Goal: Task Accomplishment & Management: Manage account settings

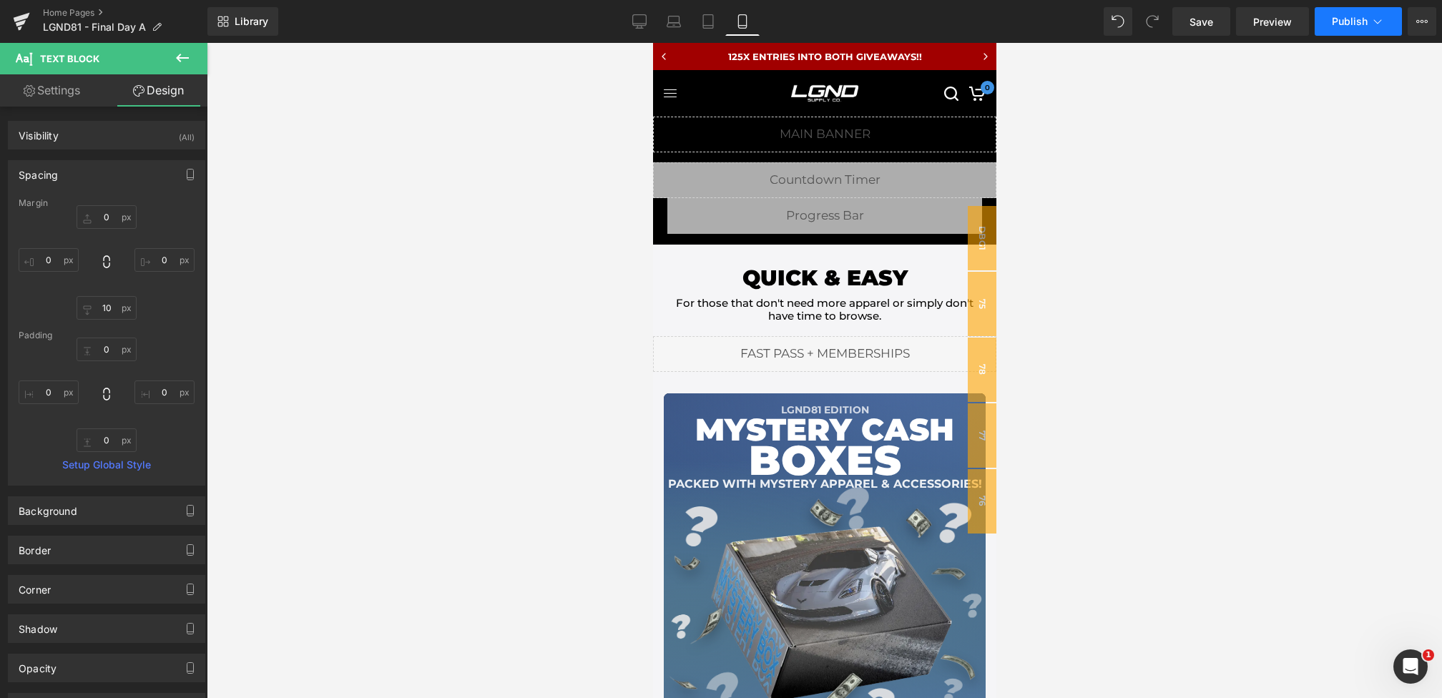
click at [1355, 16] on span "Publish" at bounding box center [1350, 21] width 36 height 11
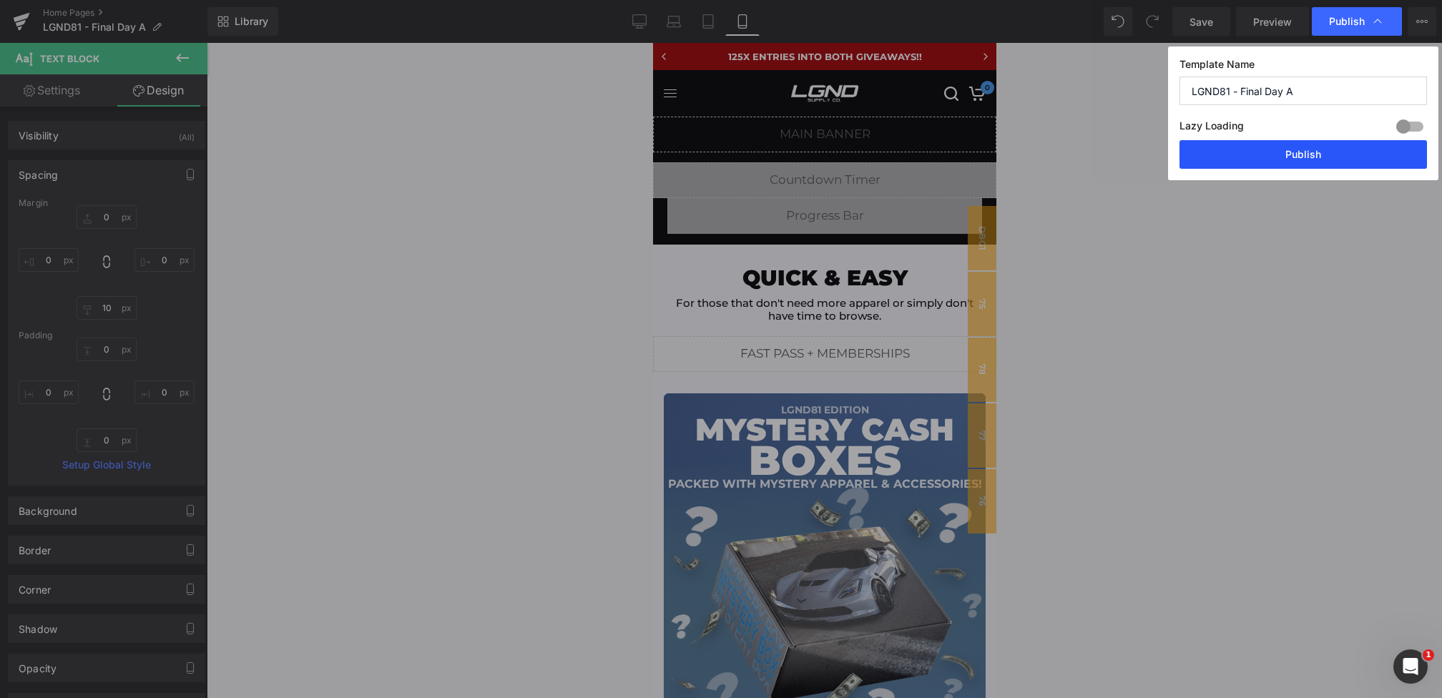
click at [1292, 150] on button "Publish" at bounding box center [1302, 154] width 247 height 29
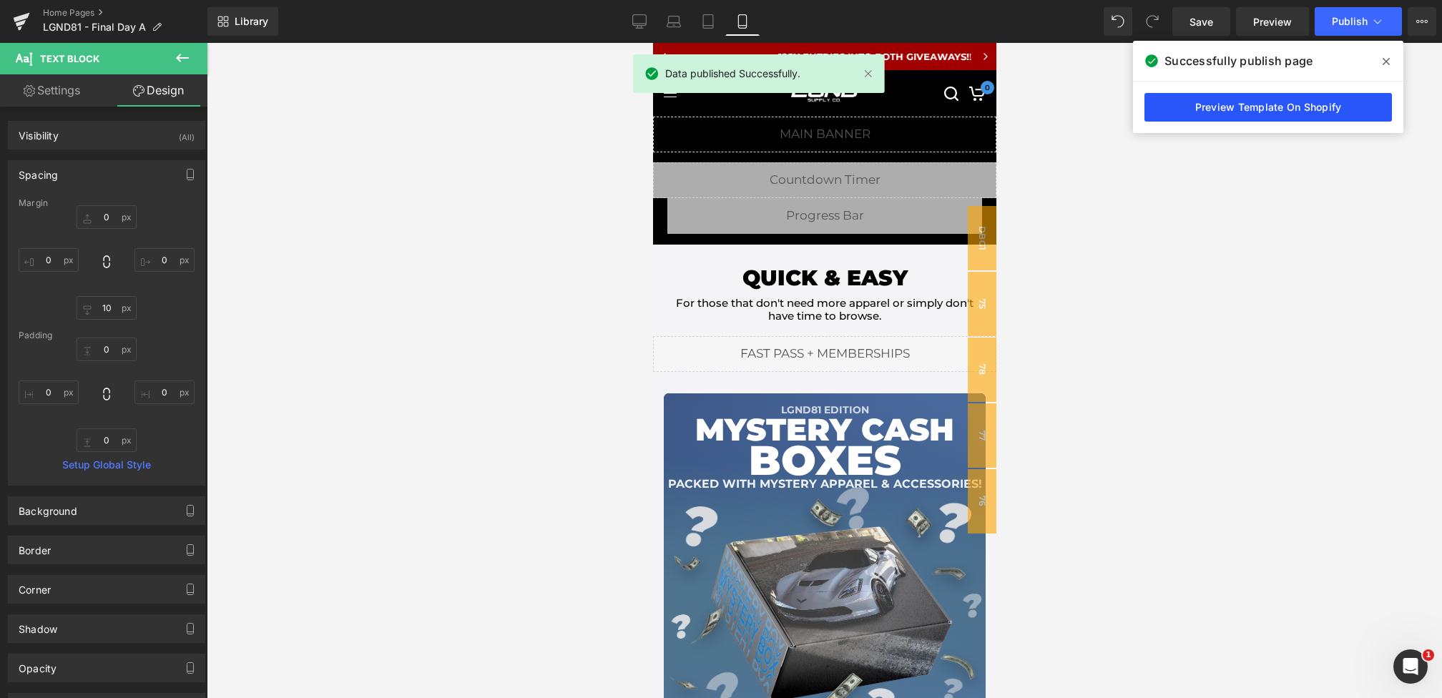
click at [1321, 105] on link "Preview Template On Shopify" at bounding box center [1267, 107] width 247 height 29
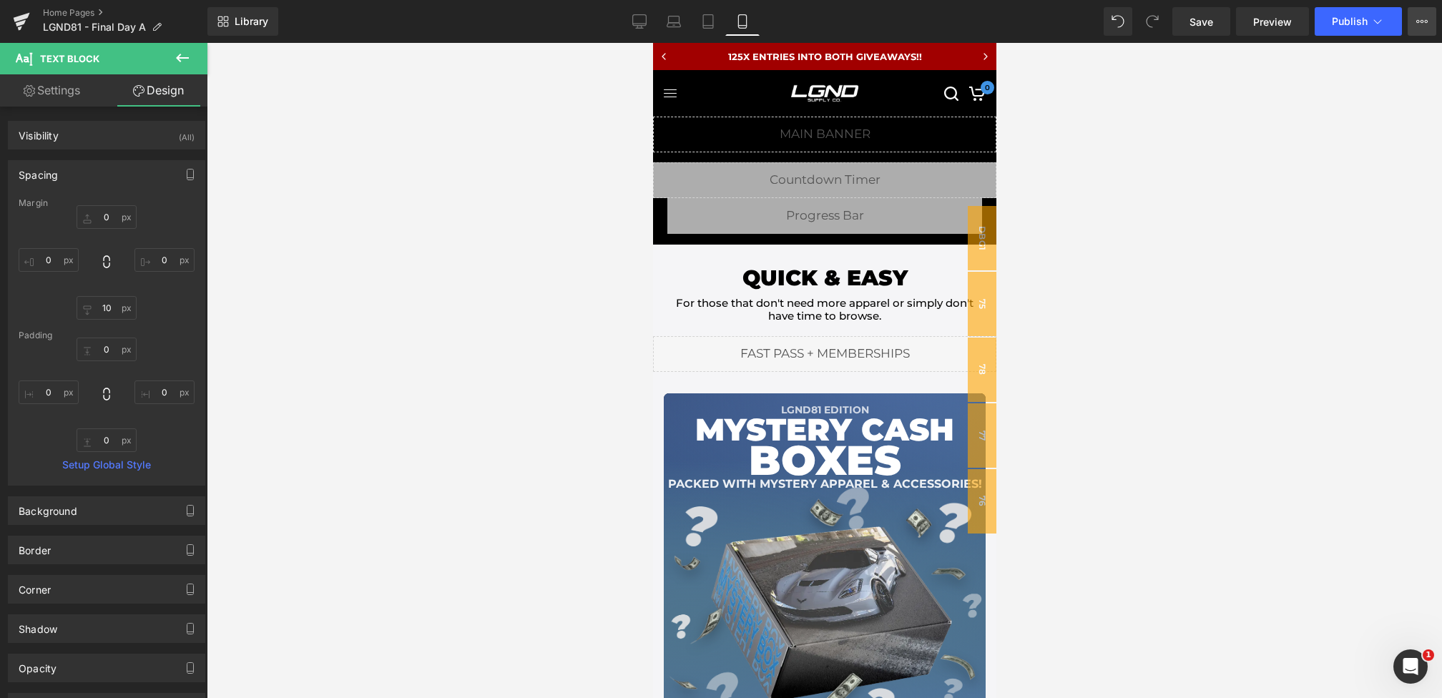
click at [1430, 27] on button "View Live Page View with current Template Save Template to Library Schedule Pub…" at bounding box center [1422, 21] width 29 height 29
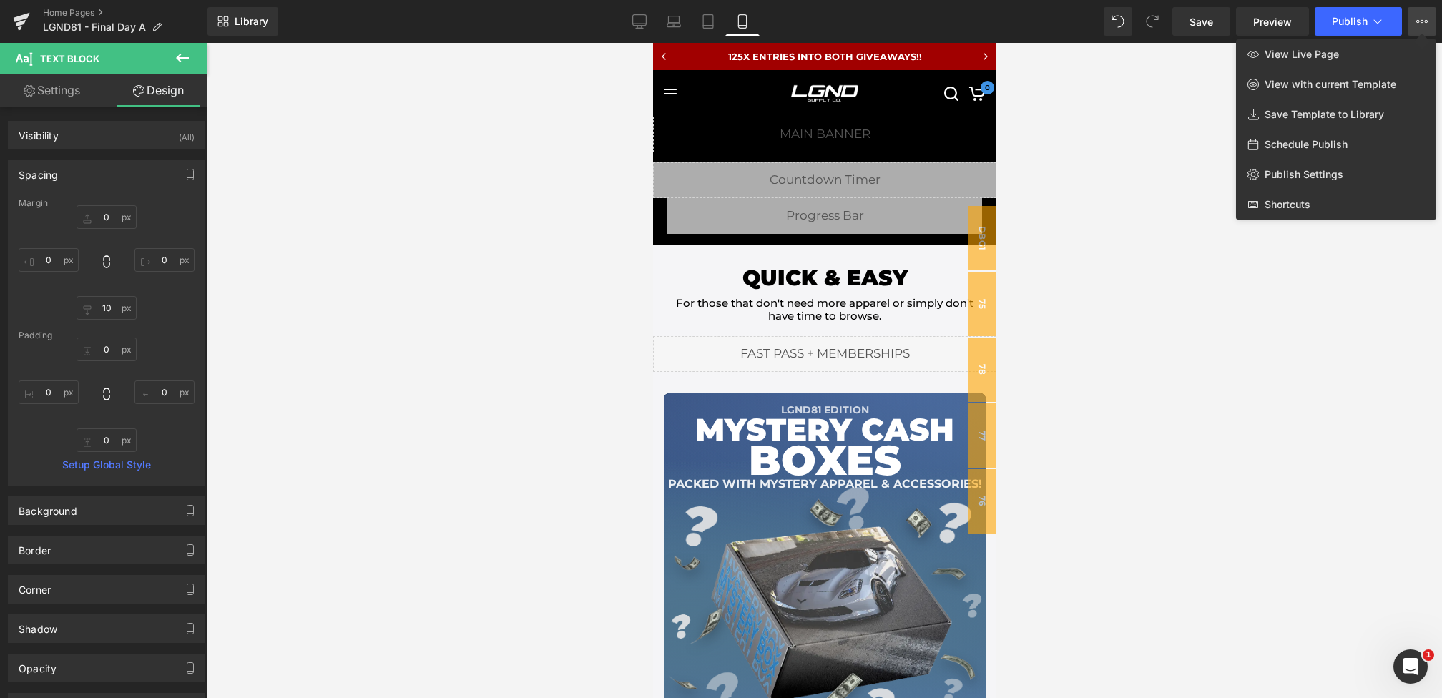
click at [1317, 146] on span "Schedule Publish" at bounding box center [1306, 144] width 83 height 13
select select
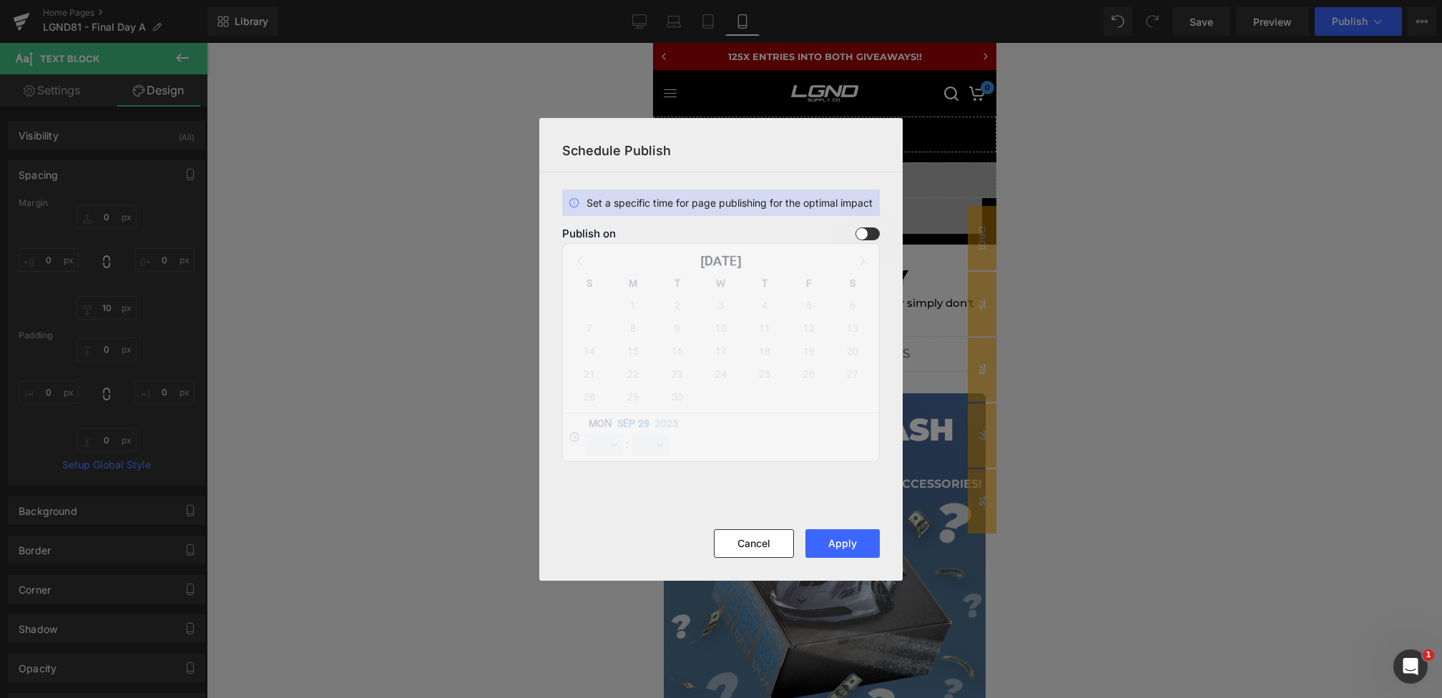
click at [863, 240] on span at bounding box center [867, 233] width 24 height 13
click at [0, 0] on input "checkbox" at bounding box center [0, 0] width 0 height 0
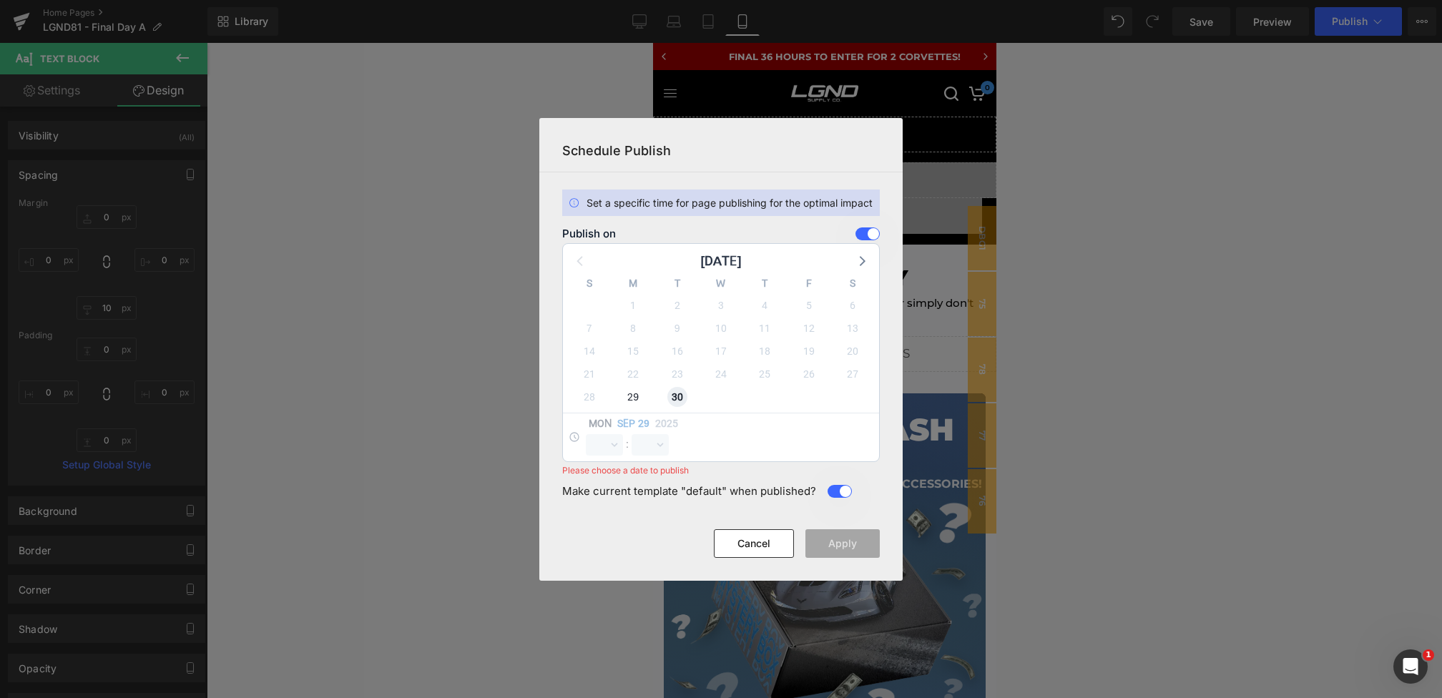
click at [678, 392] on span "30" at bounding box center [677, 397] width 20 height 20
select select "21"
select select "24"
click at [603, 446] on select "00 01 02 03 04 05 06 07 08 09 10 11 12 13 14 15 16 17 18 19 20 21 22 23" at bounding box center [604, 444] width 37 height 21
click at [586, 434] on select "00 01 02 03 04 05 06 07 08 09 10 11 12 13 14 15 16 17 18 19 20 21 22 23" at bounding box center [604, 444] width 37 height 21
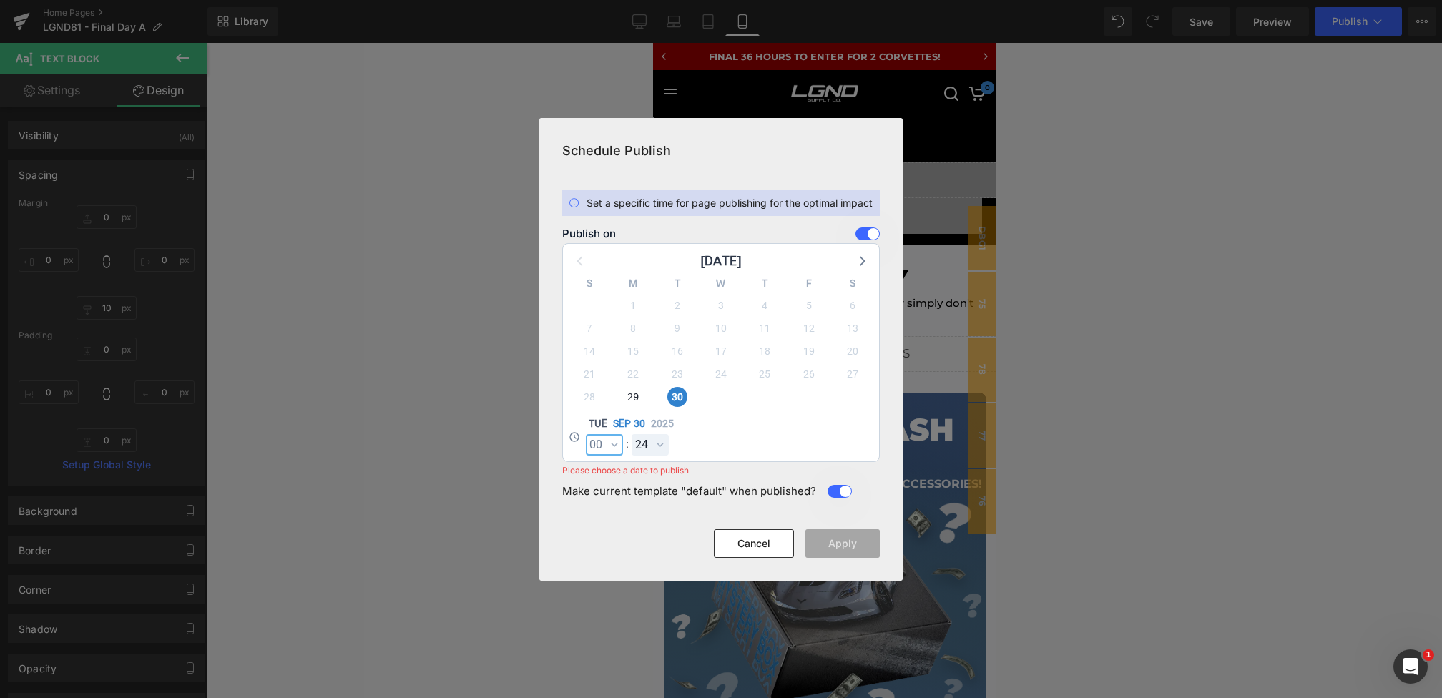
select select "0"
click at [642, 451] on select "00 01 02 03 04 05 06 07 08 09 10 11 12 13 14 15 16 17 18 19 20 21 22 23 24 25 2…" at bounding box center [650, 444] width 37 height 21
click at [632, 434] on select "00 01 02 03 04 05 06 07 08 09 10 11 12 13 14 15 16 17 18 19 20 21 22 23 24 25 2…" at bounding box center [650, 444] width 37 height 21
select select "0"
click at [856, 543] on button "Apply" at bounding box center [842, 543] width 74 height 29
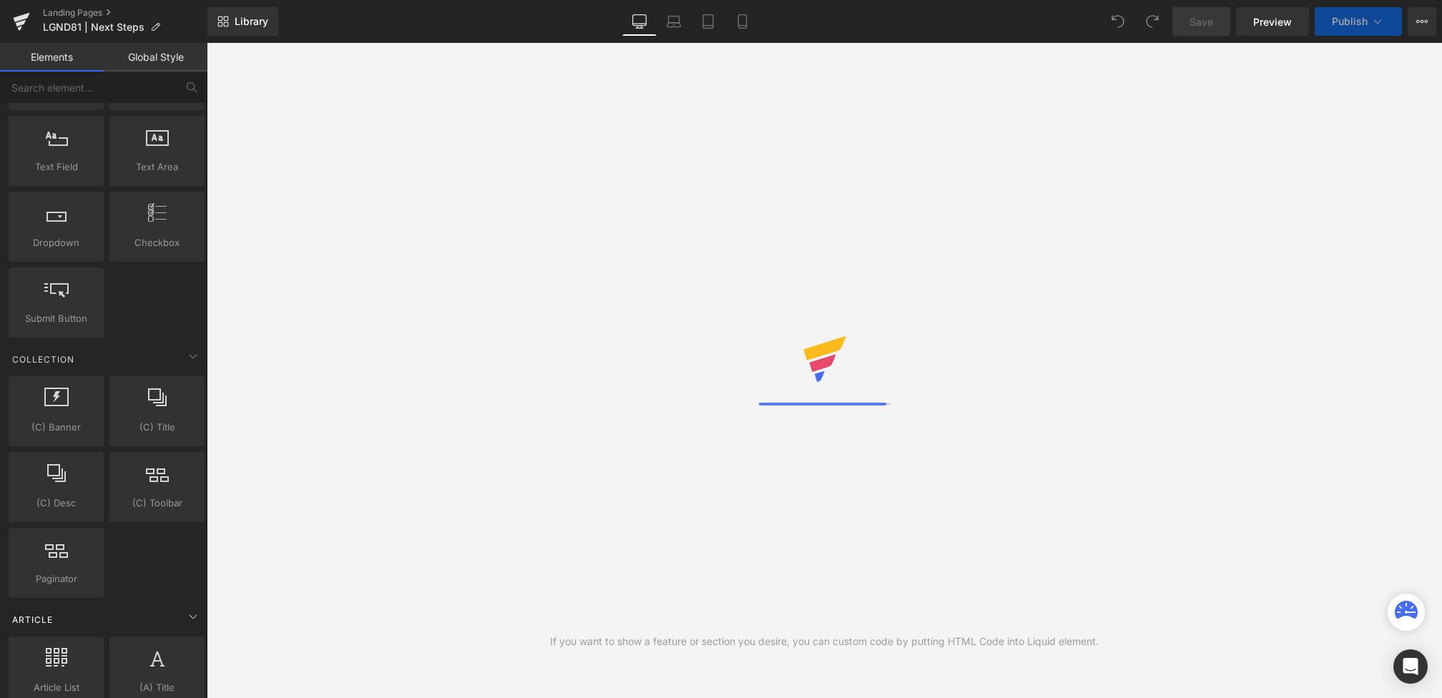
scroll to position [2469, 0]
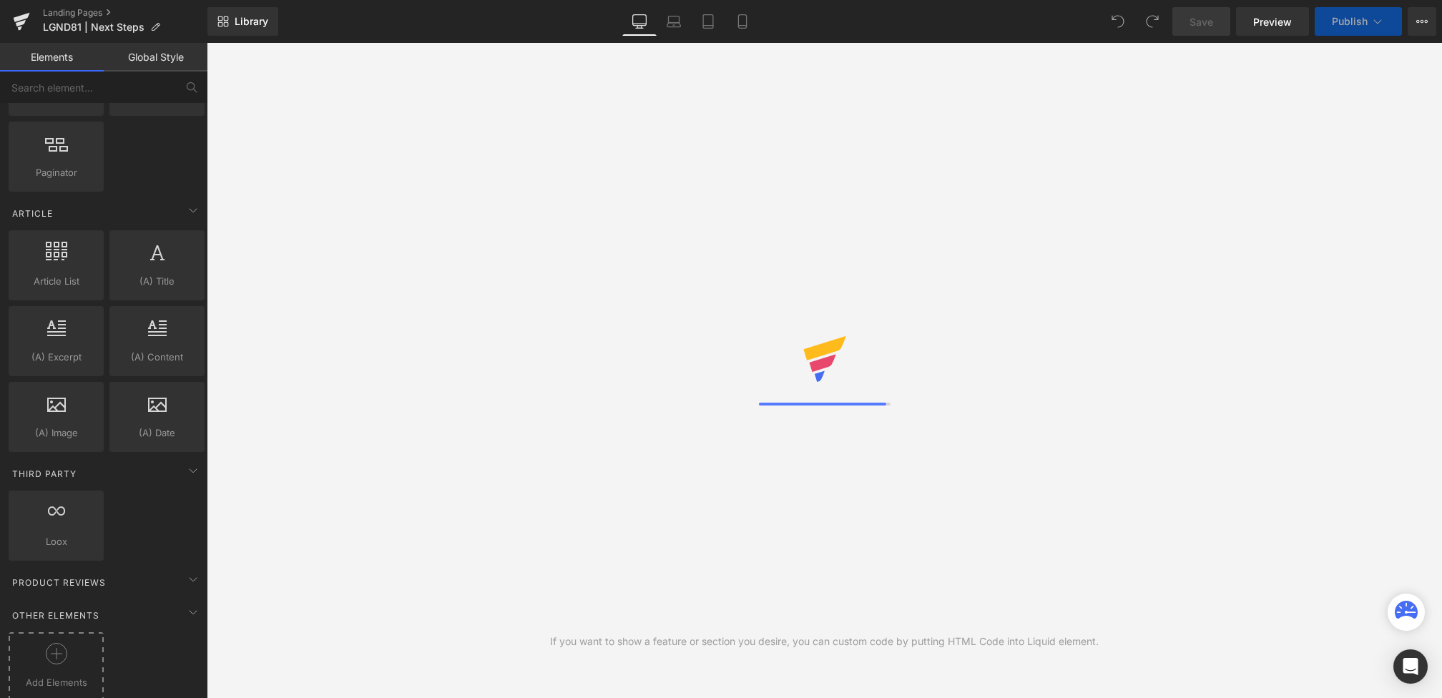
click at [63, 643] on icon at bounding box center [56, 653] width 21 height 21
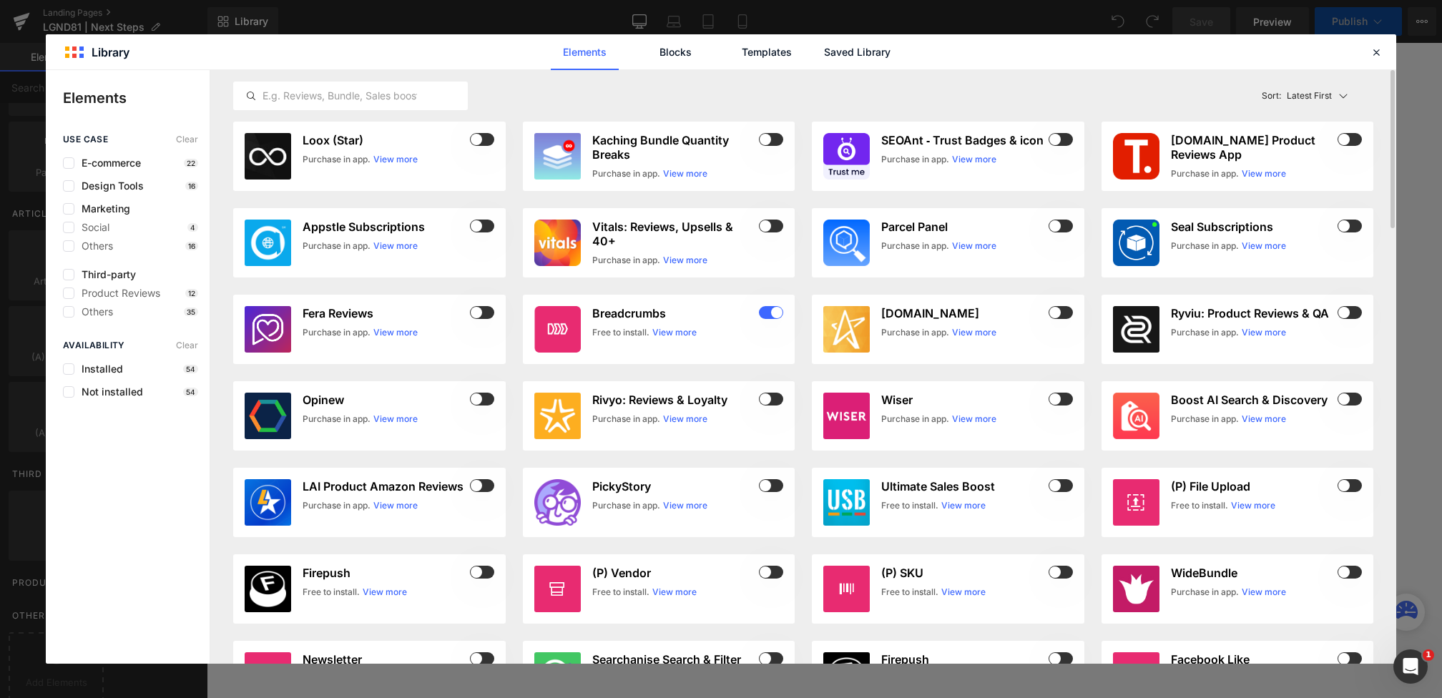
click at [418, 111] on div "Latest First Most View Latest First Sort: Latest First" at bounding box center [803, 95] width 1140 height 51
click at [406, 97] on input "text" at bounding box center [350, 95] width 233 height 17
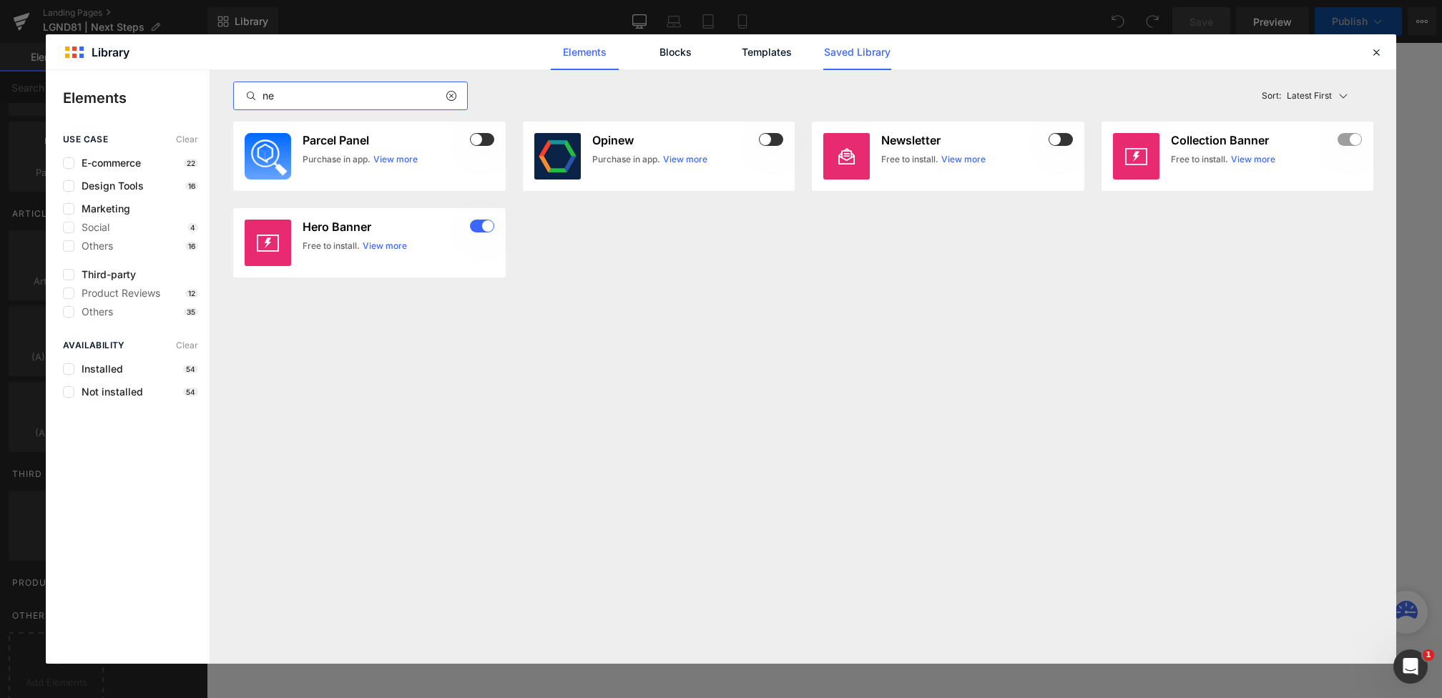
type input "ne"
click at [860, 63] on link "Saved Library" at bounding box center [857, 52] width 68 height 36
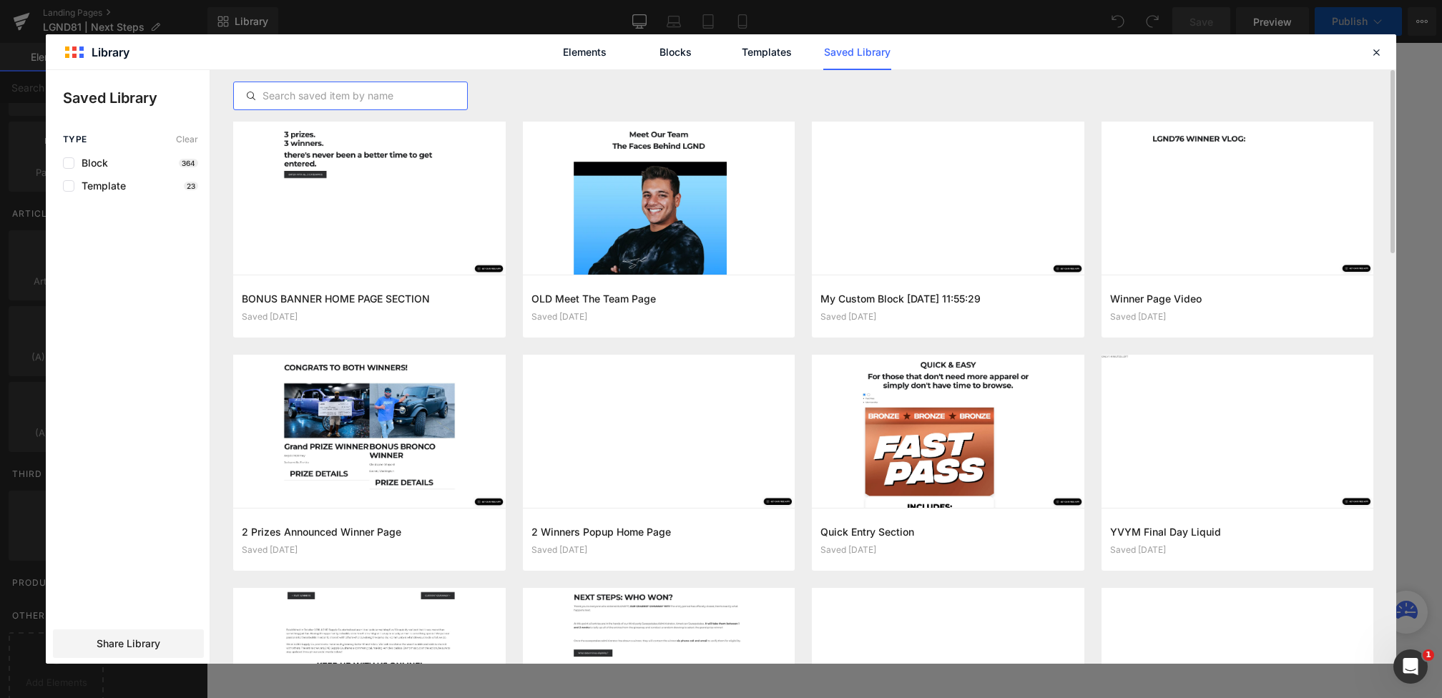
click at [412, 92] on input "text" at bounding box center [350, 95] width 233 height 17
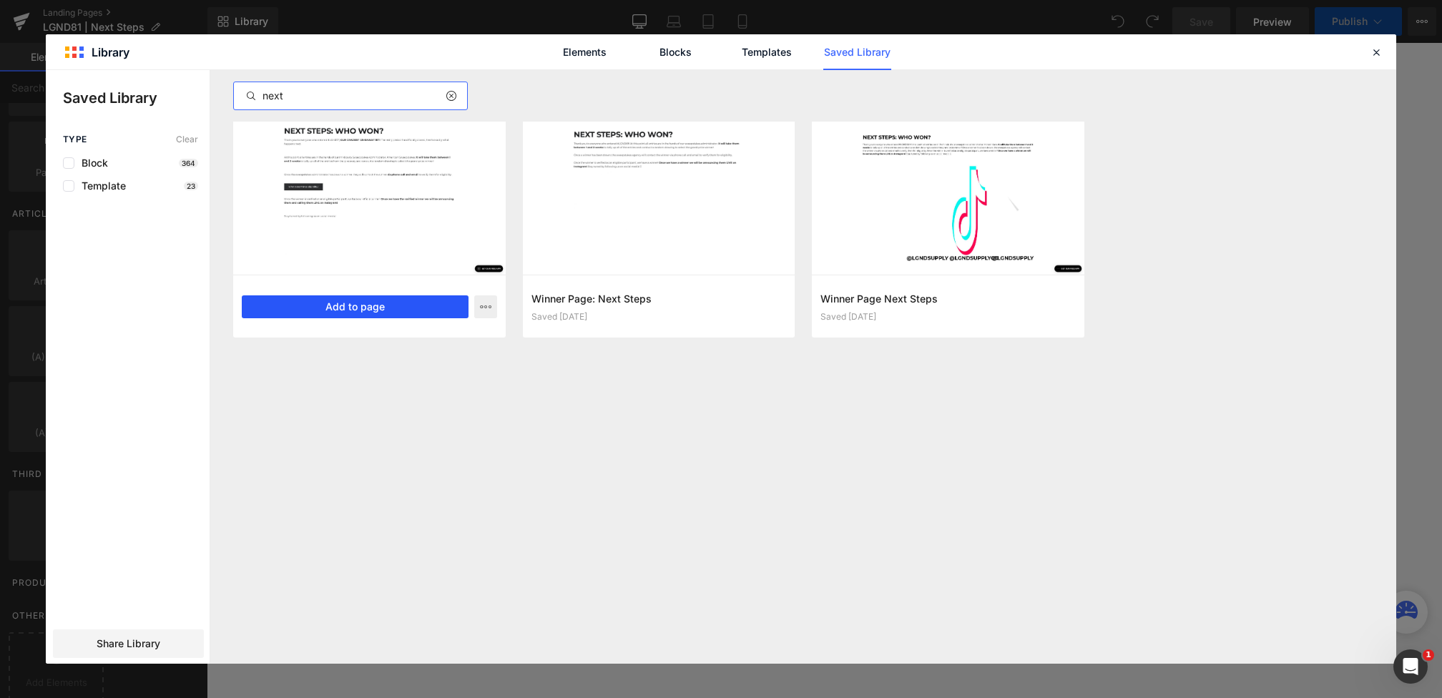
type input "next"
click at [406, 310] on button "Add to page" at bounding box center [355, 306] width 227 height 23
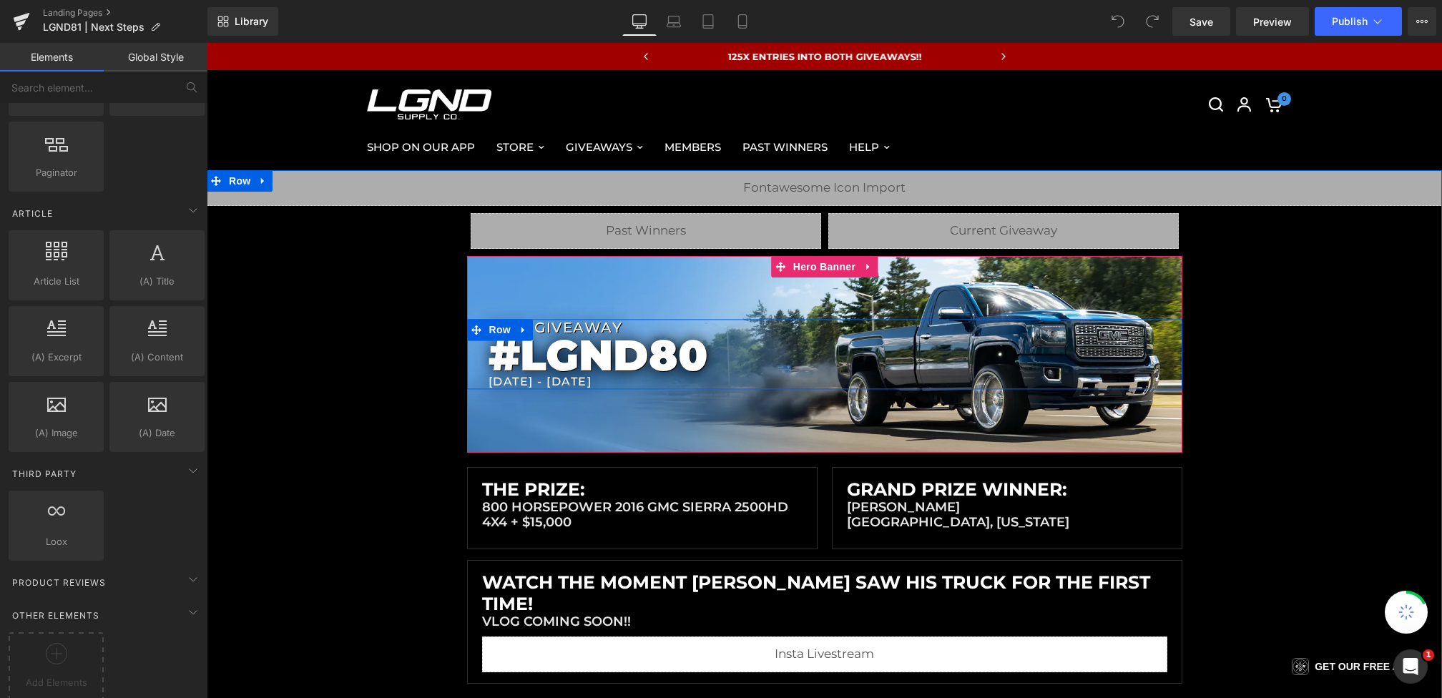
click at [698, 370] on h1 "#LGND80" at bounding box center [836, 356] width 694 height 39
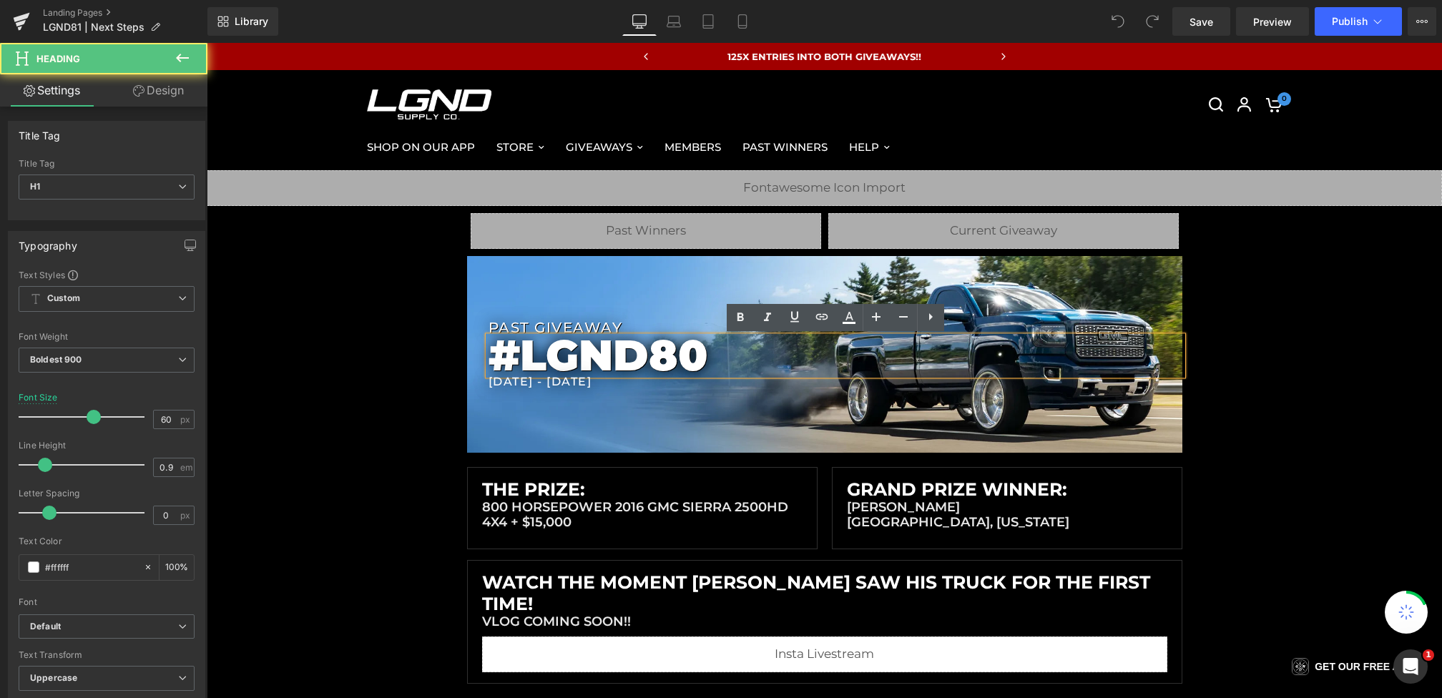
click at [703, 361] on h1 "#LGND80" at bounding box center [836, 356] width 694 height 39
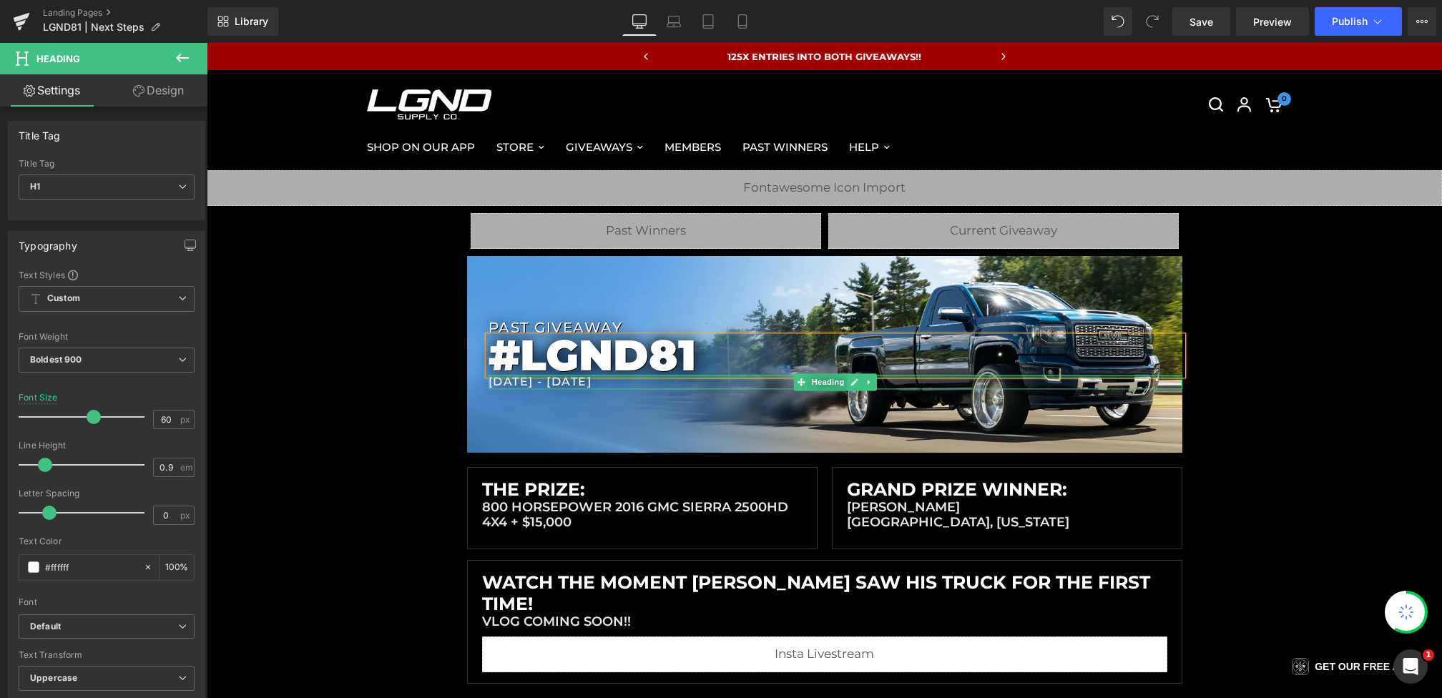
click at [521, 382] on h1 "8/30/2025 - 9/6/2025" at bounding box center [836, 382] width 694 height 14
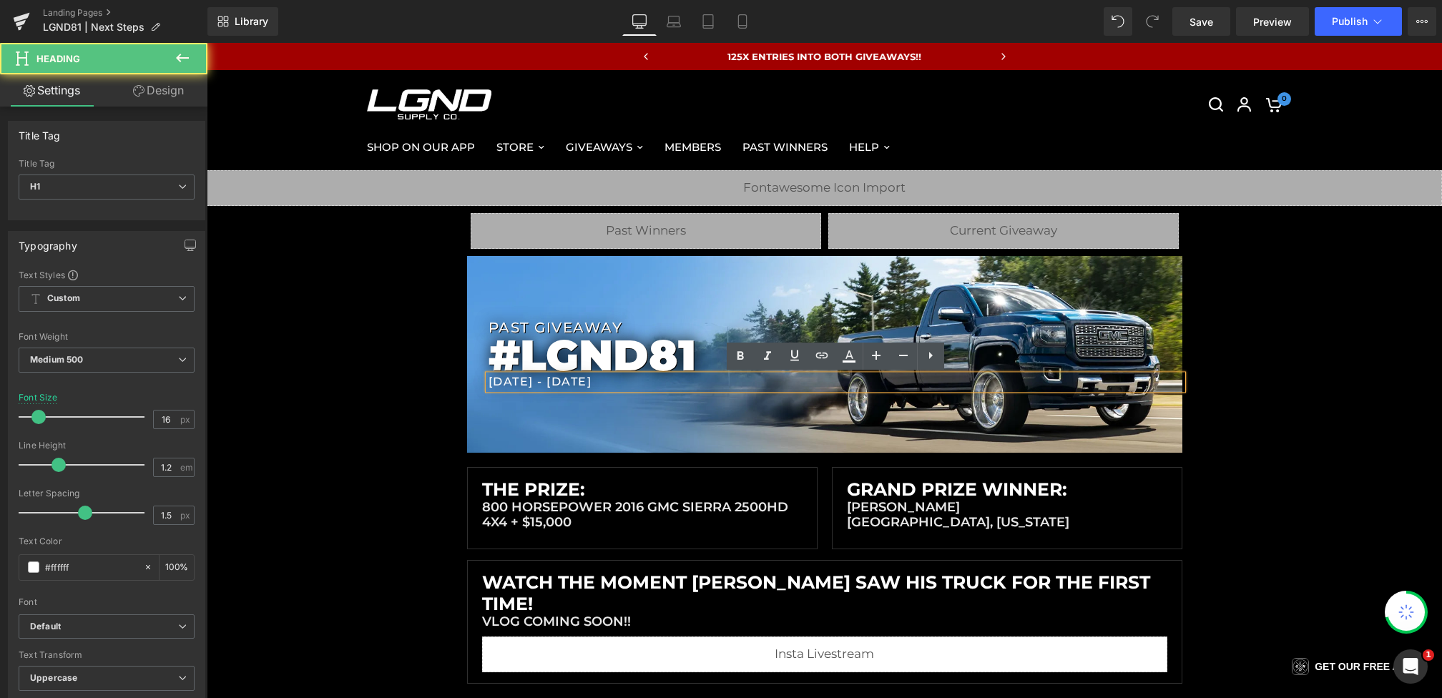
click at [496, 382] on h1 "8/30/2025 - 9/6/2025" at bounding box center [836, 382] width 694 height 14
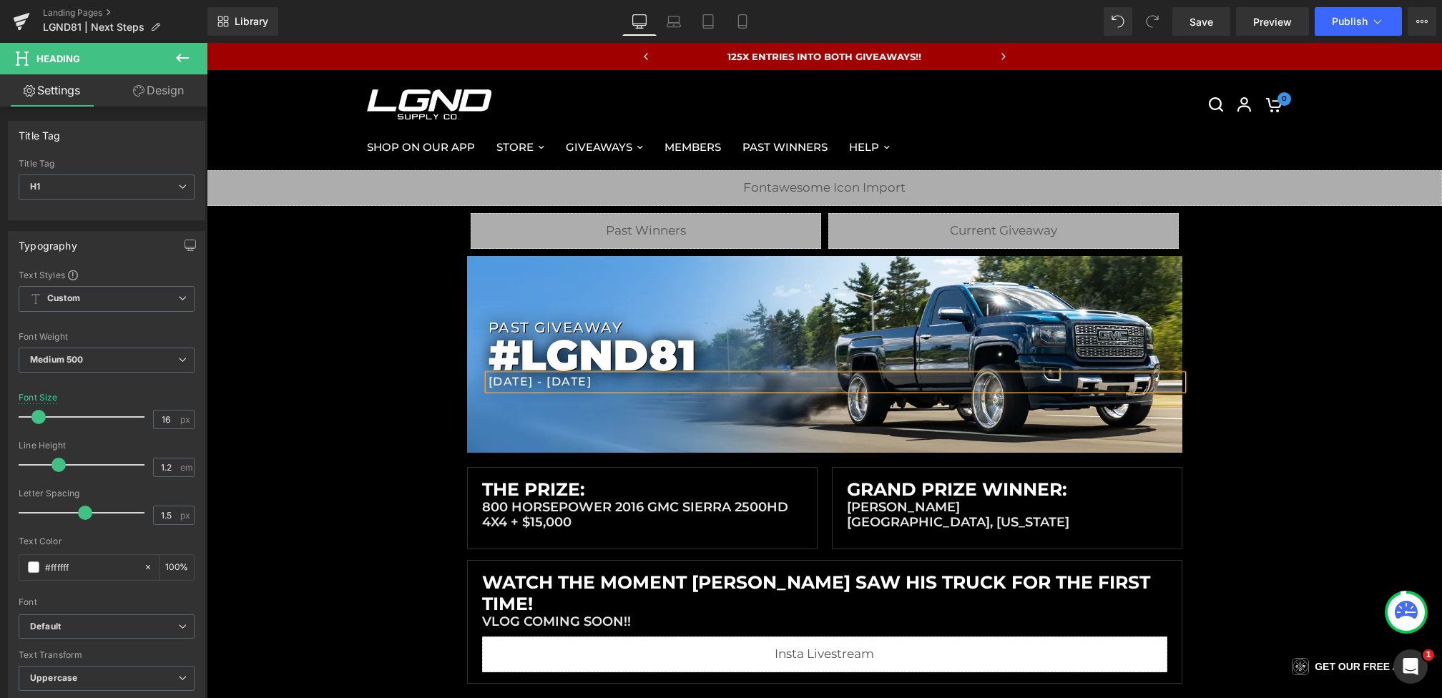
click at [391, 441] on div "Liquid Liquid Liquid Row Row PAST GIVEAWAY Heading #LGND81 Heading 9/7/2025 - 9…" at bounding box center [824, 427] width 1235 height 514
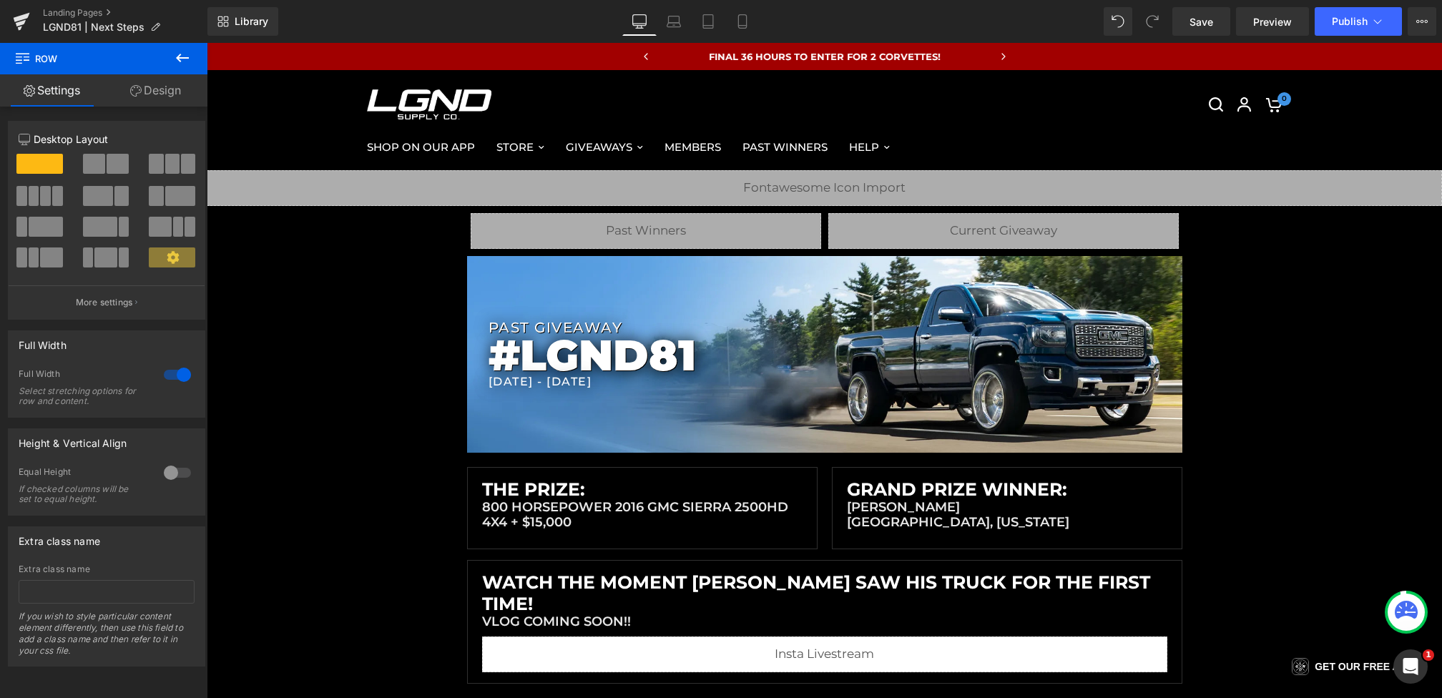
click at [188, 56] on icon at bounding box center [182, 57] width 17 height 17
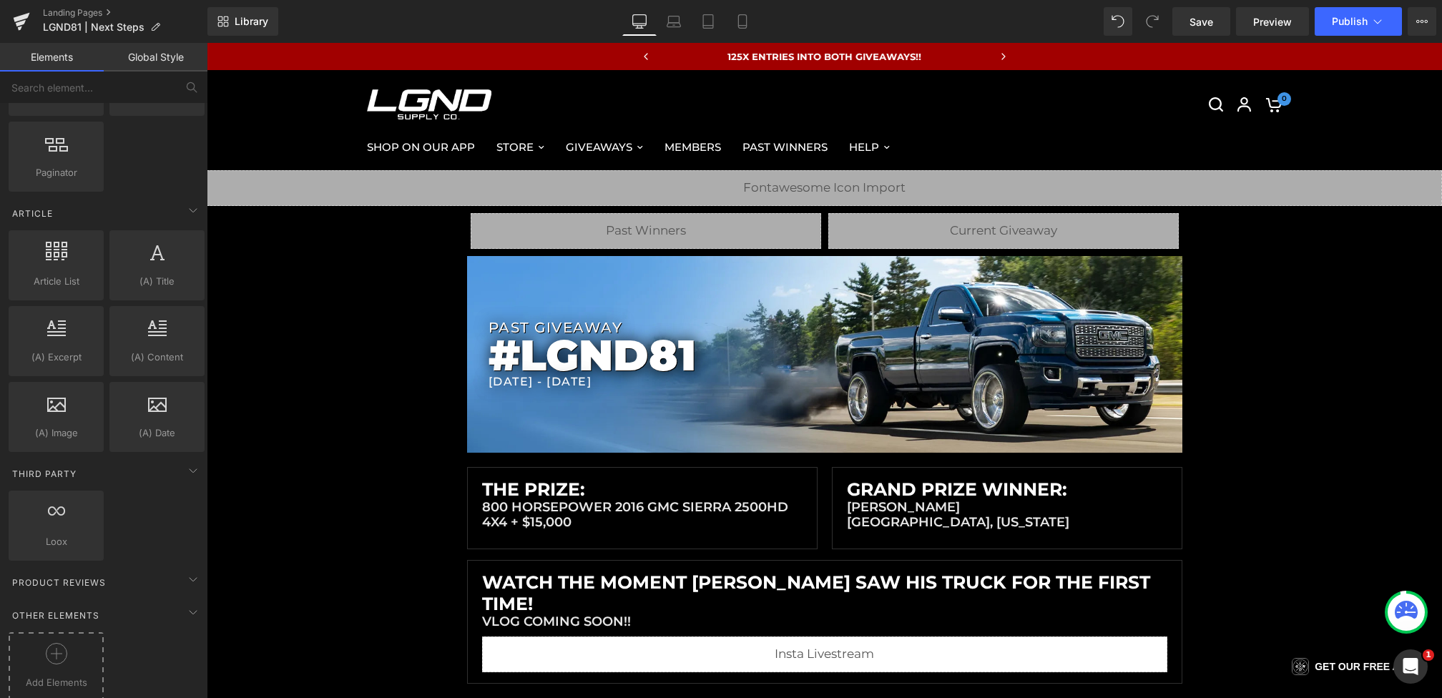
click at [64, 643] on icon at bounding box center [56, 653] width 21 height 21
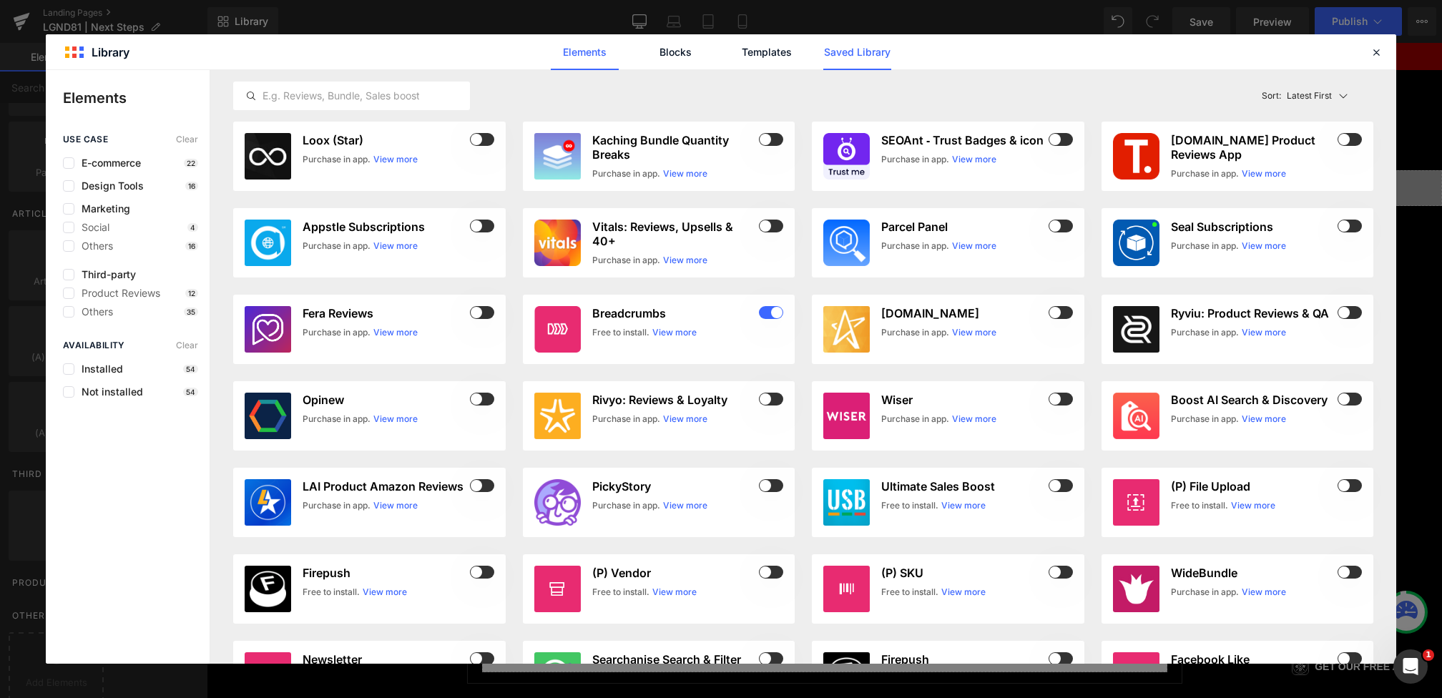
click at [882, 54] on link "Saved Library" at bounding box center [857, 52] width 68 height 36
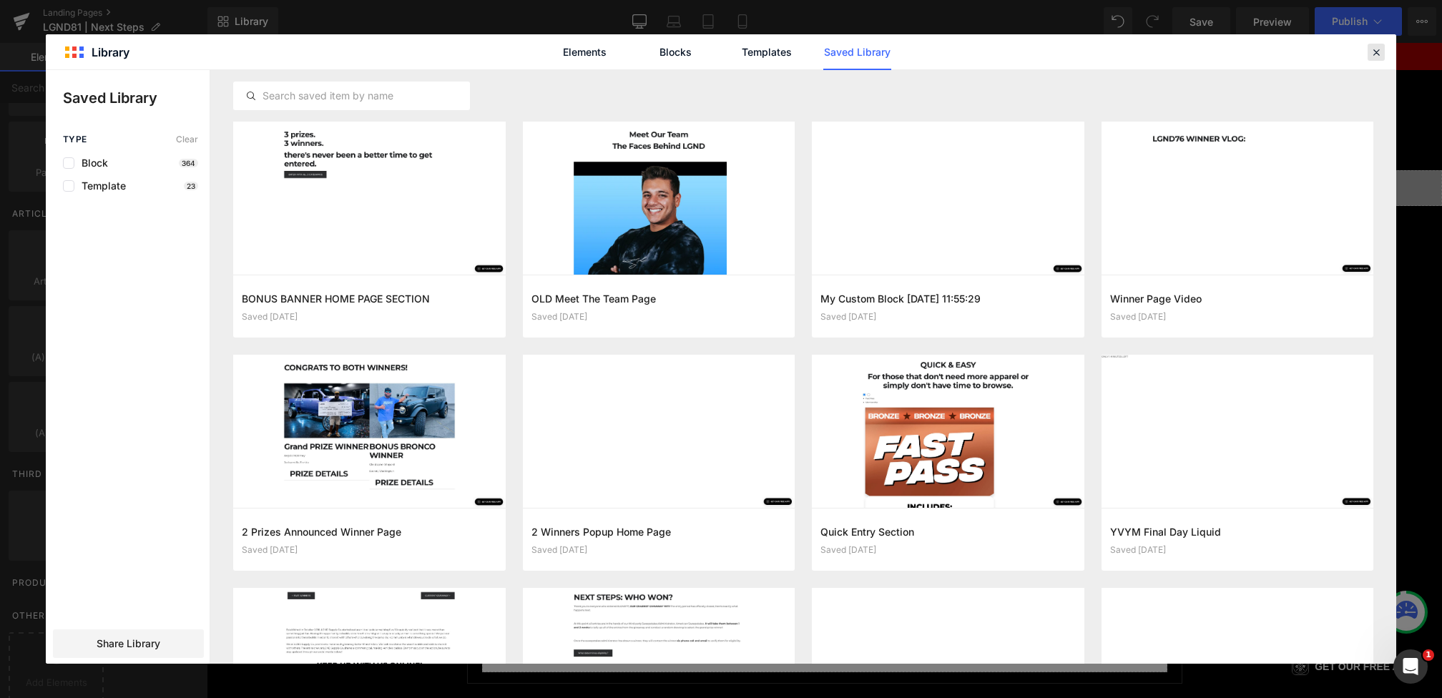
click at [1369, 57] on div at bounding box center [1376, 52] width 17 height 17
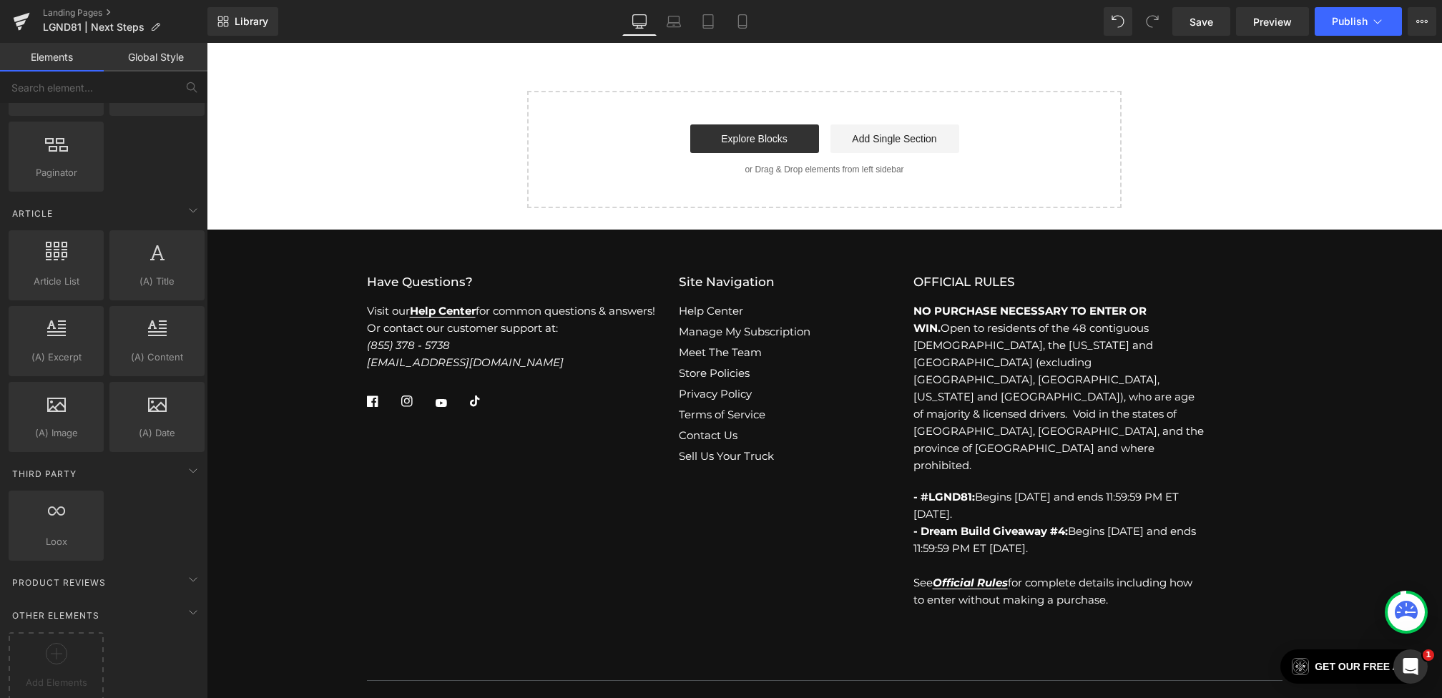
scroll to position [321, 0]
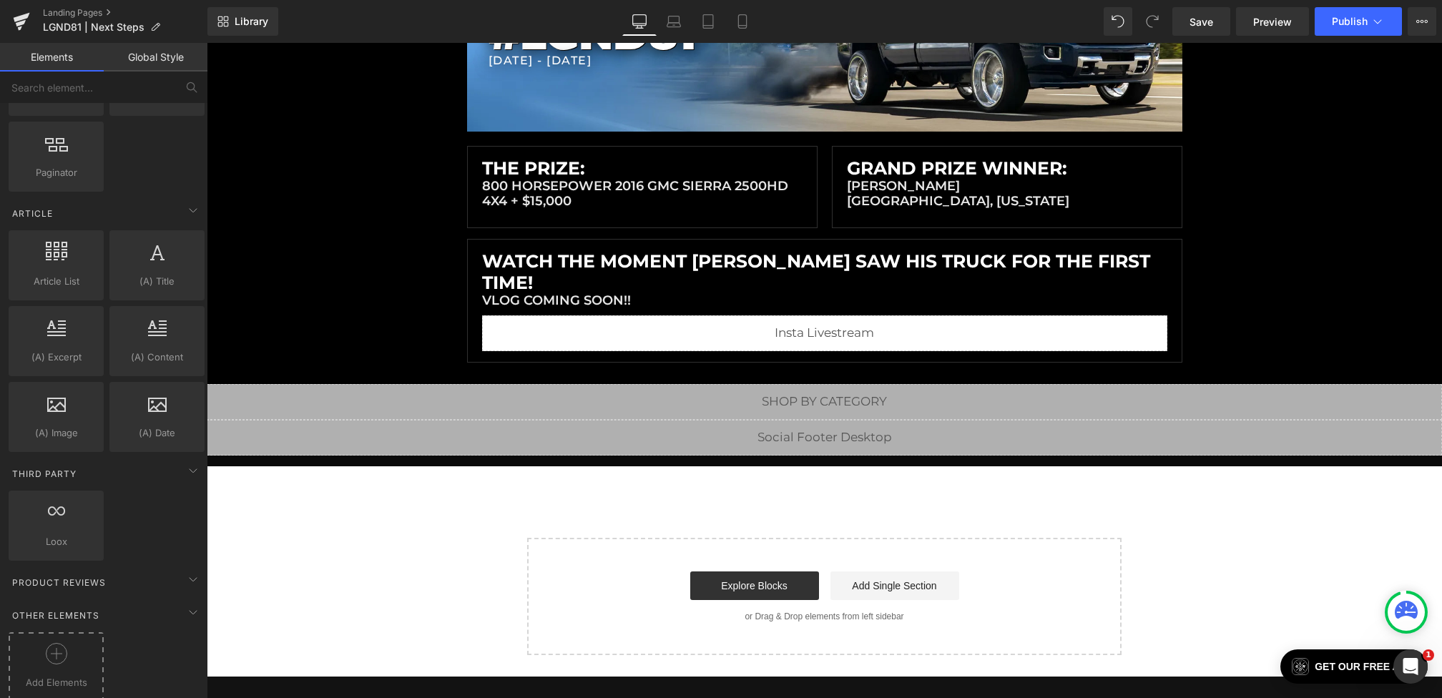
click at [87, 643] on div at bounding box center [56, 659] width 88 height 32
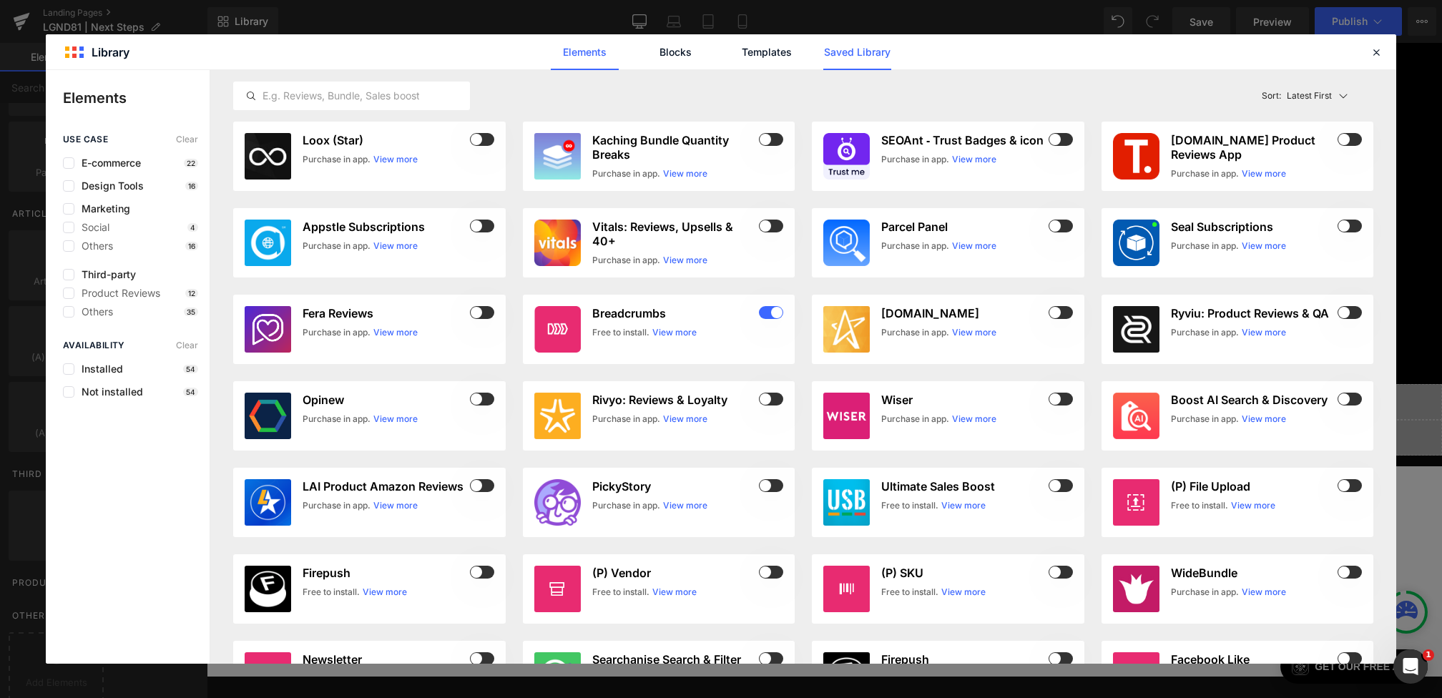
click at [850, 65] on link "Saved Library" at bounding box center [857, 52] width 68 height 36
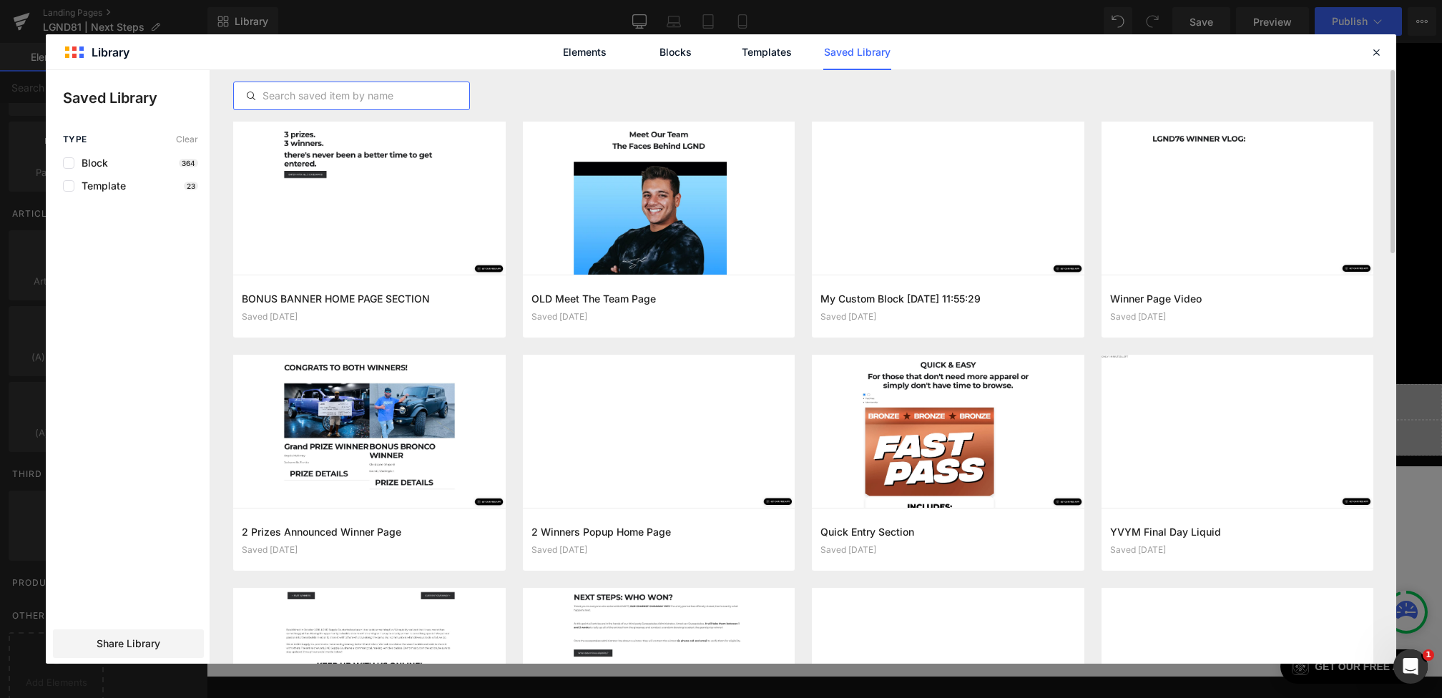
click at [323, 101] on input "text" at bounding box center [351, 95] width 235 height 17
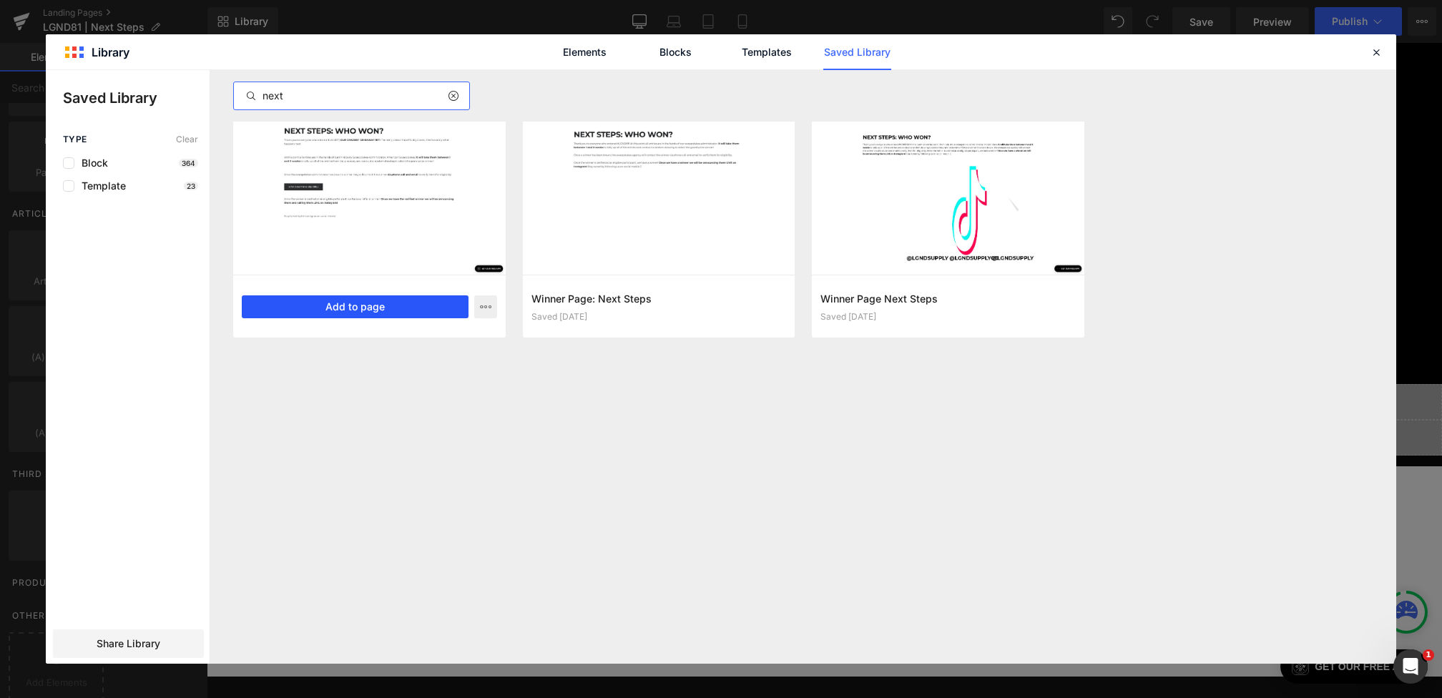
type input "next"
click at [315, 308] on button "Add to page" at bounding box center [355, 306] width 227 height 23
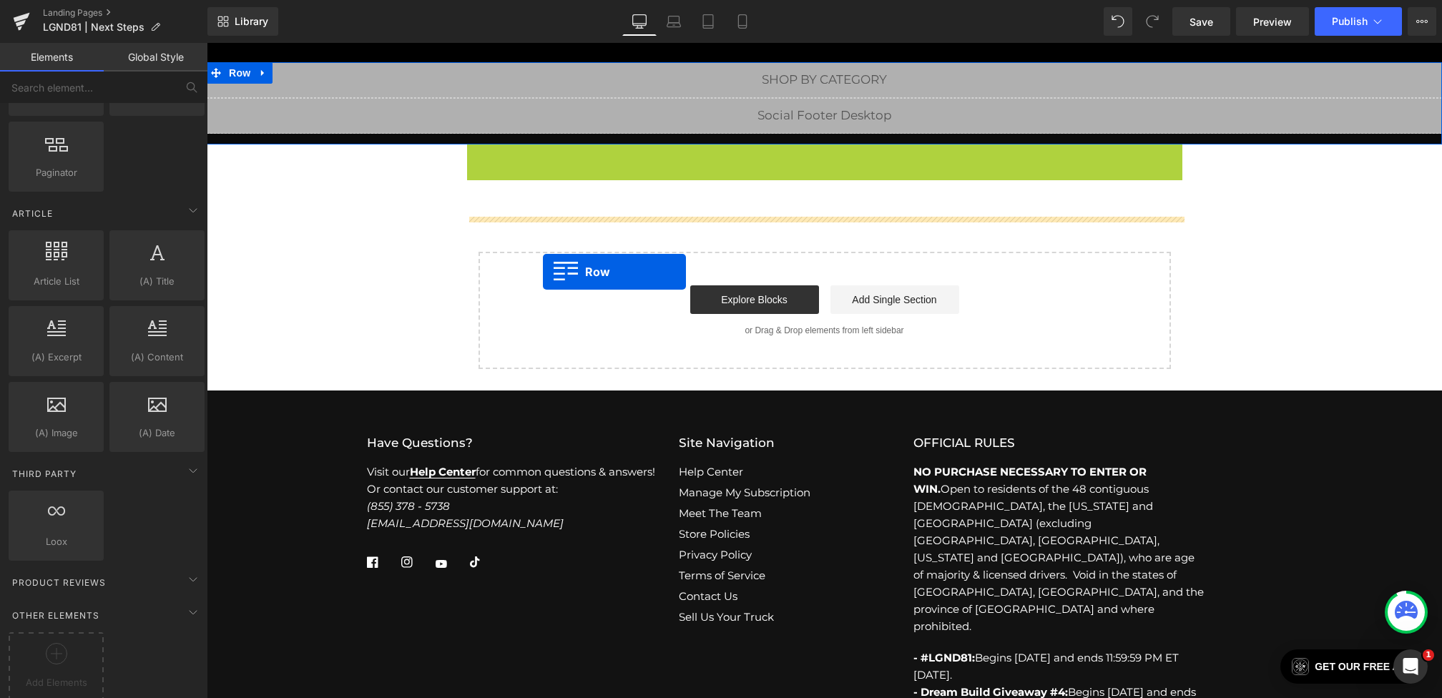
scroll to position [401, 0]
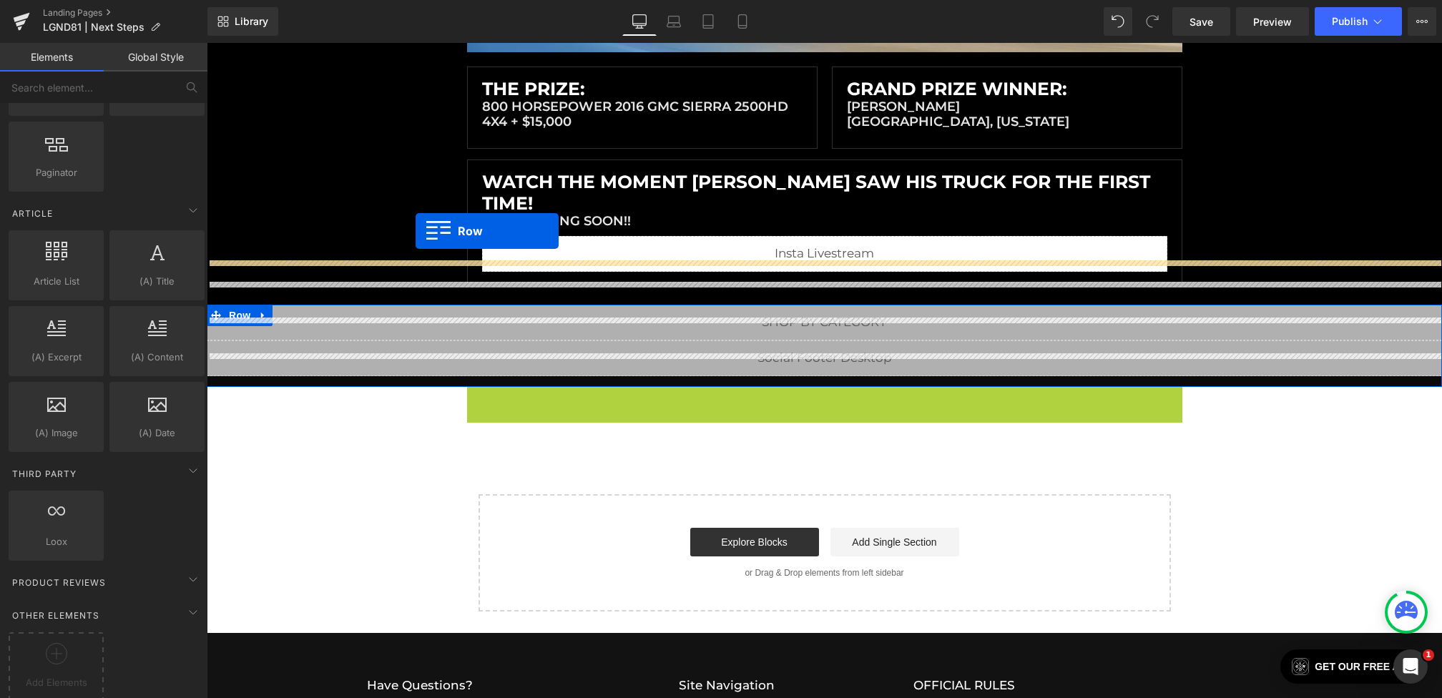
drag, startPoint x: 479, startPoint y: 109, endPoint x: 416, endPoint y: 232, distance: 138.5
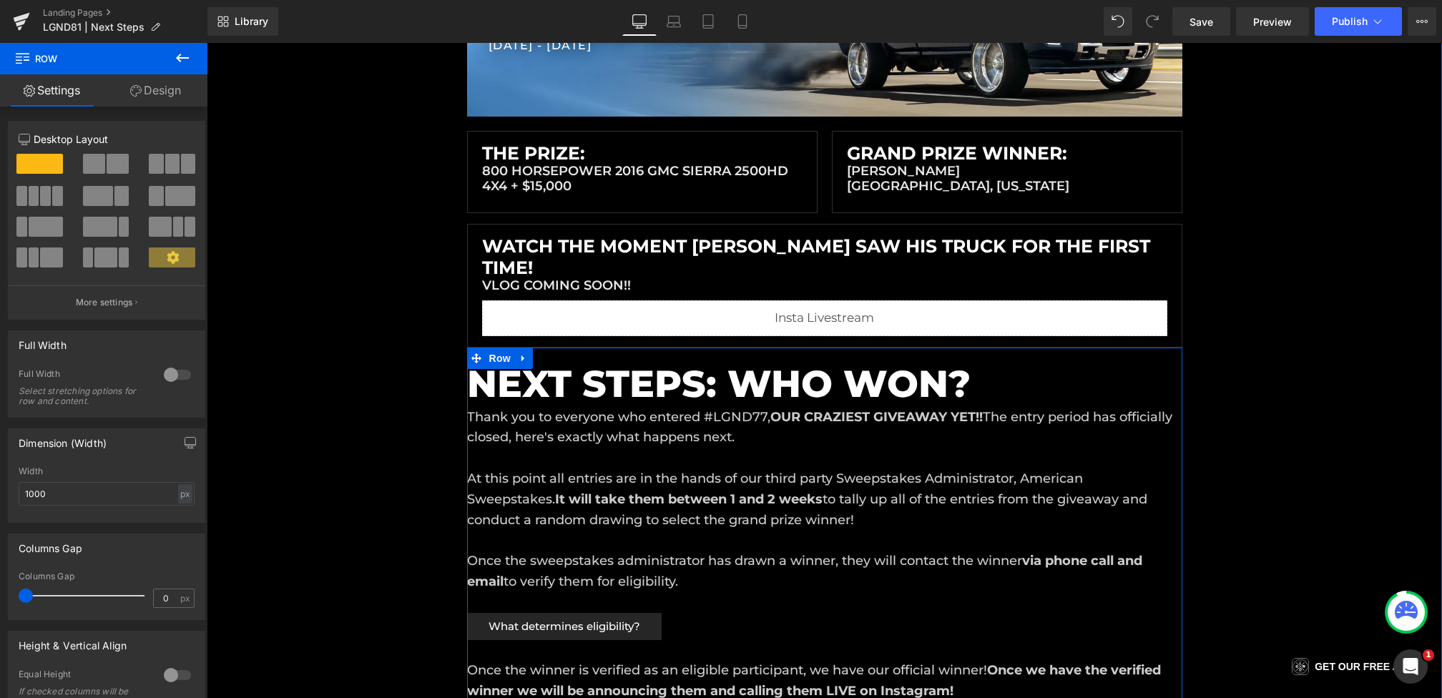
scroll to position [200, 0]
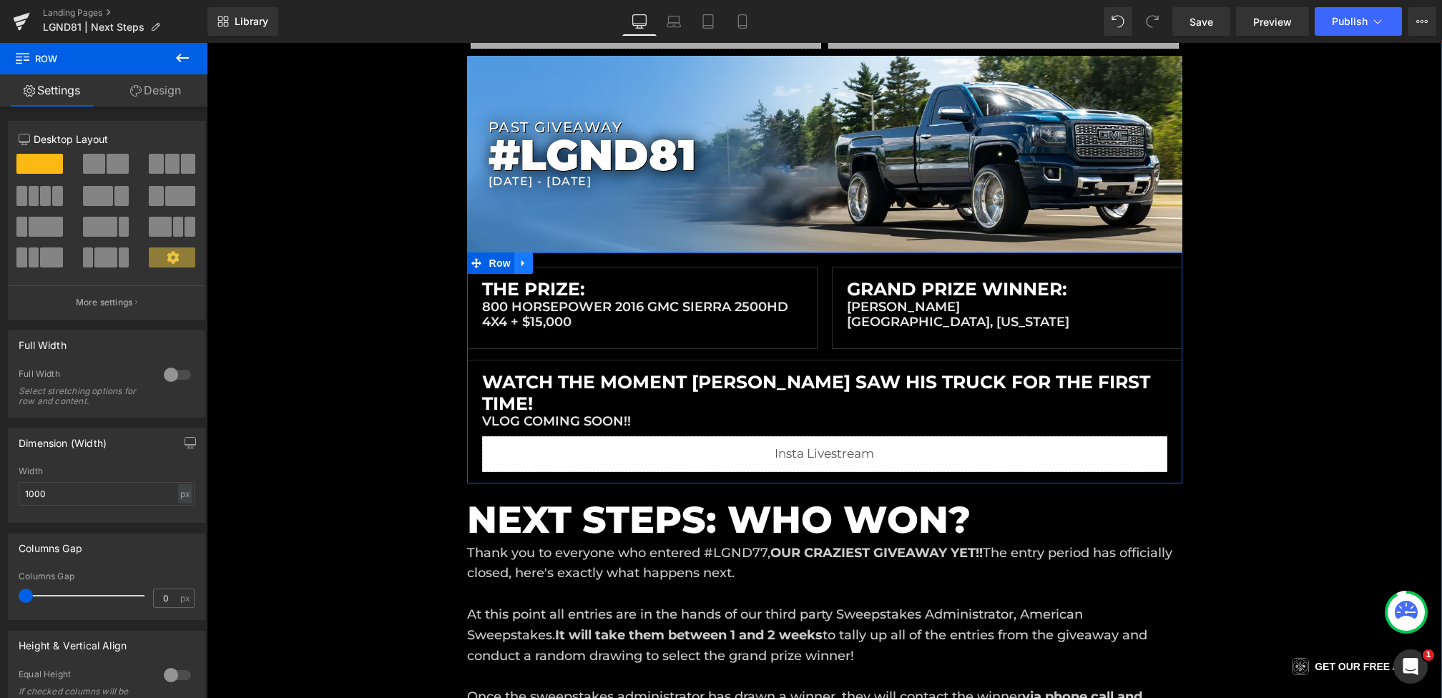
click at [525, 262] on icon at bounding box center [524, 262] width 10 height 11
click at [557, 262] on icon at bounding box center [561, 263] width 10 height 10
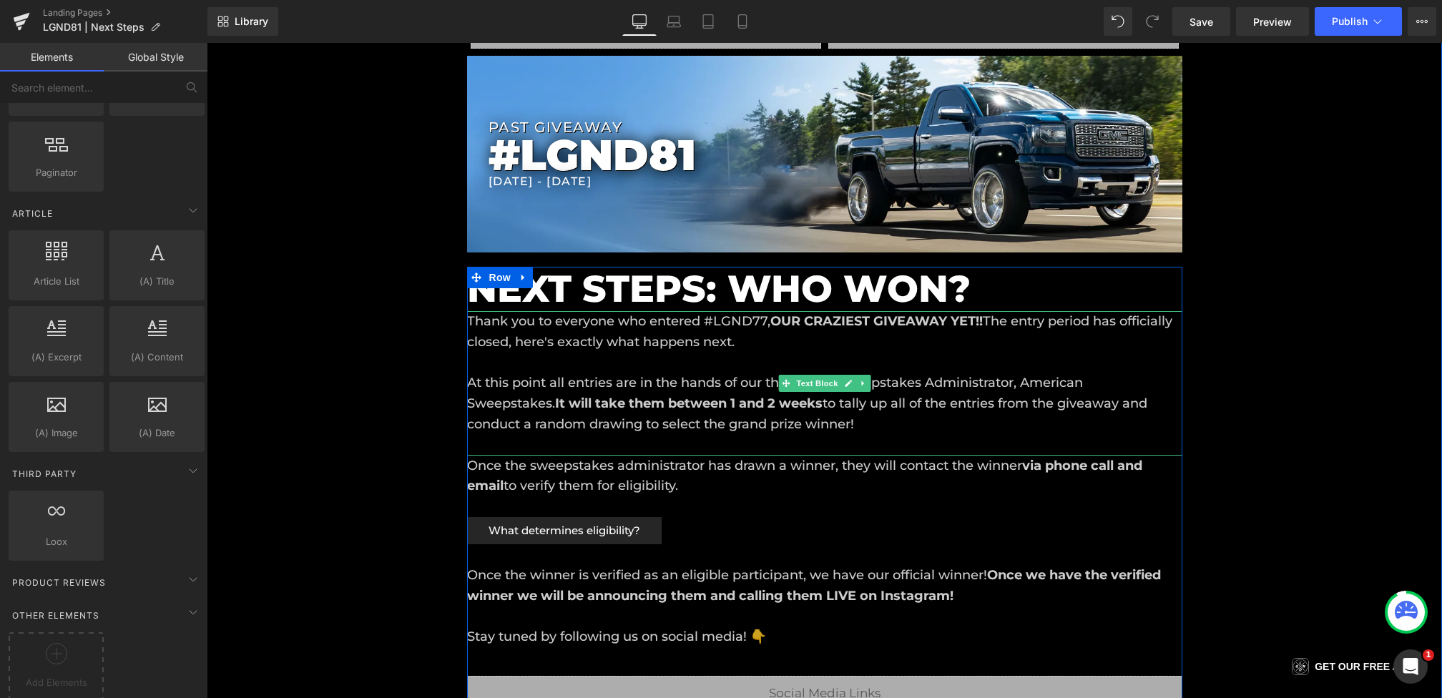
click at [685, 343] on p "Thank you to everyone who entered #LGND77, OUR CRAZIEST GIVEAWAY YET!! The entr…" at bounding box center [824, 331] width 715 height 41
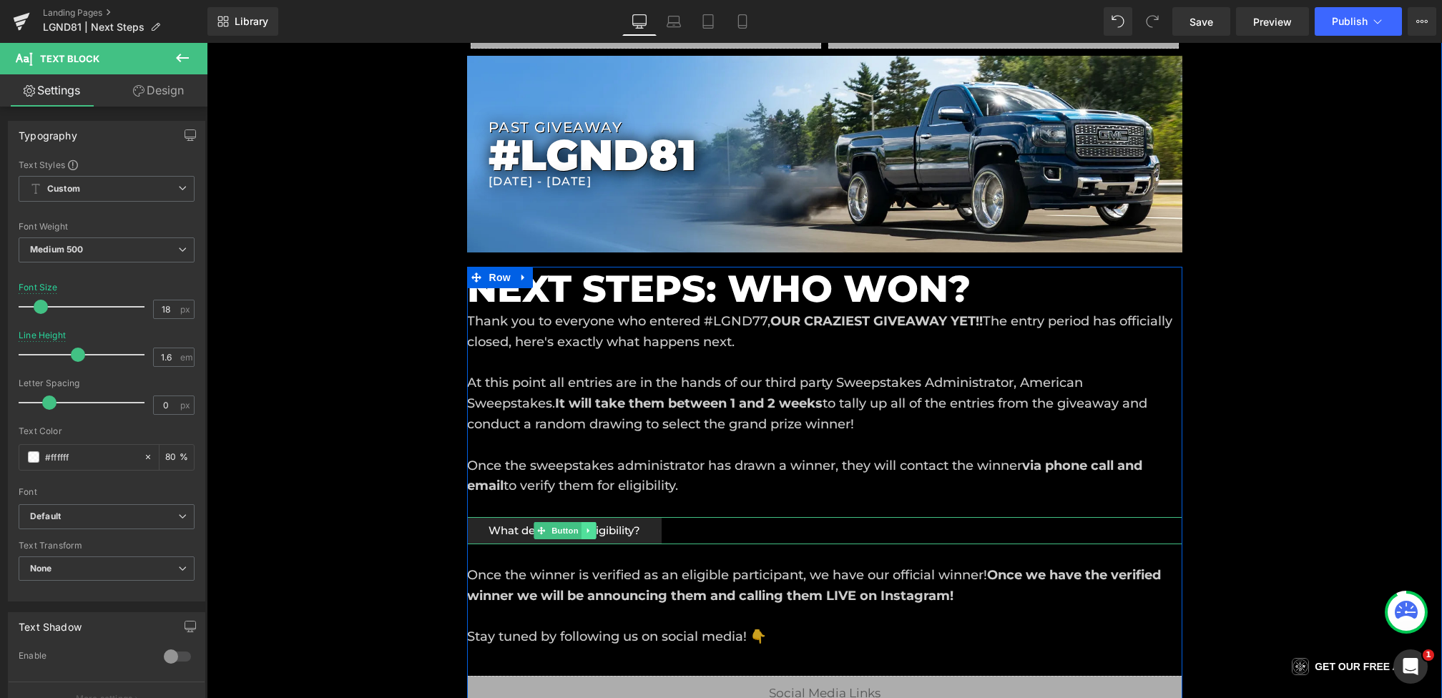
click at [591, 531] on icon at bounding box center [589, 530] width 8 height 9
click at [599, 528] on icon at bounding box center [596, 530] width 8 height 8
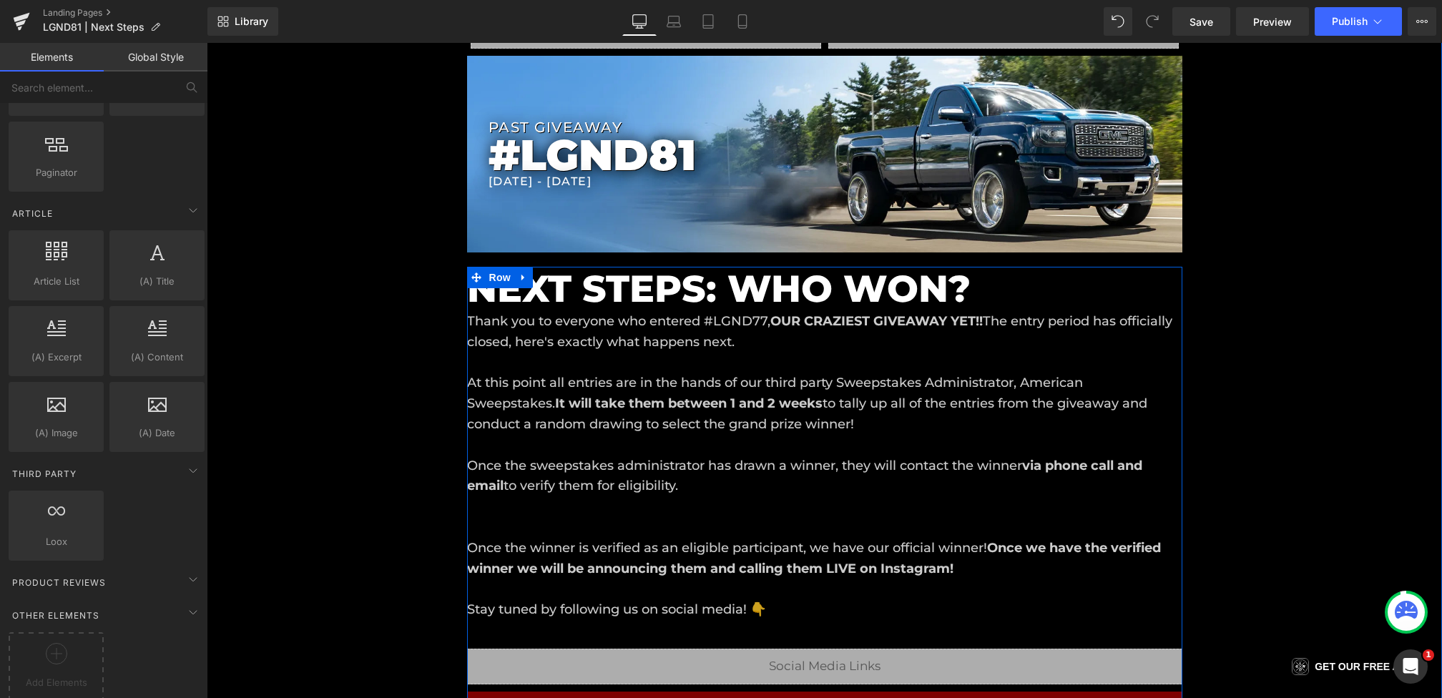
click at [622, 526] on p at bounding box center [824, 527] width 715 height 21
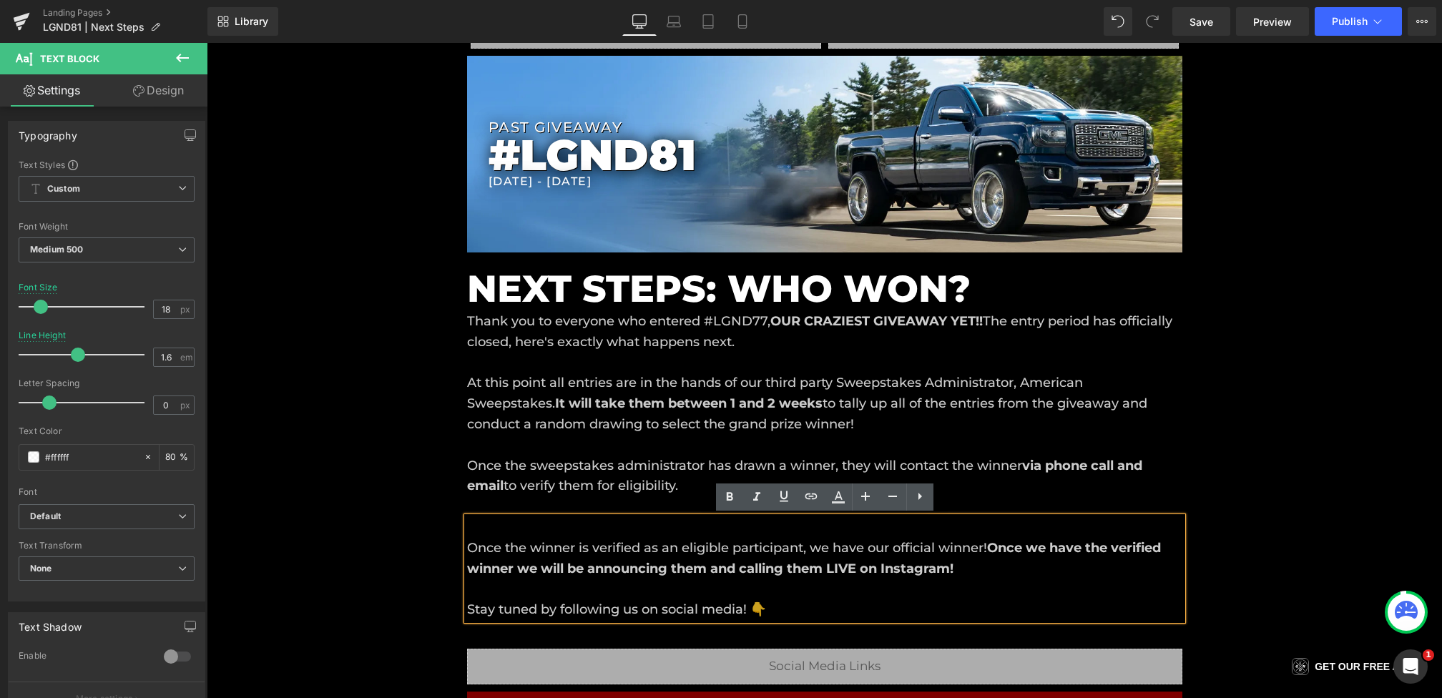
click at [606, 531] on p at bounding box center [824, 527] width 715 height 21
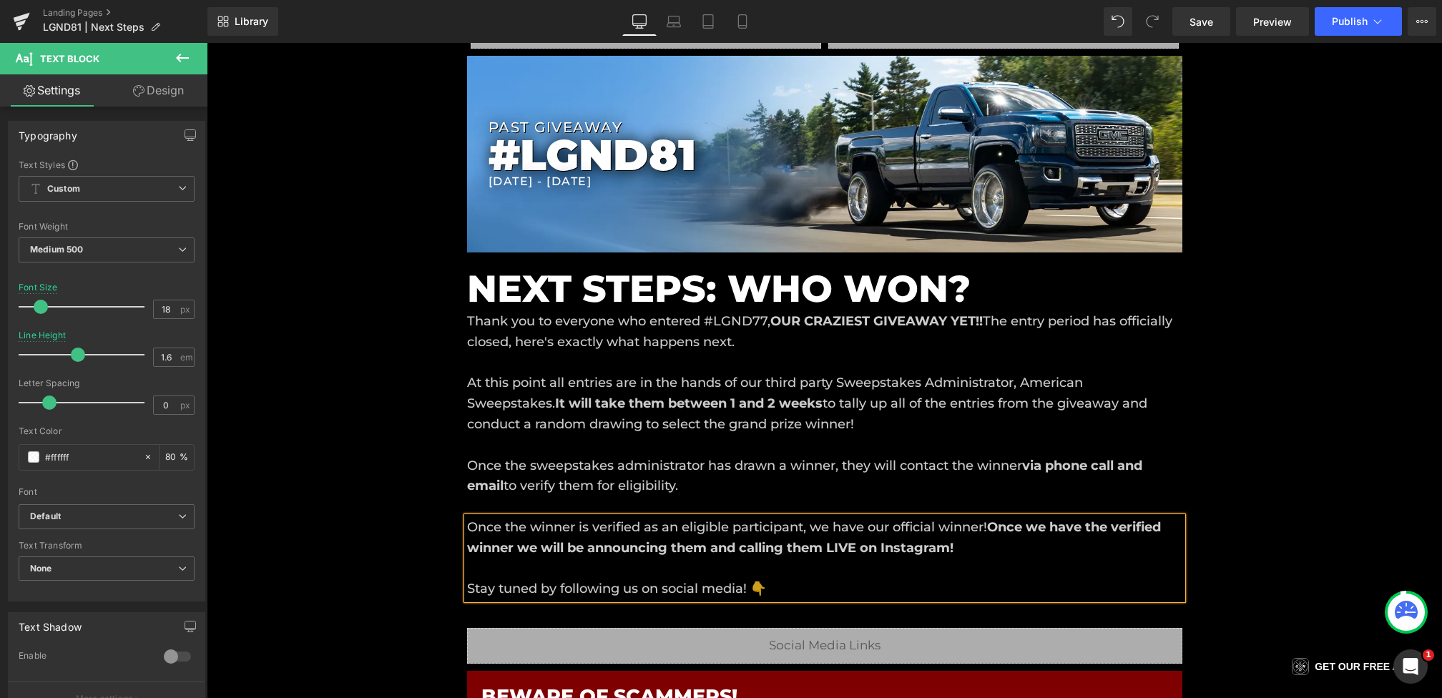
click at [419, 431] on div "Liquid Liquid Liquid Row Row PAST GIVEAWAY Heading #LGND81 Heading 9/7/2025 - 9…" at bounding box center [824, 639] width 1235 height 1339
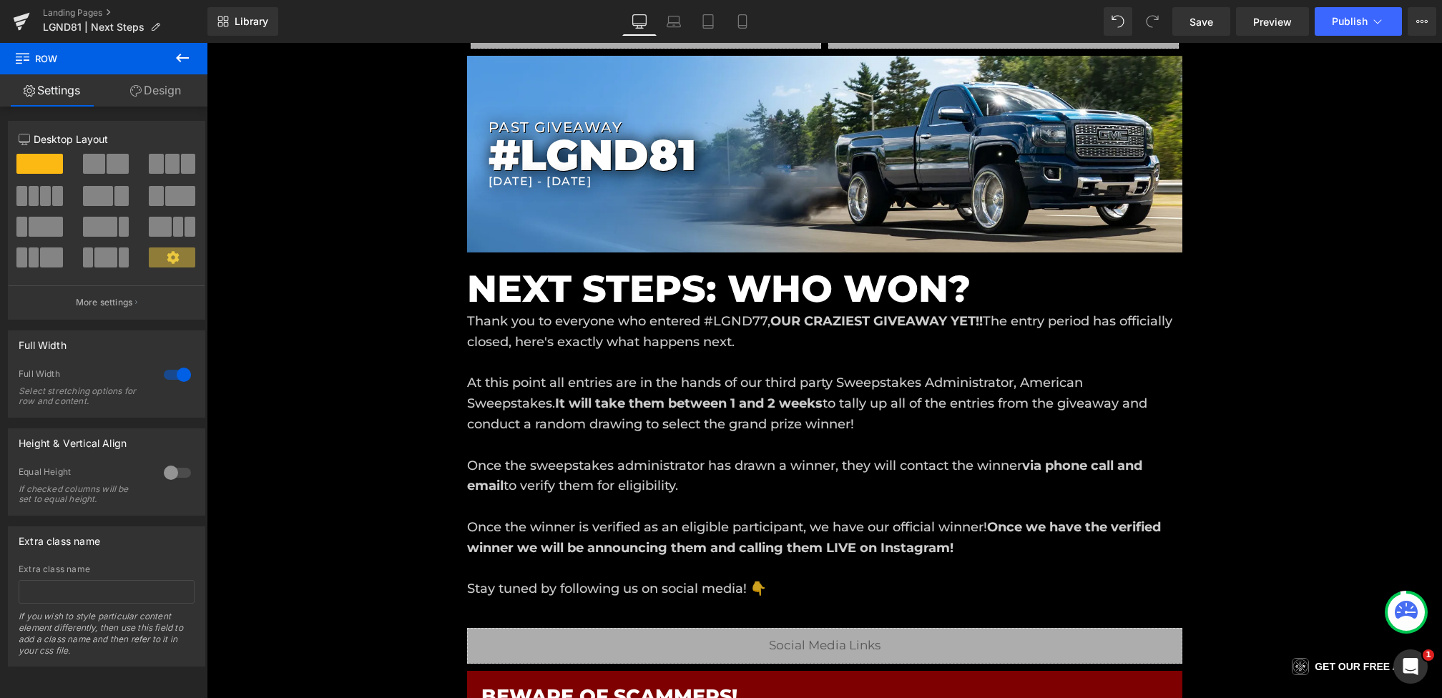
click at [181, 61] on icon at bounding box center [182, 57] width 17 height 17
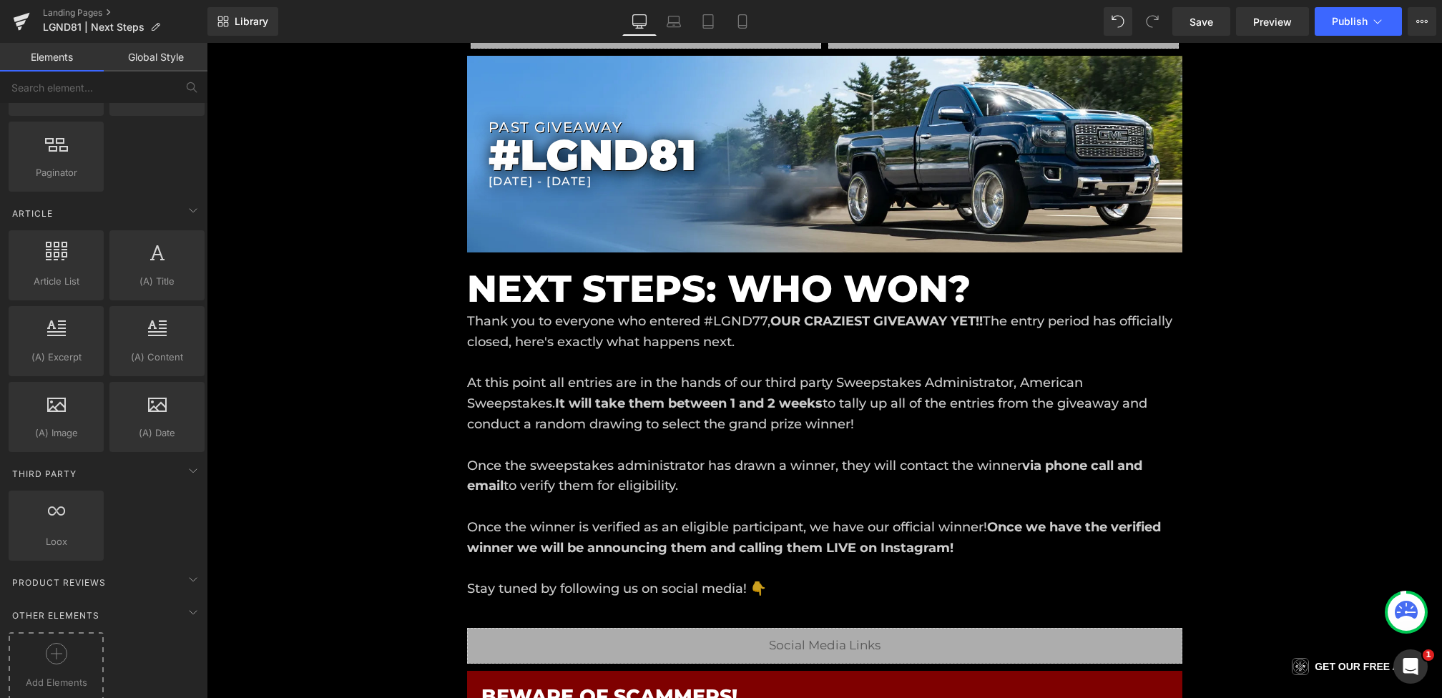
click at [54, 654] on icon at bounding box center [56, 654] width 11 height 1
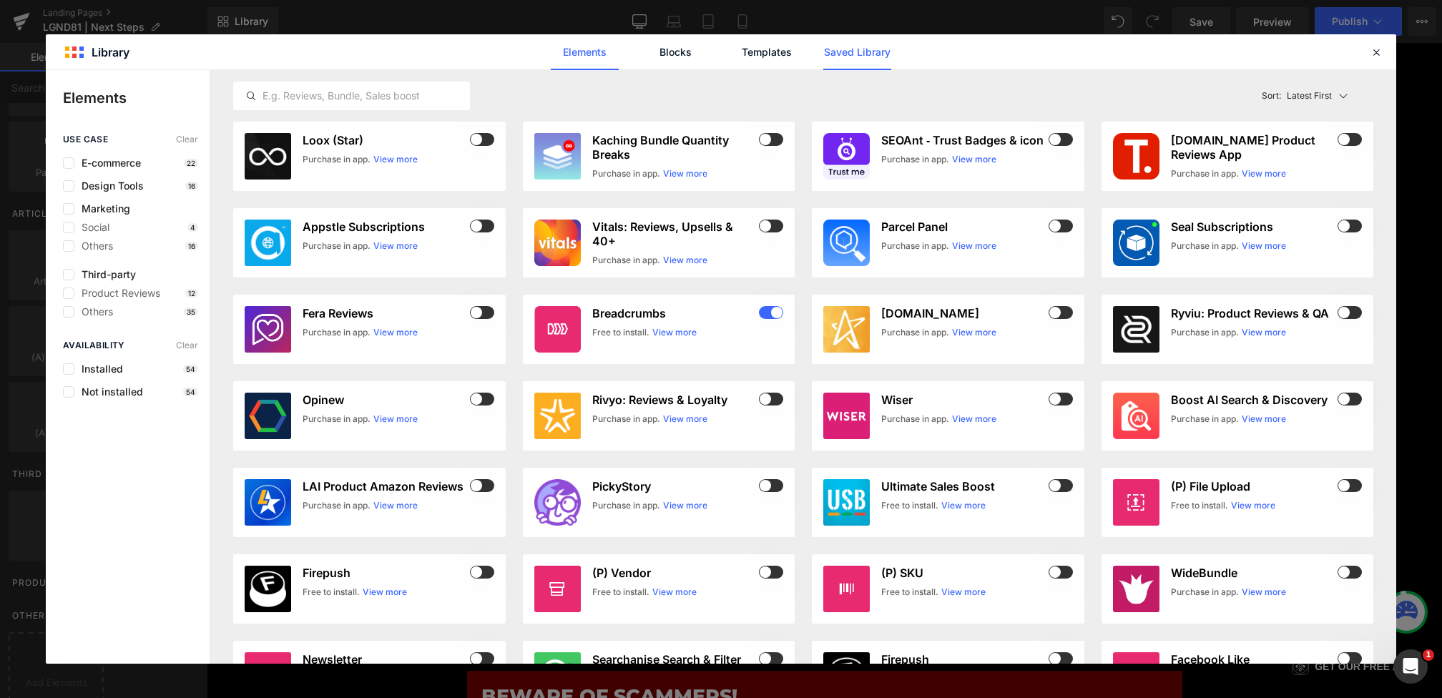
click at [840, 59] on link "Saved Library" at bounding box center [857, 52] width 68 height 36
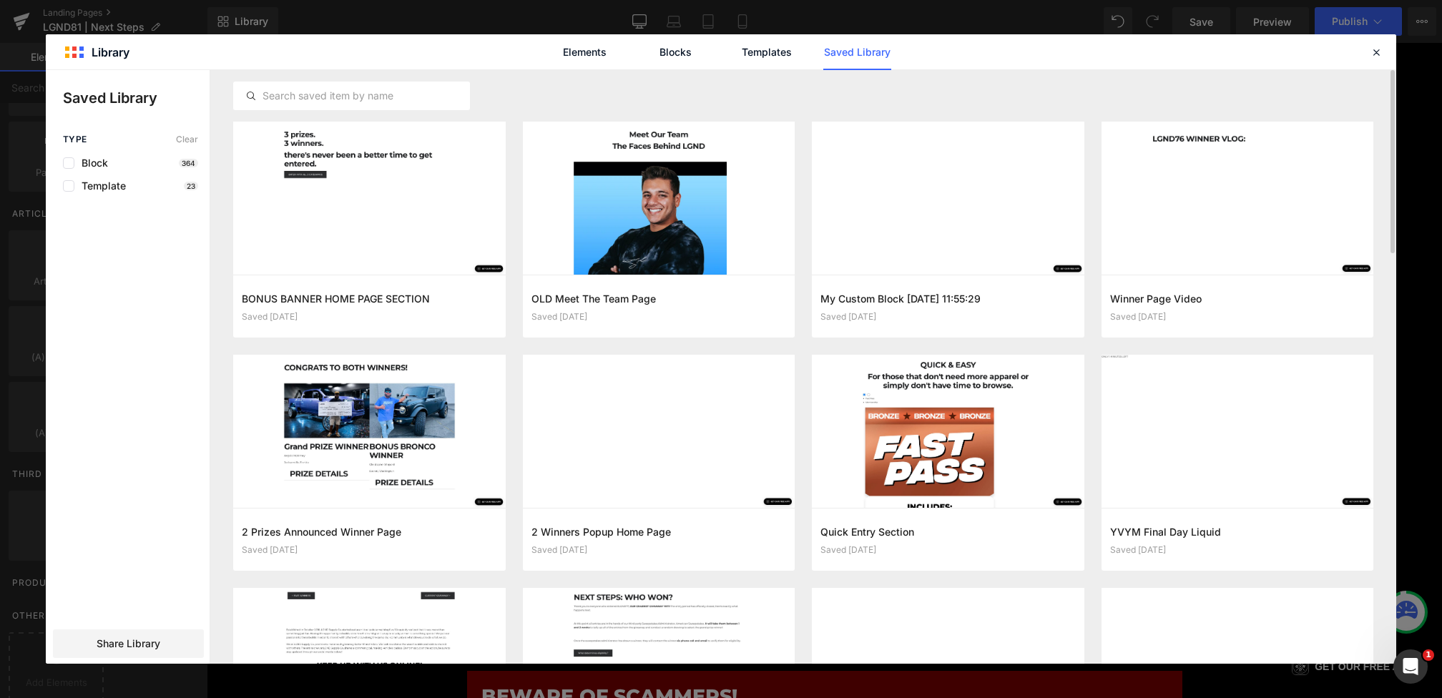
click at [431, 73] on div at bounding box center [803, 95] width 1140 height 51
click at [420, 85] on div at bounding box center [351, 96] width 237 height 29
click at [390, 109] on div at bounding box center [351, 96] width 237 height 29
click at [389, 104] on div at bounding box center [351, 96] width 237 height 29
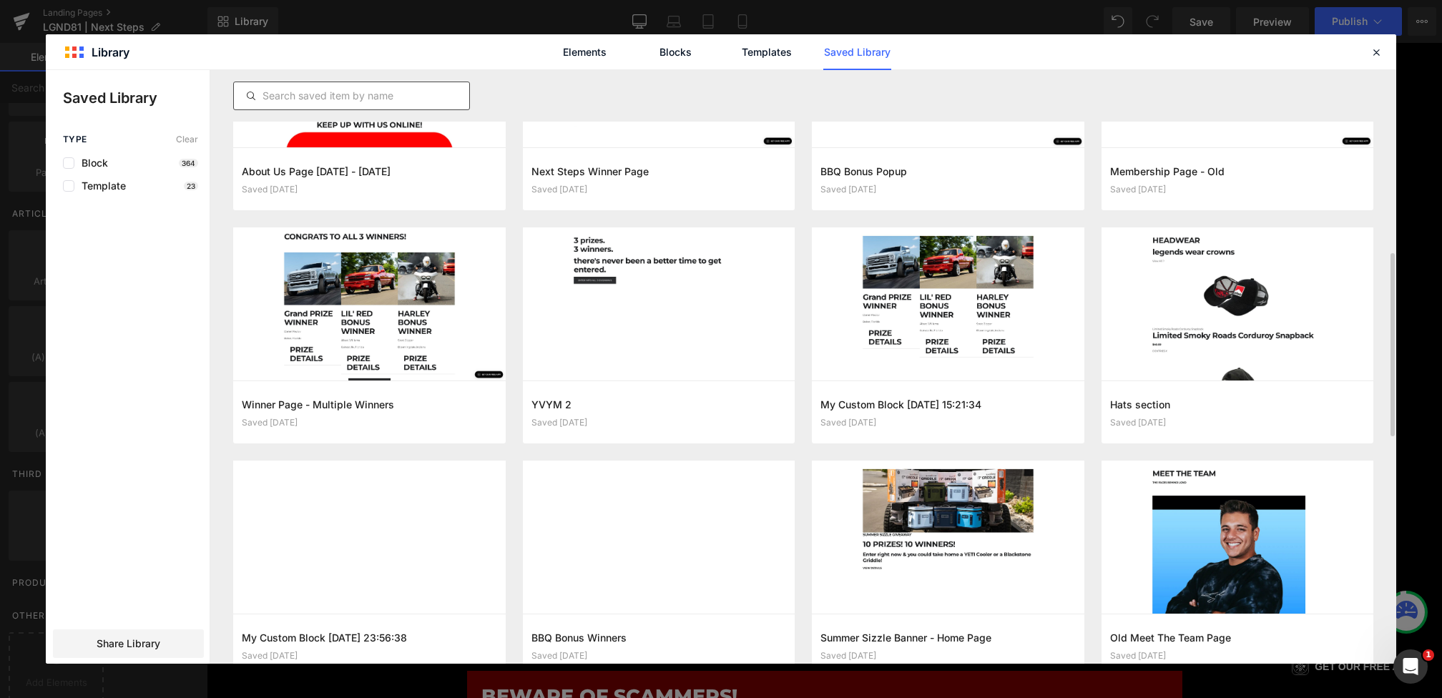
click at [388, 97] on input "text" at bounding box center [351, 95] width 235 height 17
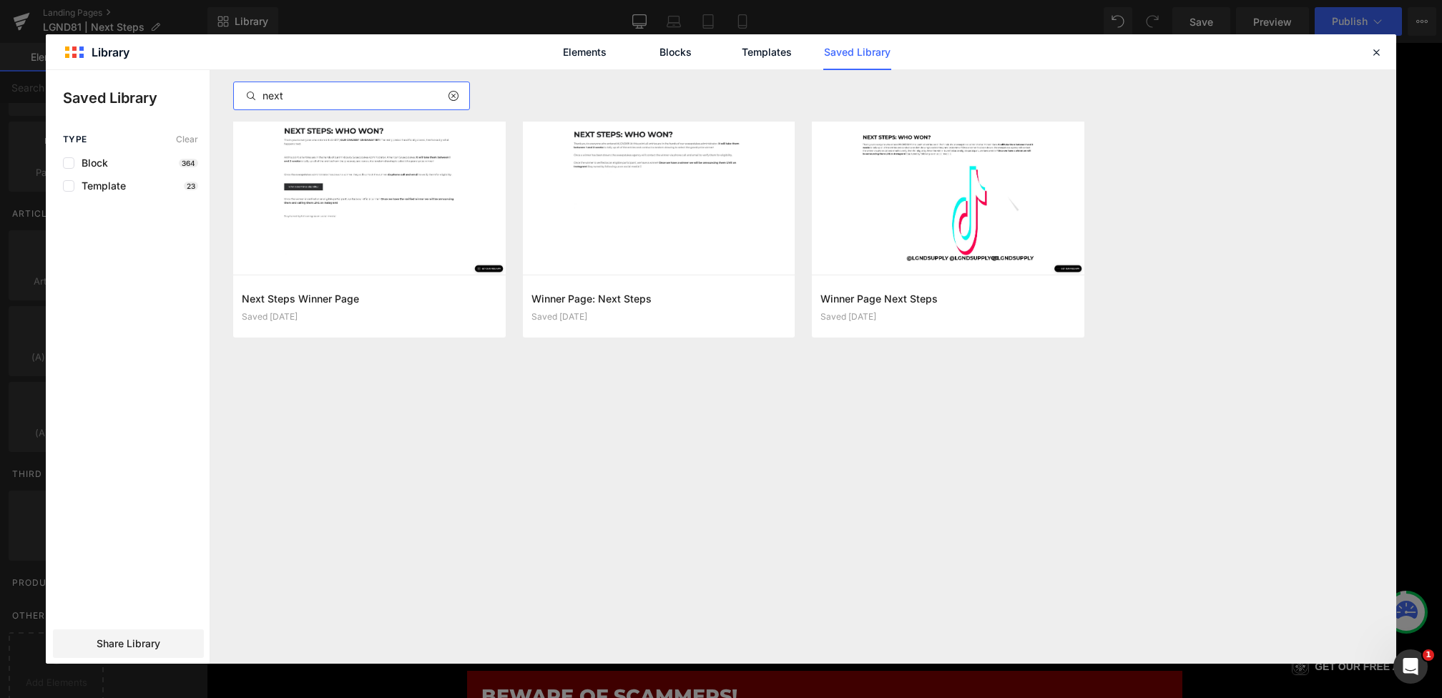
type input "next"
click at [456, 94] on icon at bounding box center [453, 95] width 10 height 11
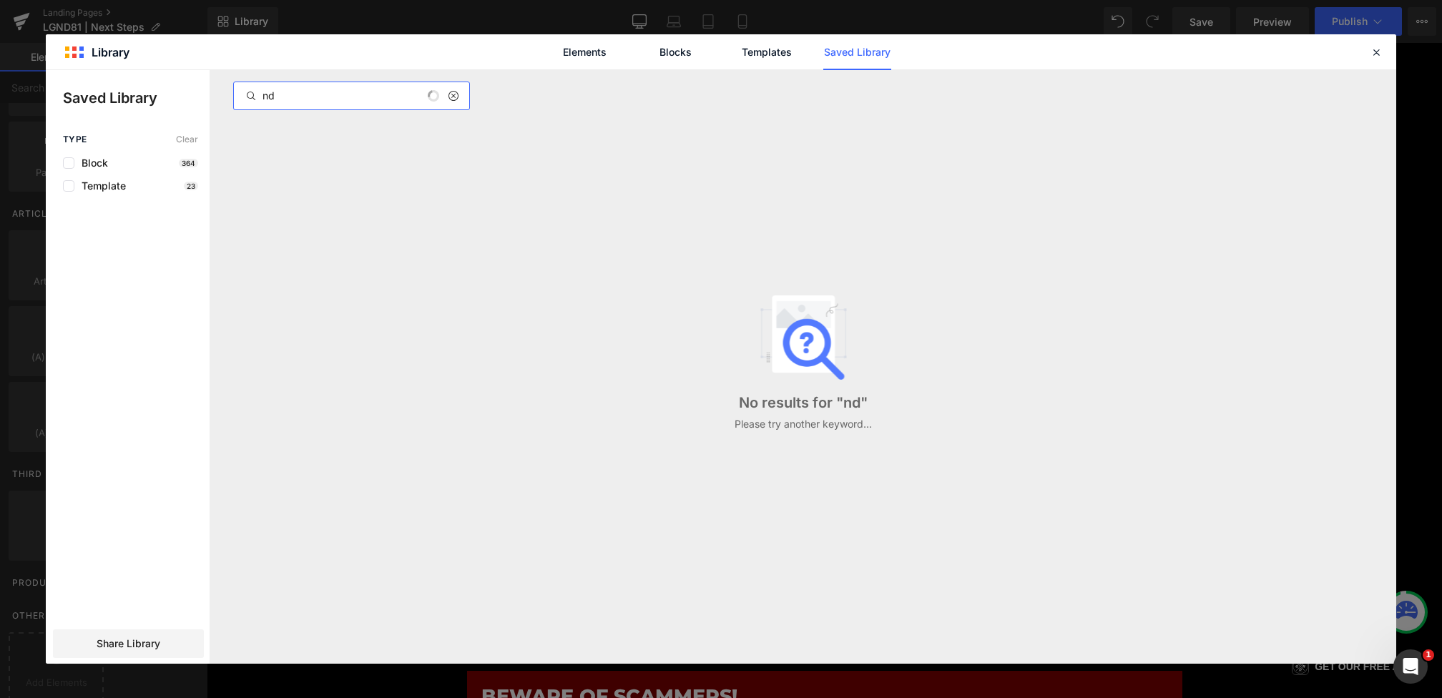
type input "n"
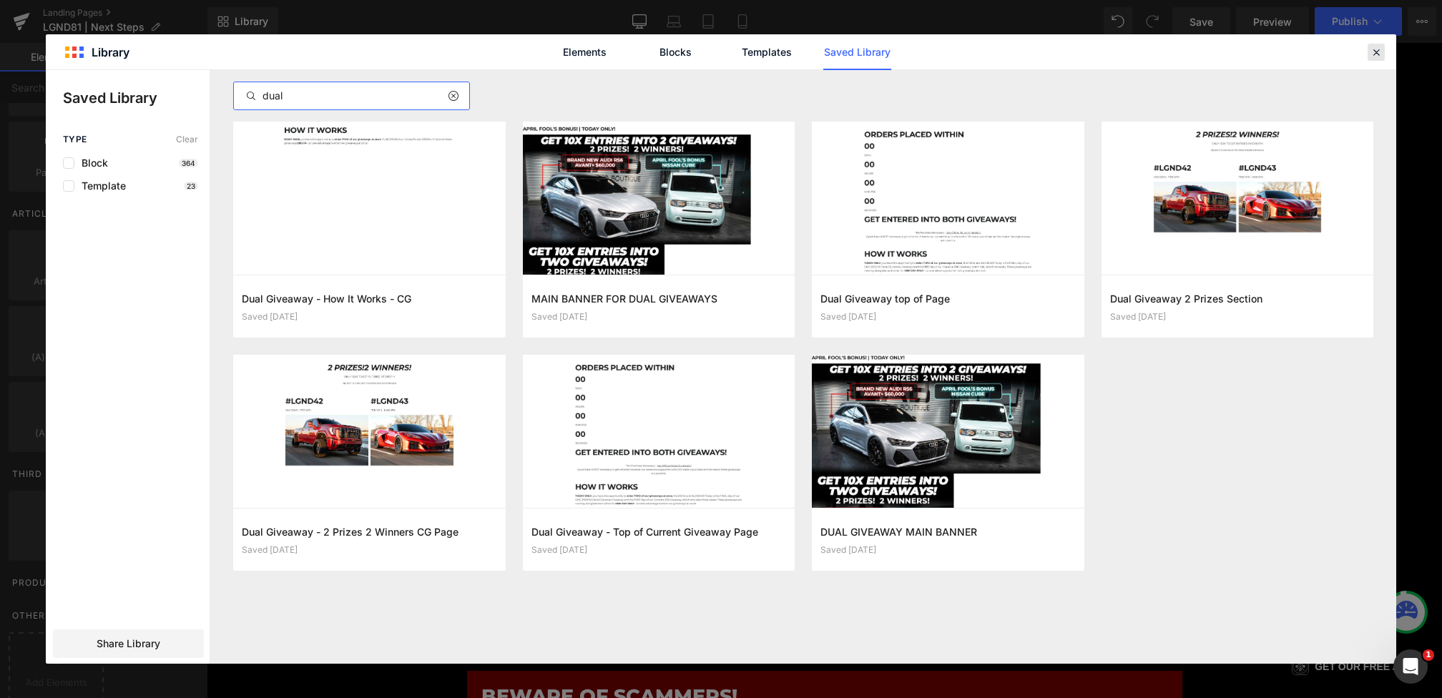
type input "dual"
click at [1383, 55] on div at bounding box center [1376, 52] width 17 height 17
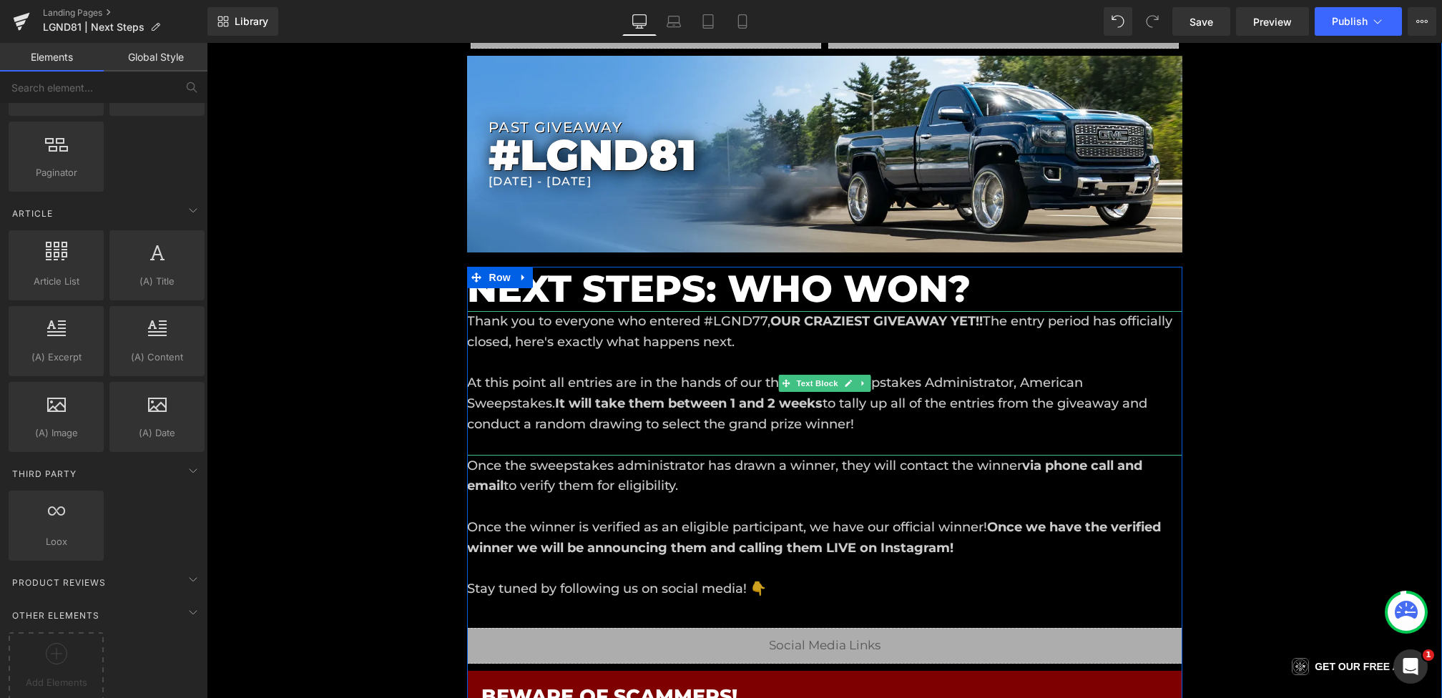
click at [623, 386] on p "At this point all entries are in the hands of our third party Sweepstakes Admin…" at bounding box center [824, 404] width 715 height 62
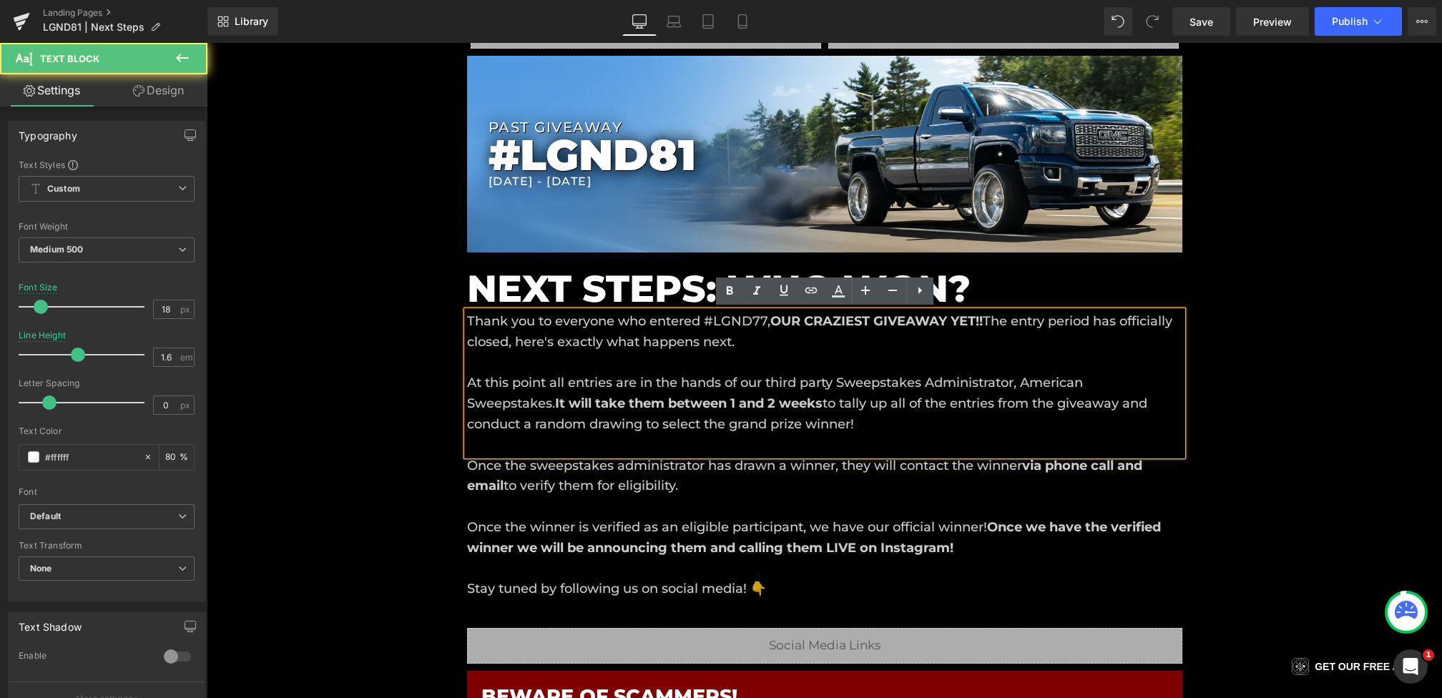
click at [765, 325] on p "Thank you to everyone who entered #LGND77, OUR CRAZIEST GIVEAWAY YET!! The entr…" at bounding box center [824, 331] width 715 height 41
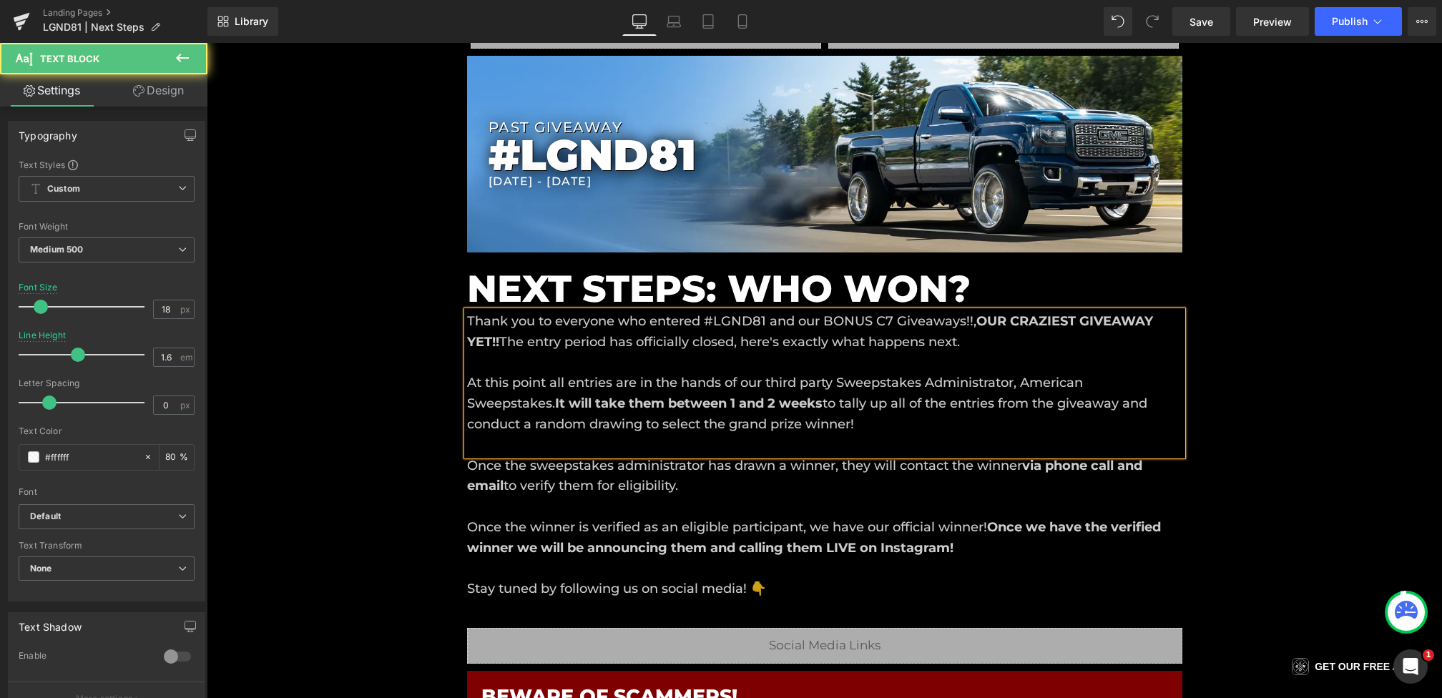
drag, startPoint x: 501, startPoint y: 344, endPoint x: 999, endPoint y: 323, distance: 498.3
click at [1002, 324] on p "Thank you to everyone who entered #LGND81 and our BONUS C7 Giveaways!!, OUR CRA…" at bounding box center [824, 331] width 715 height 41
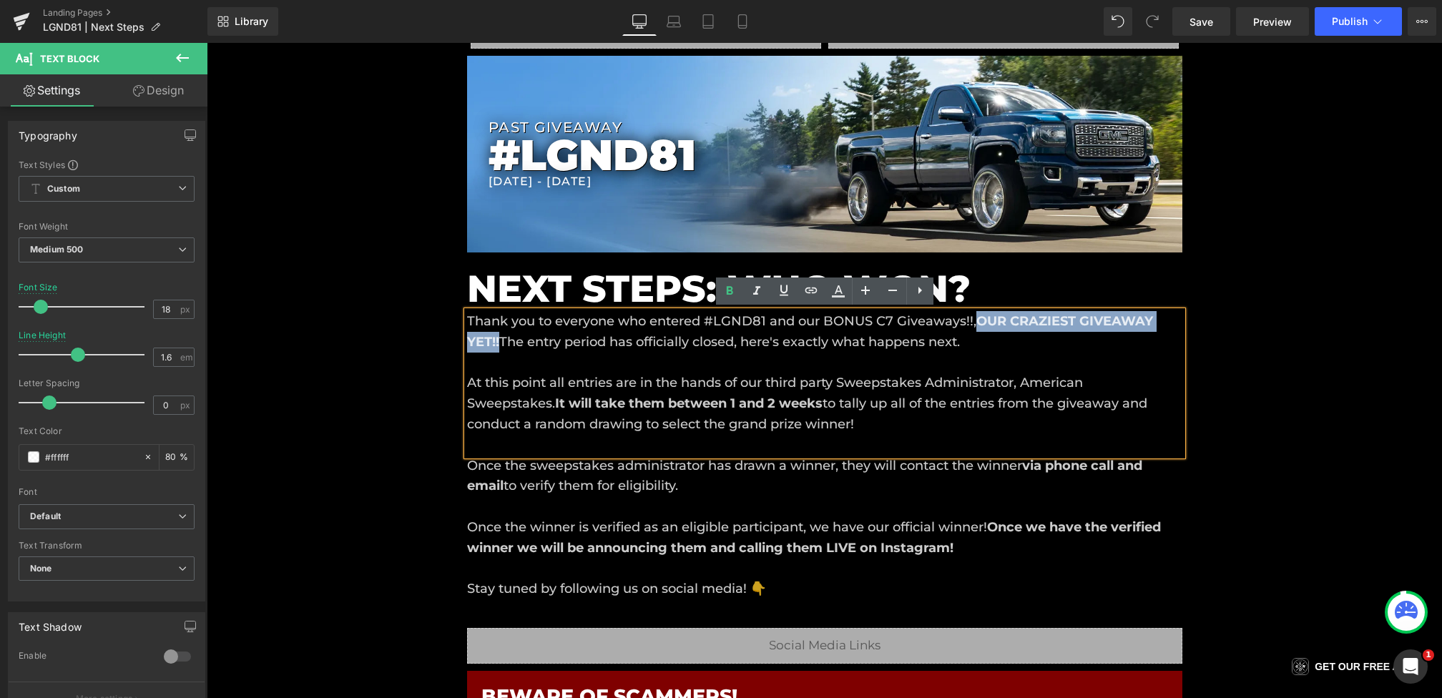
drag, startPoint x: 498, startPoint y: 342, endPoint x: 980, endPoint y: 314, distance: 482.9
click at [980, 314] on strong "OUR CRAZIEST GIVEAWAY YET!!" at bounding box center [810, 331] width 686 height 36
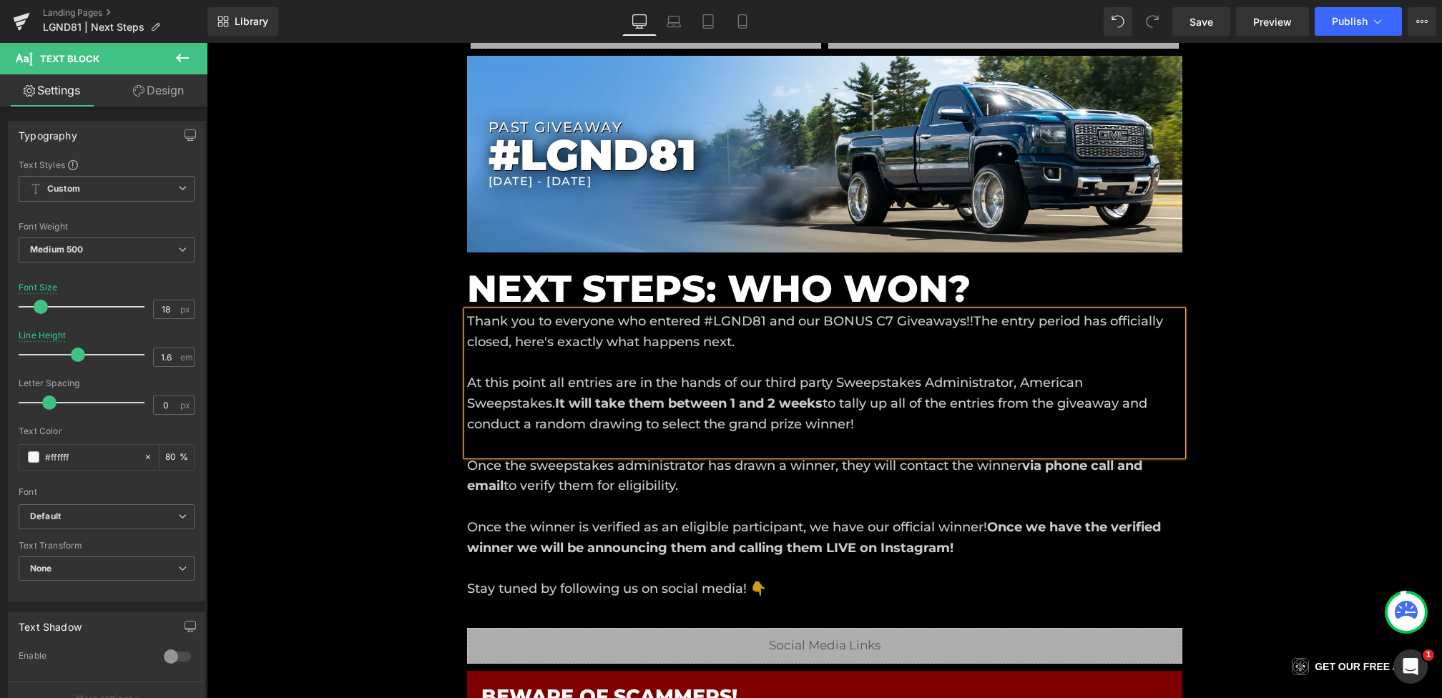
click at [1089, 323] on p "Thank you to everyone who entered #LGND81 and our BONUS C7 Giveaways!! The entr…" at bounding box center [824, 331] width 715 height 41
click at [622, 381] on p "At this point all entries are in the hands of our third party Sweepstakes Admin…" at bounding box center [824, 404] width 715 height 62
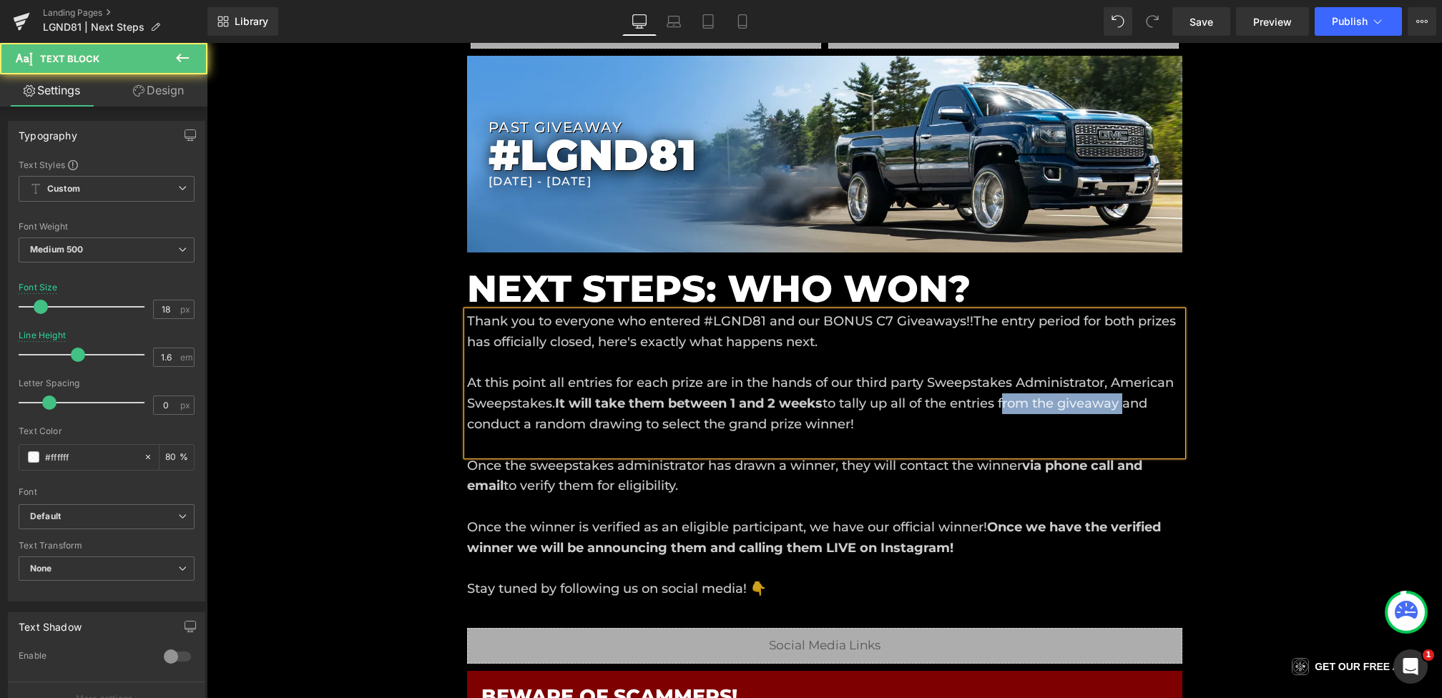
drag, startPoint x: 1008, startPoint y: 403, endPoint x: 1129, endPoint y: 401, distance: 120.9
click at [1129, 401] on p "At this point all entries for each prize are in the hands of our third party Sw…" at bounding box center [824, 404] width 715 height 62
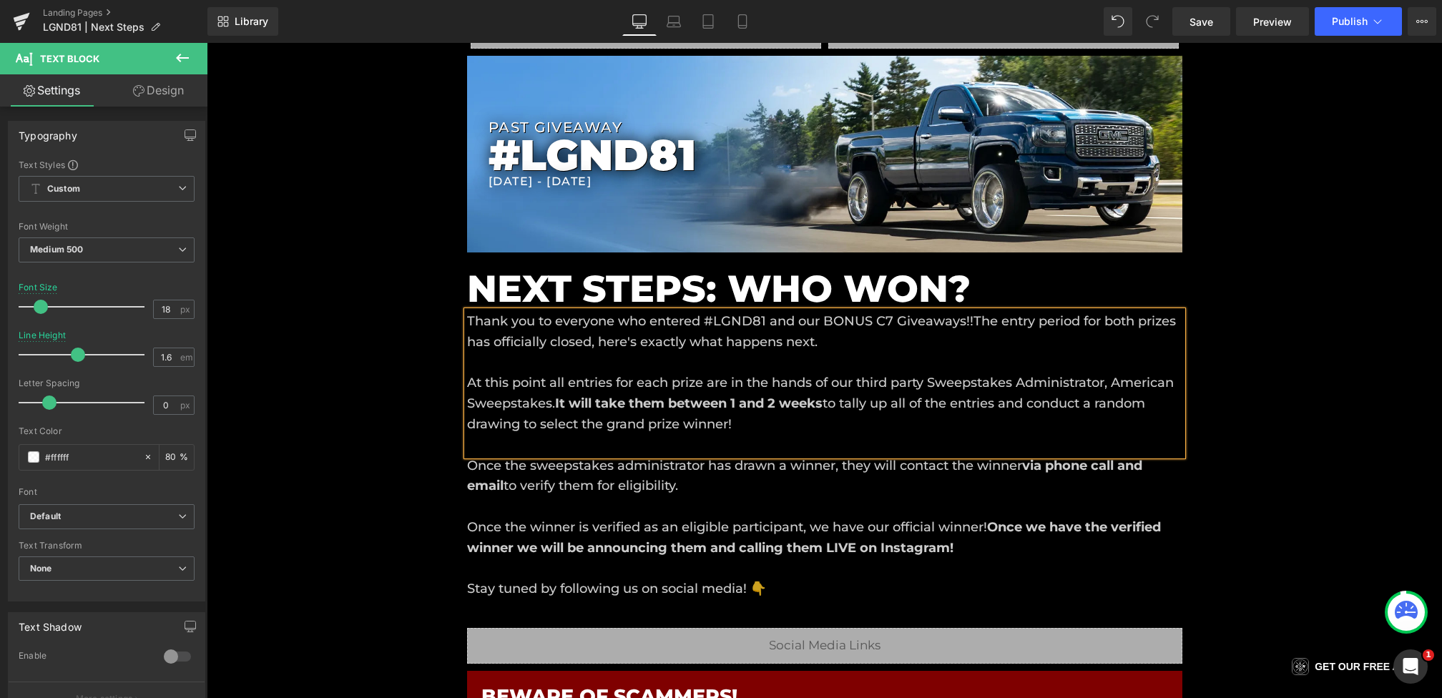
drag, startPoint x: 782, startPoint y: 422, endPoint x: 524, endPoint y: 415, distance: 259.0
click at [524, 415] on p "At this point all entries for each prize are in the hands of our third party Sw…" at bounding box center [824, 404] width 715 height 62
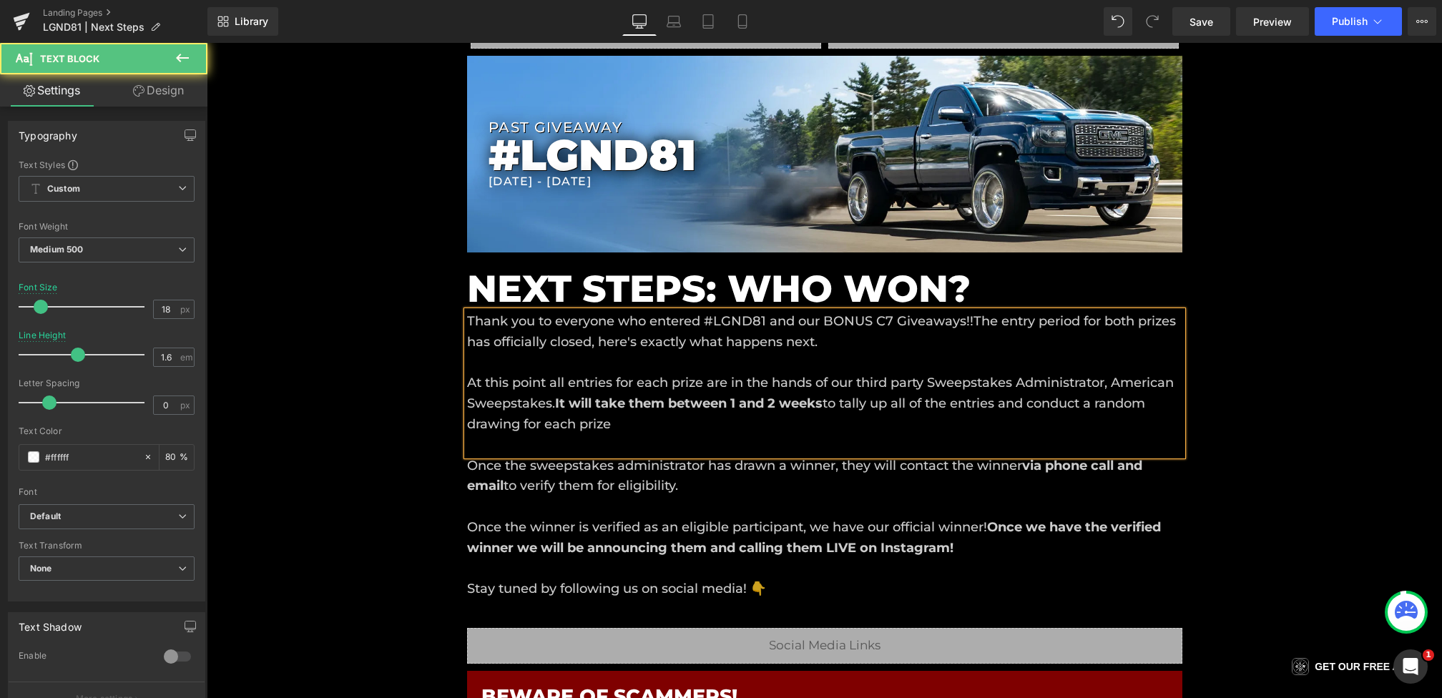
drag, startPoint x: 691, startPoint y: 426, endPoint x: 528, endPoint y: 428, distance: 163.1
click at [528, 428] on p "At this point all entries for each prize are in the hands of our third party Sw…" at bounding box center [824, 404] width 715 height 62
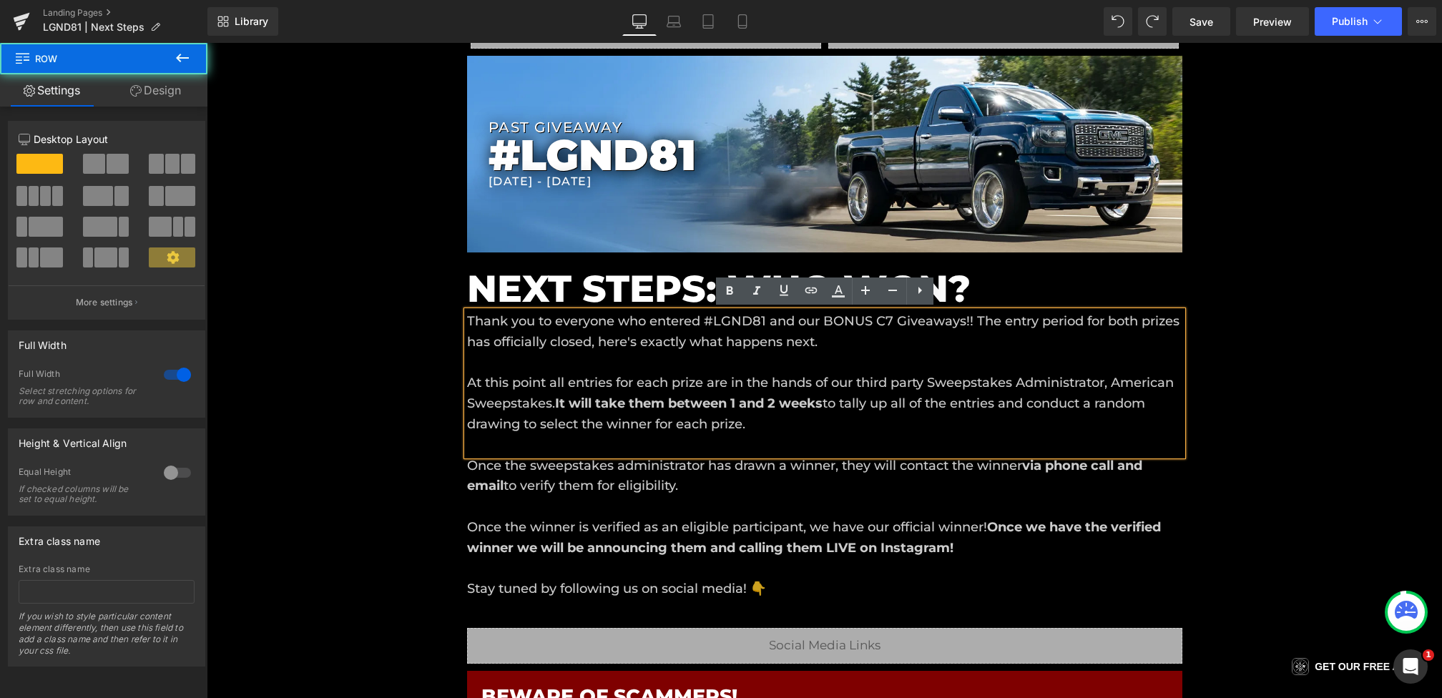
click at [353, 328] on div "Liquid Liquid Liquid Row Row PAST GIVEAWAY Heading #LGND81 Heading 9/7/2025 - 9…" at bounding box center [824, 639] width 1235 height 1339
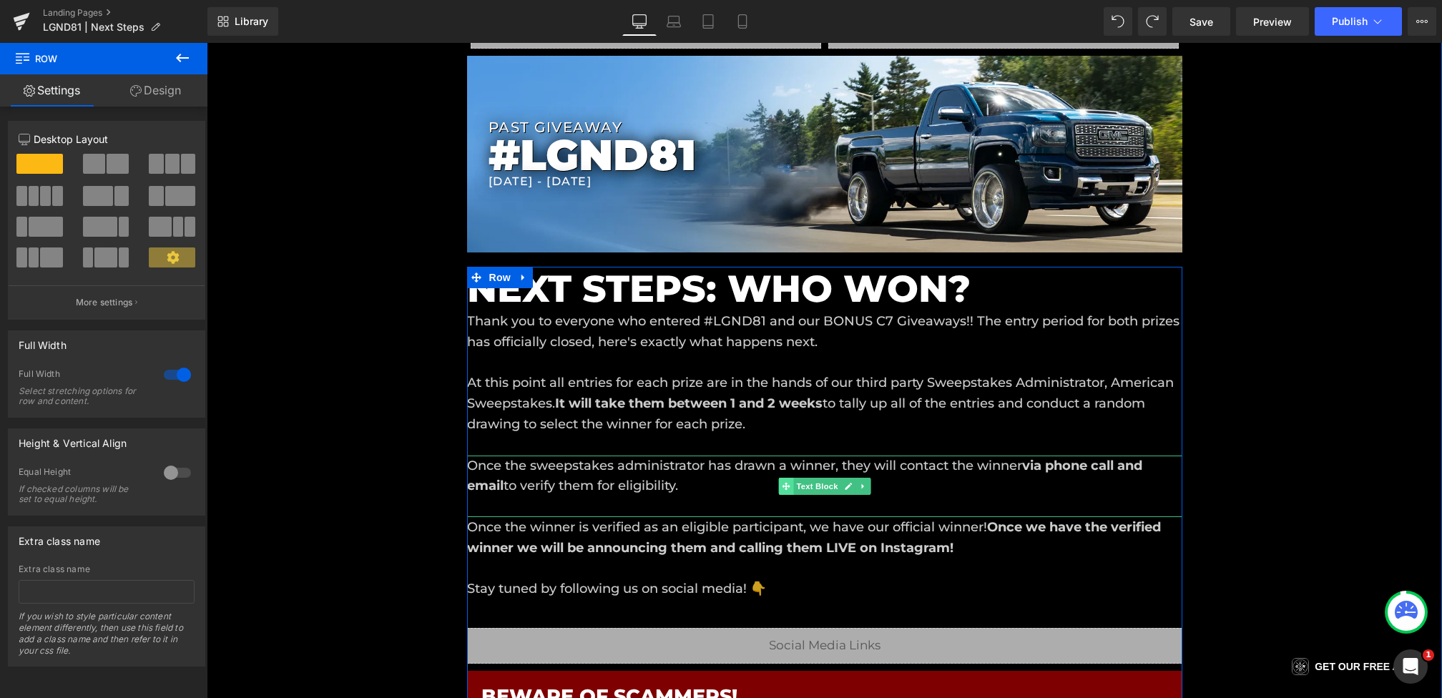
click at [780, 482] on span at bounding box center [785, 486] width 15 height 17
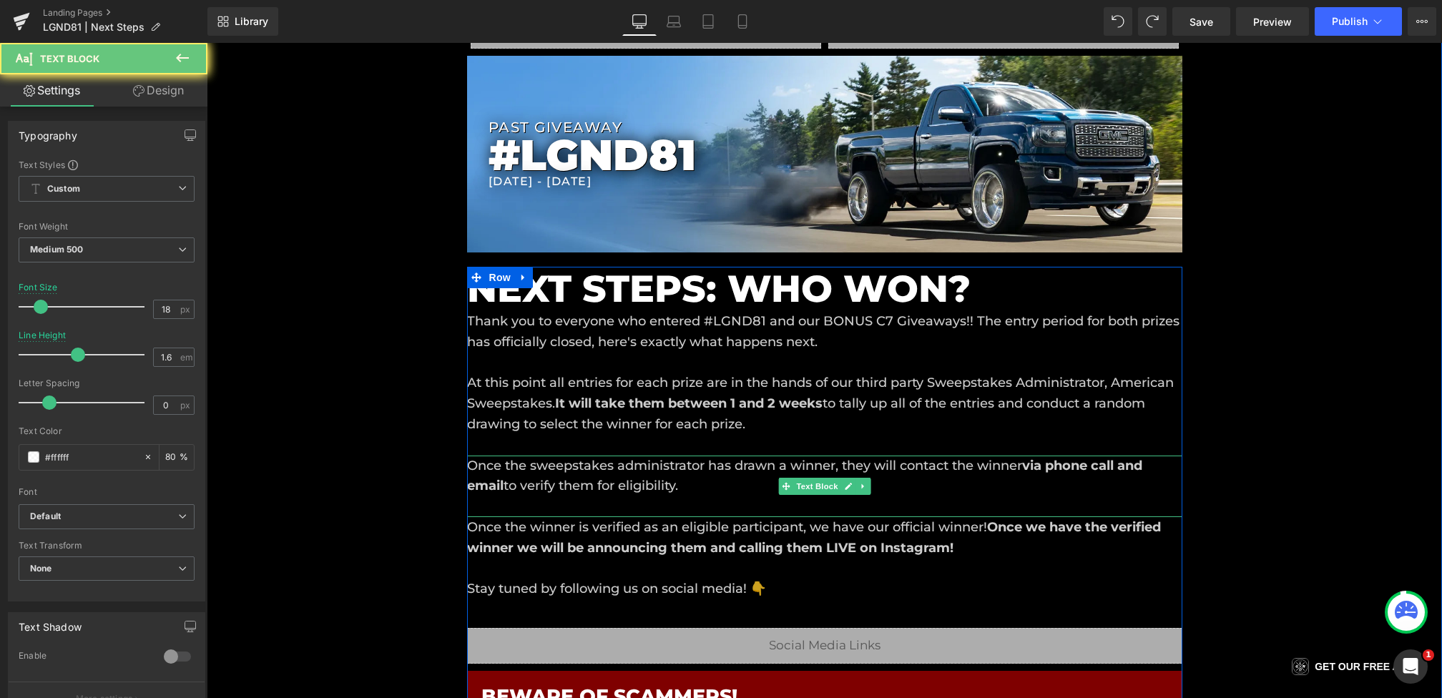
click at [775, 466] on p "Once the sweepstakes administrator has drawn a winner, they will contact the wi…" at bounding box center [824, 476] width 715 height 41
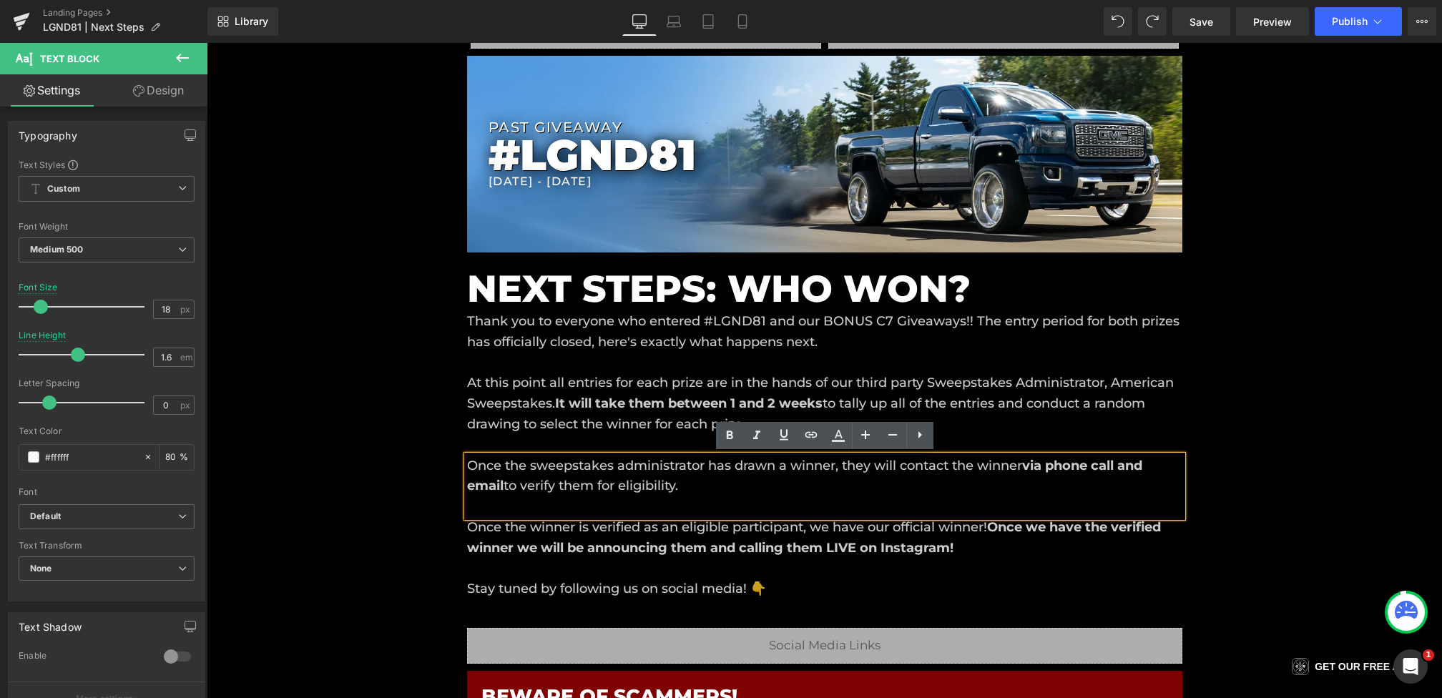
click at [791, 466] on p "Once the sweepstakes administrator has drawn a winner, they will contact the wi…" at bounding box center [824, 476] width 715 height 41
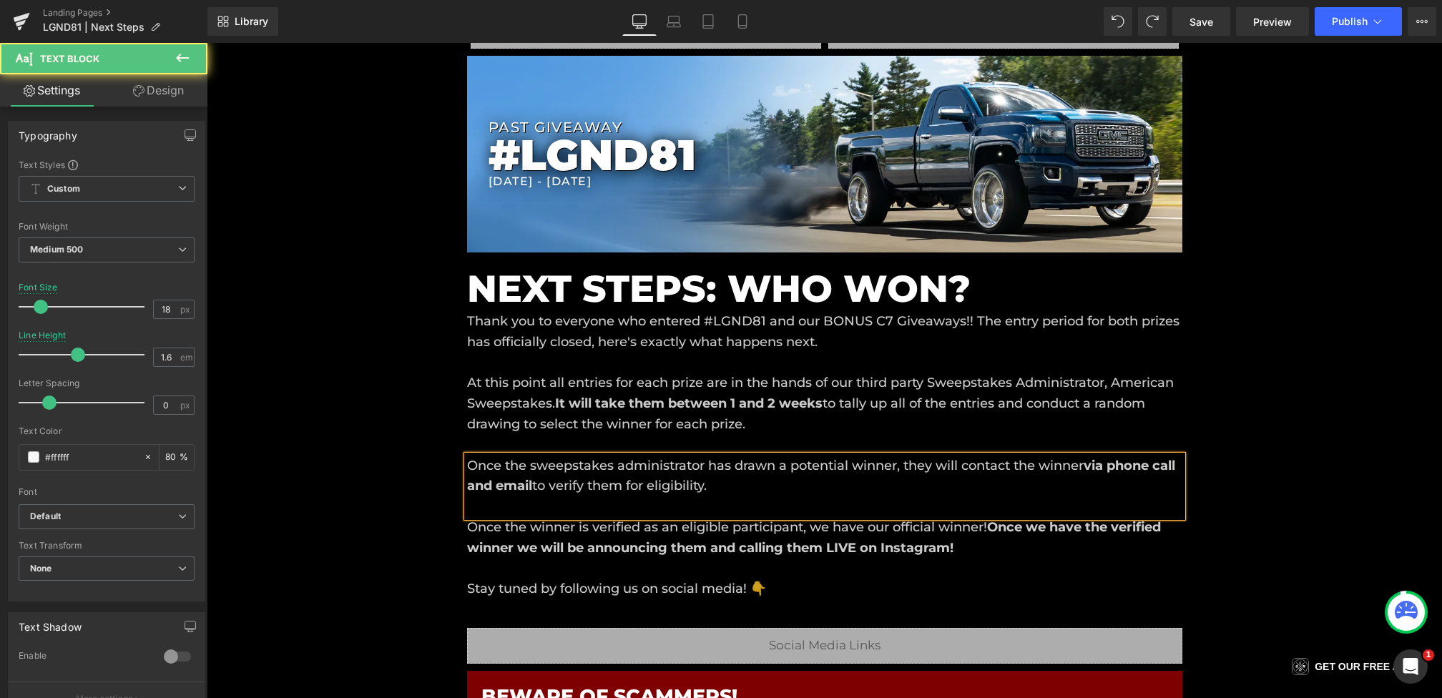
click at [472, 463] on p "Once the sweepstakes administrator has drawn a potential winner, they will cont…" at bounding box center [824, 476] width 715 height 41
click at [710, 466] on p "Once the sweepstakes administrator has drawn a potential winner, they will cont…" at bounding box center [824, 476] width 715 height 41
click at [730, 466] on p "Once the sweepstakes administrator has drawn a potential winner, they will cont…" at bounding box center [824, 476] width 715 height 41
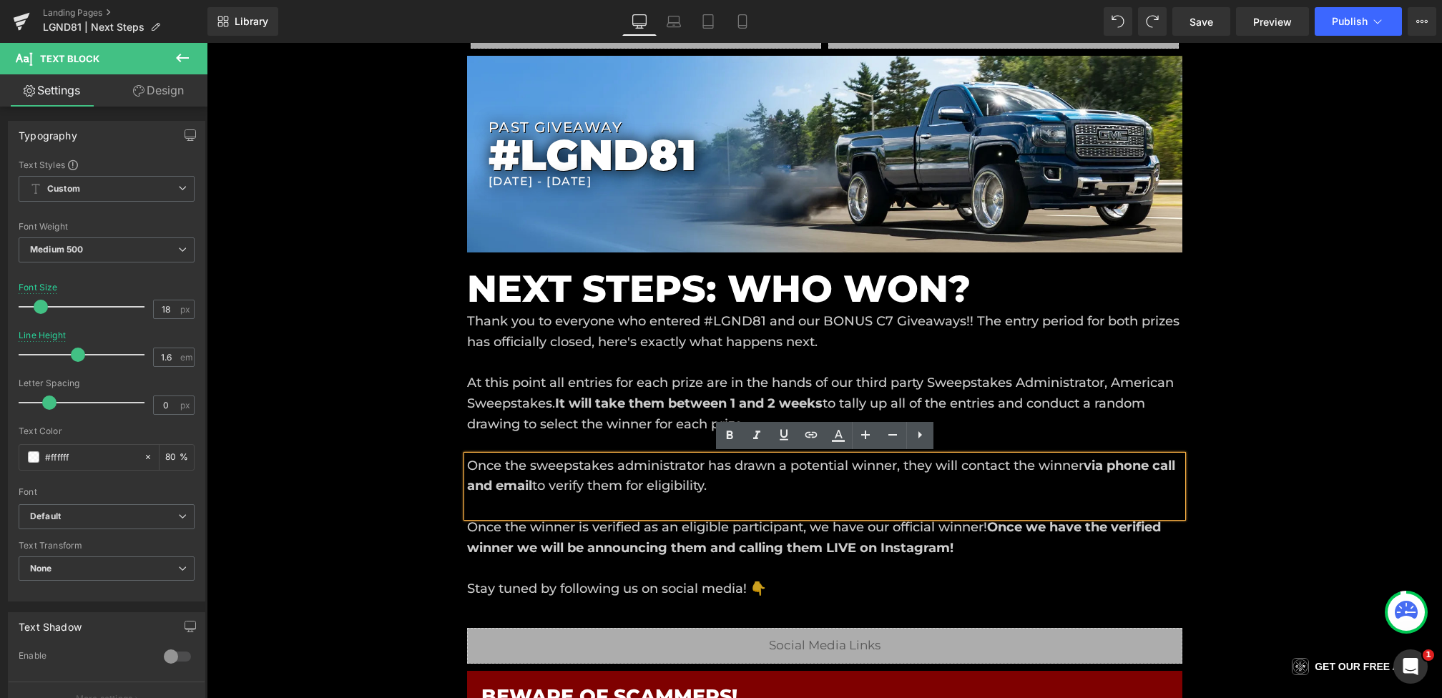
click at [787, 468] on p "Once the sweepstakes administrator has drawn a potential winner, they will cont…" at bounding box center [824, 476] width 715 height 41
click at [921, 467] on p "Once the sweepstakes administrator has drawn both potential winner, they will c…" at bounding box center [824, 476] width 715 height 41
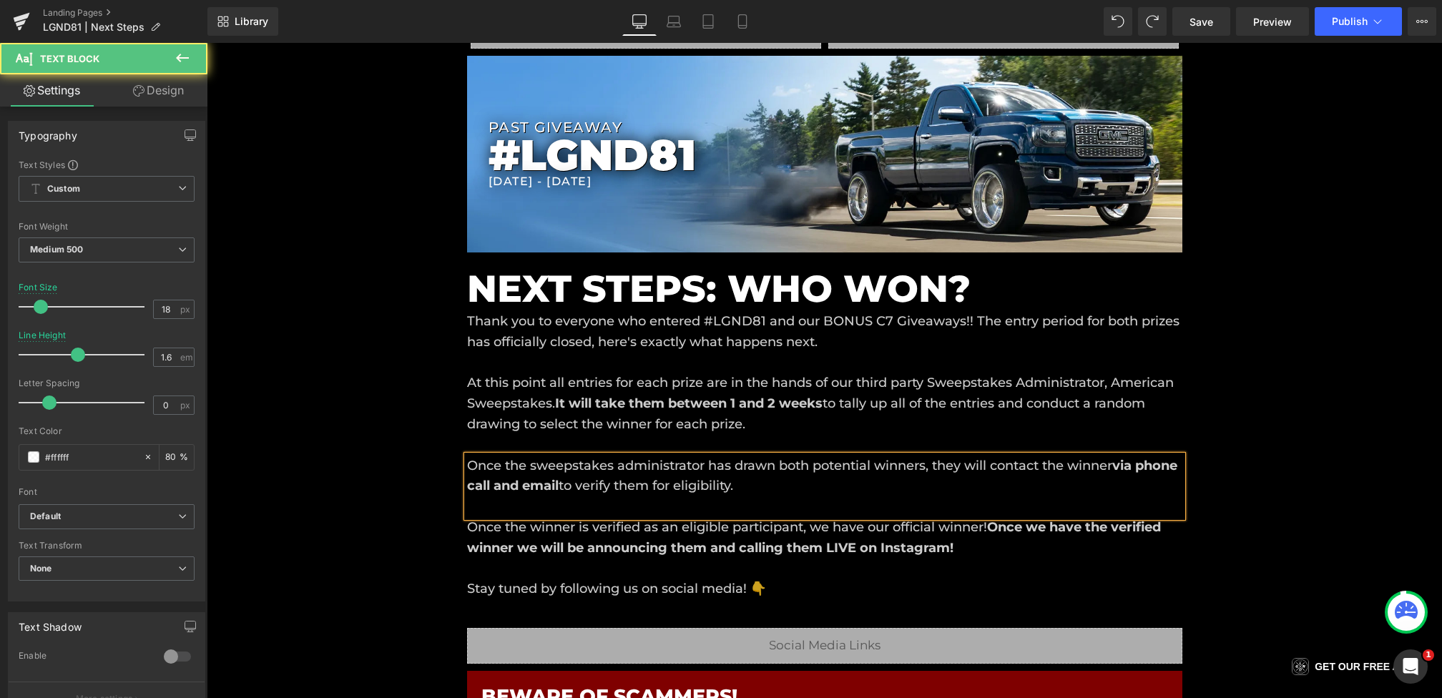
click at [1118, 463] on p "Once the sweepstakes administrator has drawn both potential winners, they will …" at bounding box center [824, 476] width 715 height 41
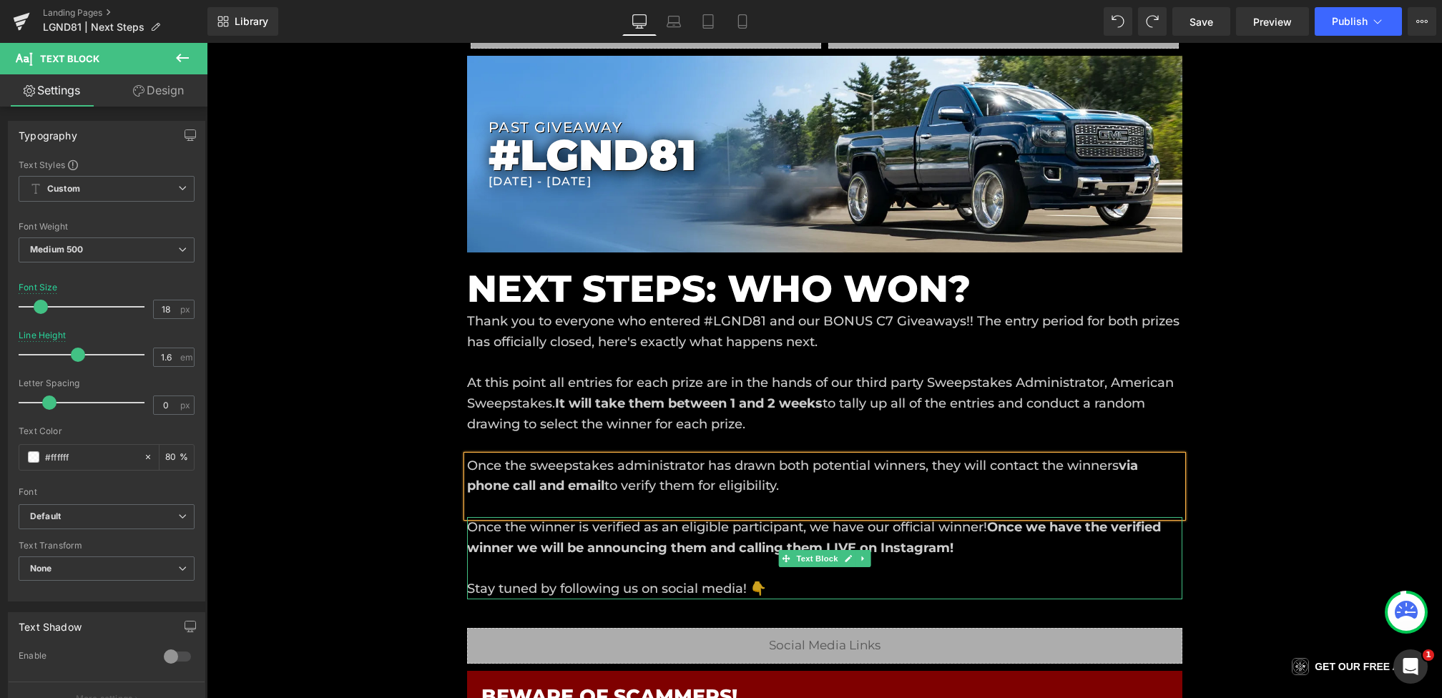
click at [539, 526] on span "Once the winner is verified as an eligible participant, we have our official wi…" at bounding box center [727, 527] width 520 height 16
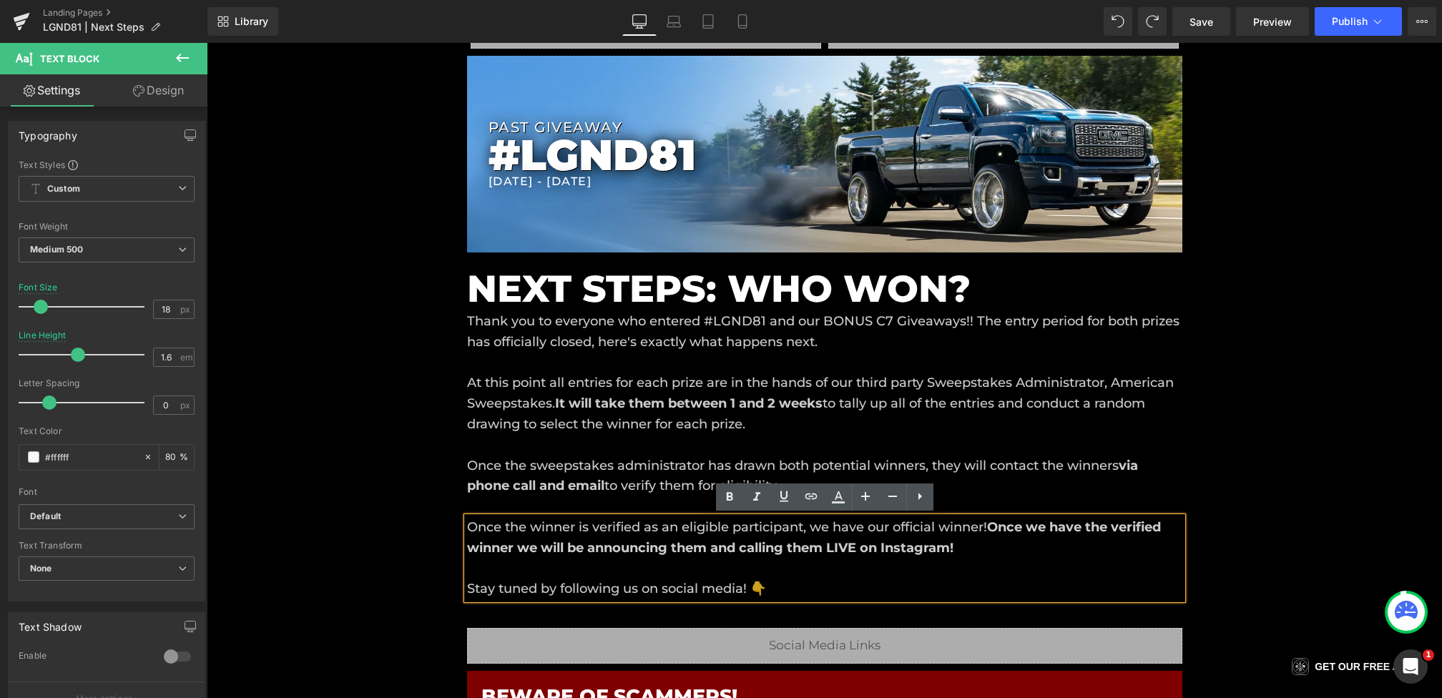
click at [527, 529] on span "Once the winner is verified as an eligible participant, we have our official wi…" at bounding box center [727, 527] width 520 height 16
click at [996, 523] on span "Once each winner is verified as an eligible participant, we have our official w…" at bounding box center [732, 527] width 530 height 16
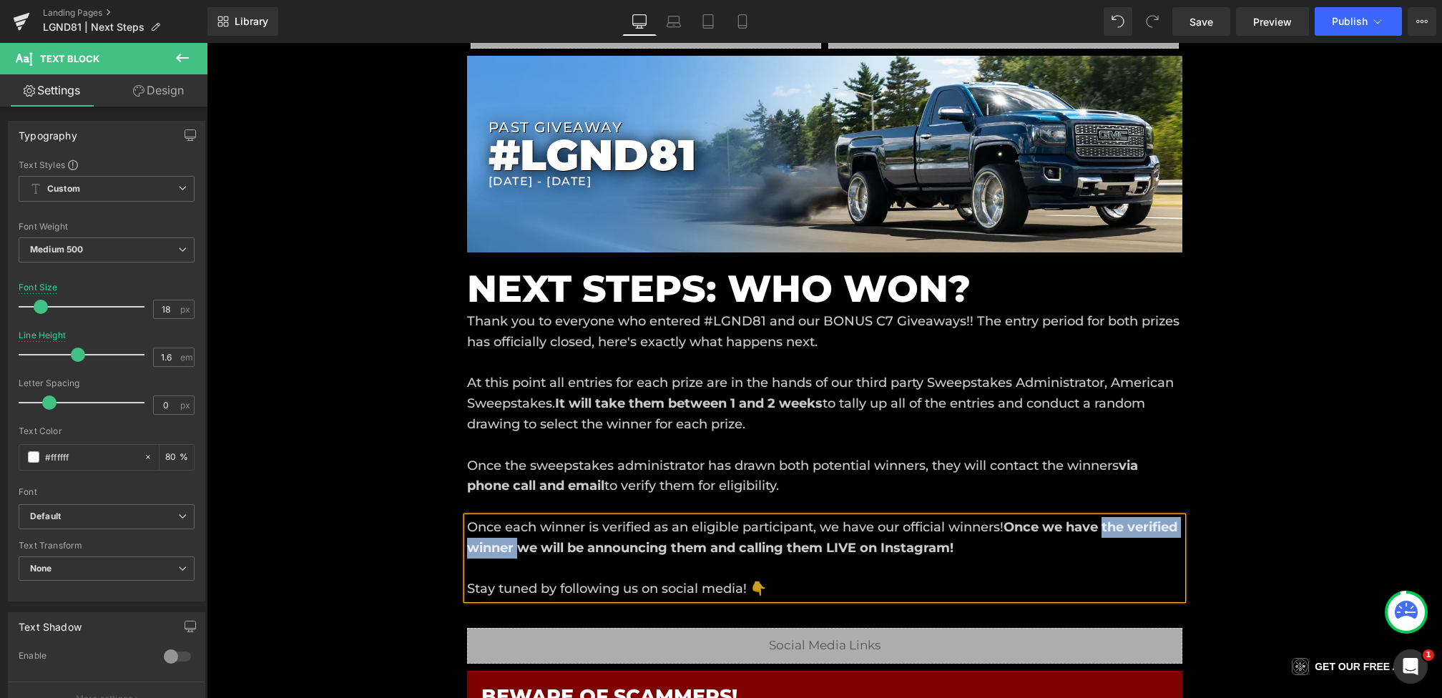
drag, startPoint x: 572, startPoint y: 551, endPoint x: 1109, endPoint y: 530, distance: 536.8
click at [1109, 530] on strong "Once we have the verified winner we will be announcing them and calling them LI…" at bounding box center [822, 537] width 710 height 36
click at [408, 527] on div "Liquid Liquid Liquid Row Row PAST GIVEAWAY Heading #LGND81 Heading 9/7/2025 - 9…" at bounding box center [824, 639] width 1235 height 1339
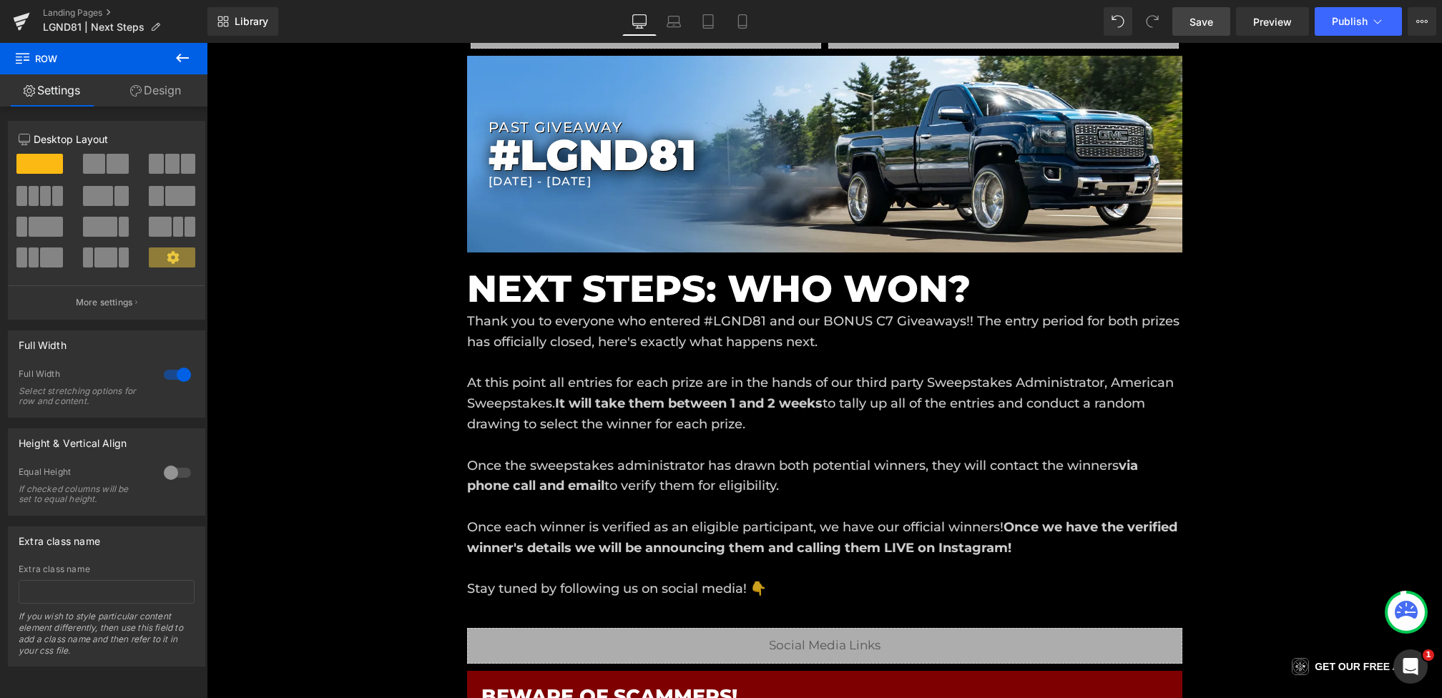
click at [1199, 24] on span "Save" at bounding box center [1201, 21] width 24 height 15
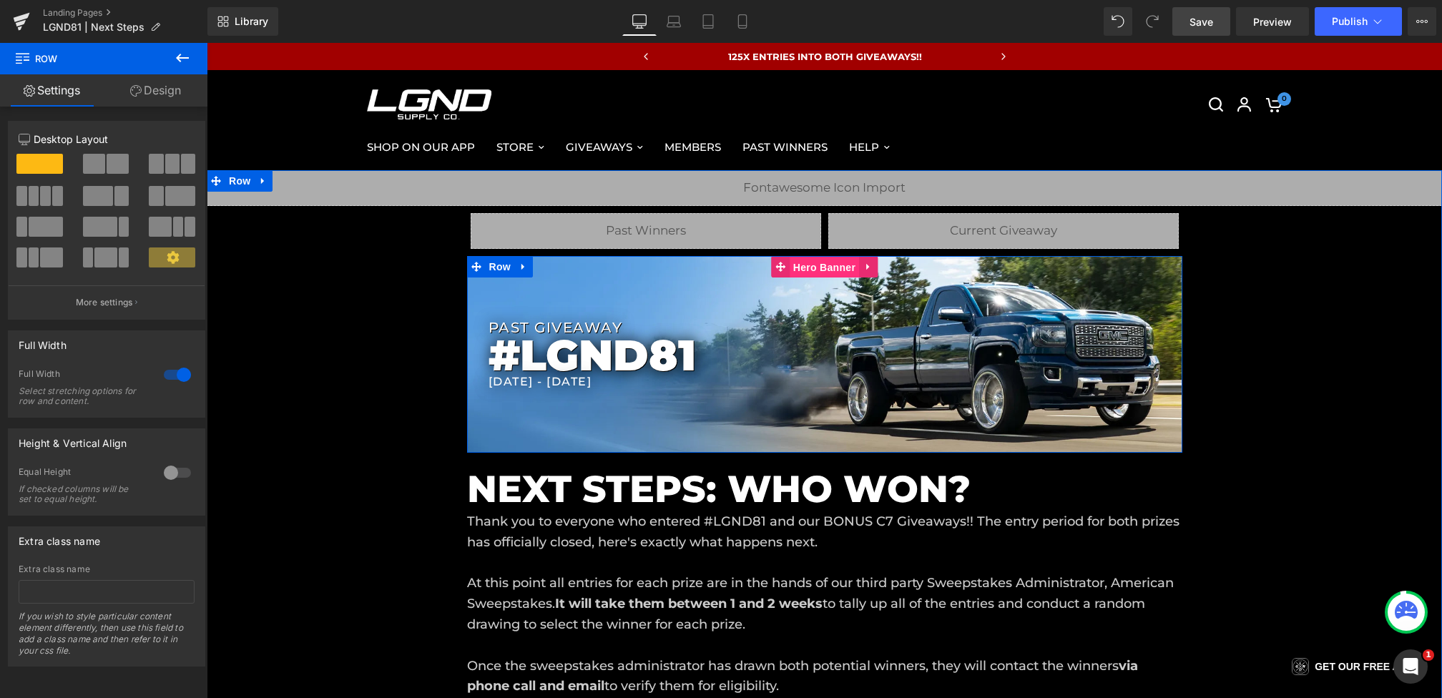
click at [800, 272] on span "Hero Banner" at bounding box center [824, 267] width 69 height 21
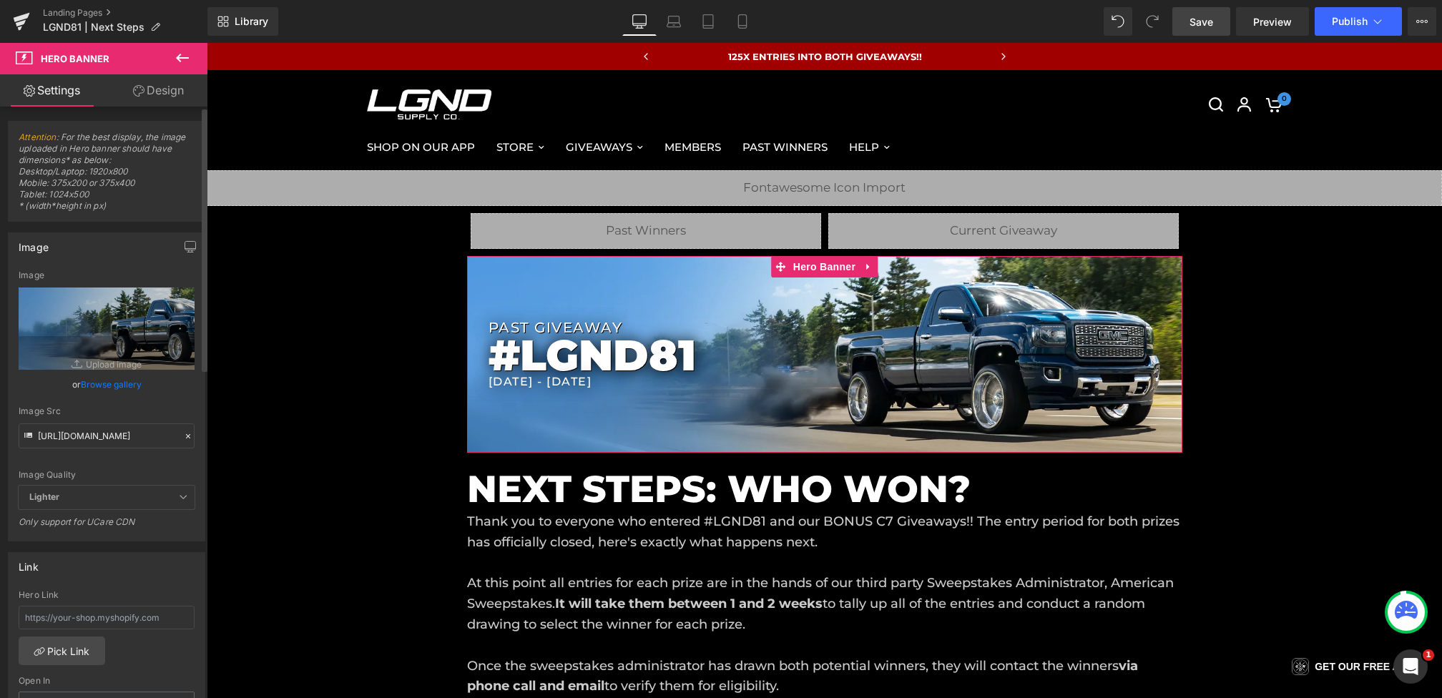
click at [183, 437] on icon at bounding box center [188, 436] width 10 height 10
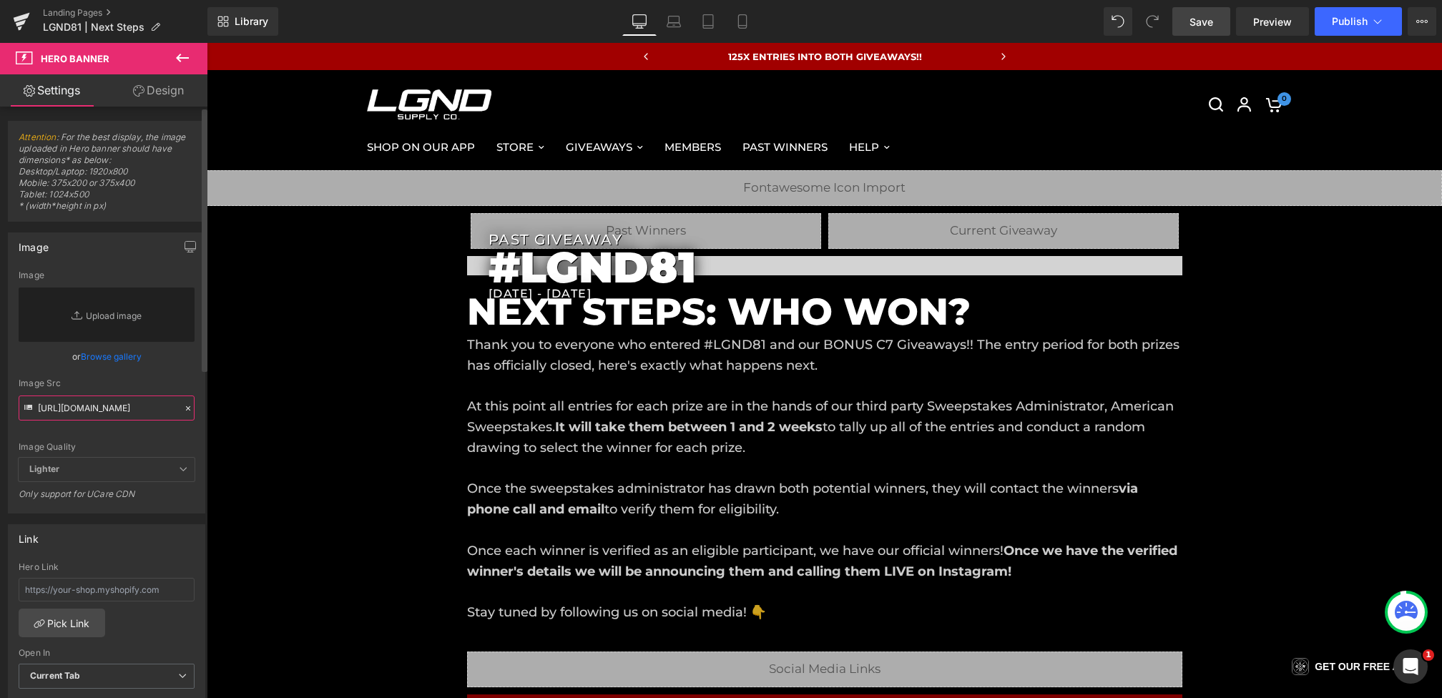
click at [135, 412] on input "https://cdn.shopify.com/s/files/1/0068/4245/0009/files/80-PWPBanner.webp?v=1757…" at bounding box center [107, 408] width 176 height 25
paste input "https://cdn.shopify.com/s/files/1/0068/4245/0009/files/81-PWP.jpg?v=1759196580"
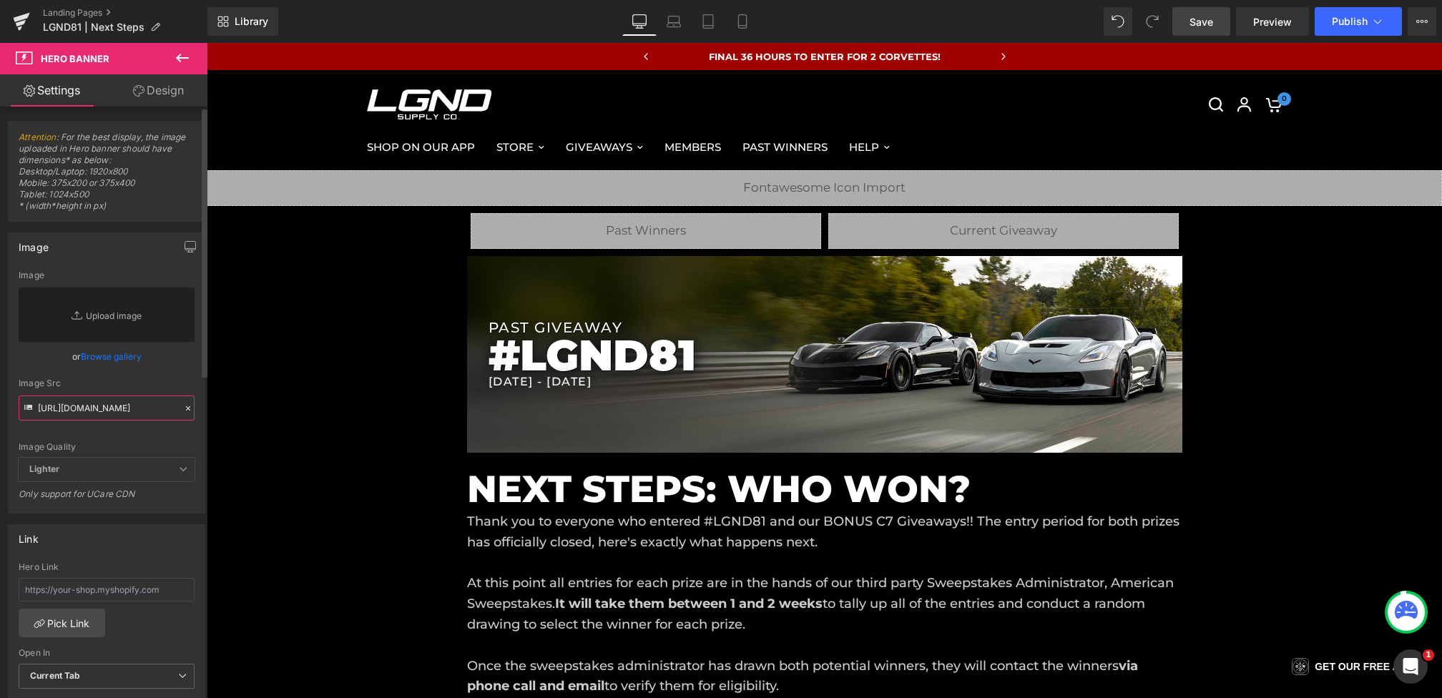
type input "https://cdn.shopify.com/s/files/1/0068/4245/0009/files/81-PWP.jpg?v=1759196580"
click at [171, 385] on div "Image Src" at bounding box center [107, 383] width 176 height 10
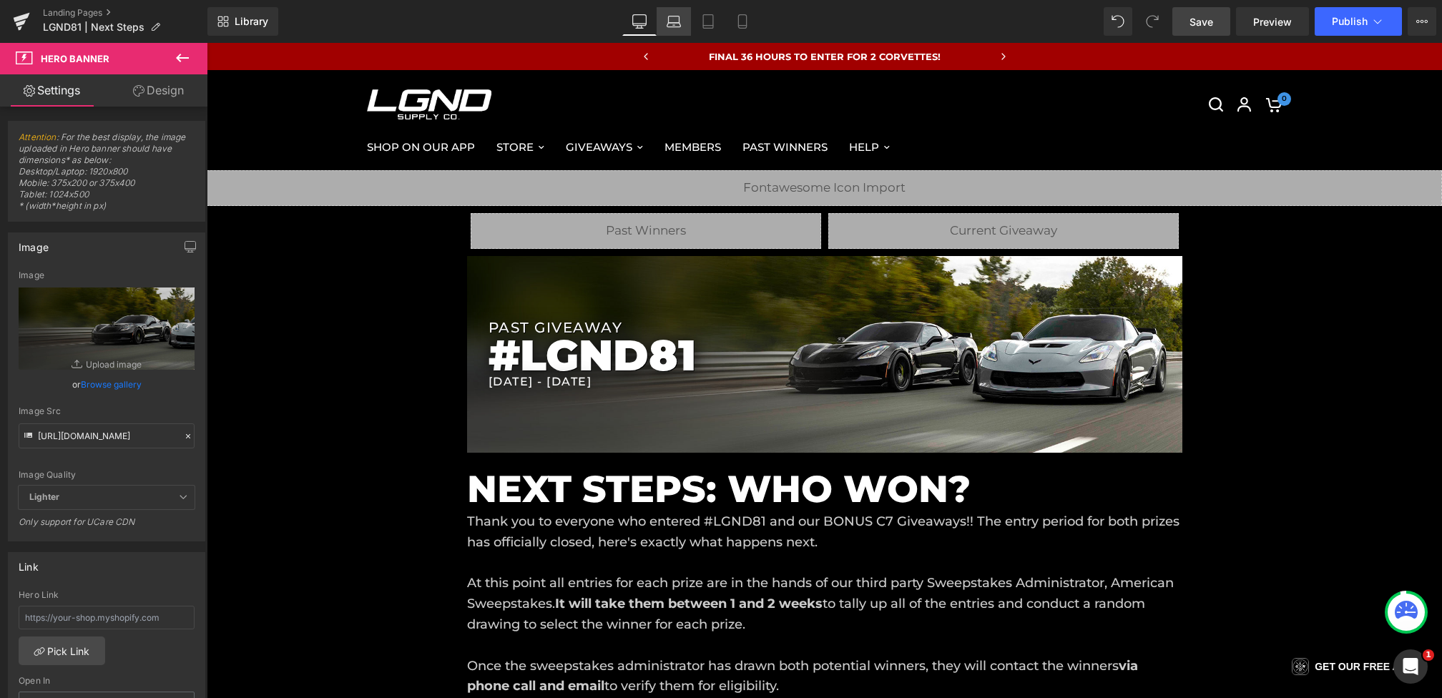
click at [677, 17] on icon at bounding box center [674, 21] width 14 height 14
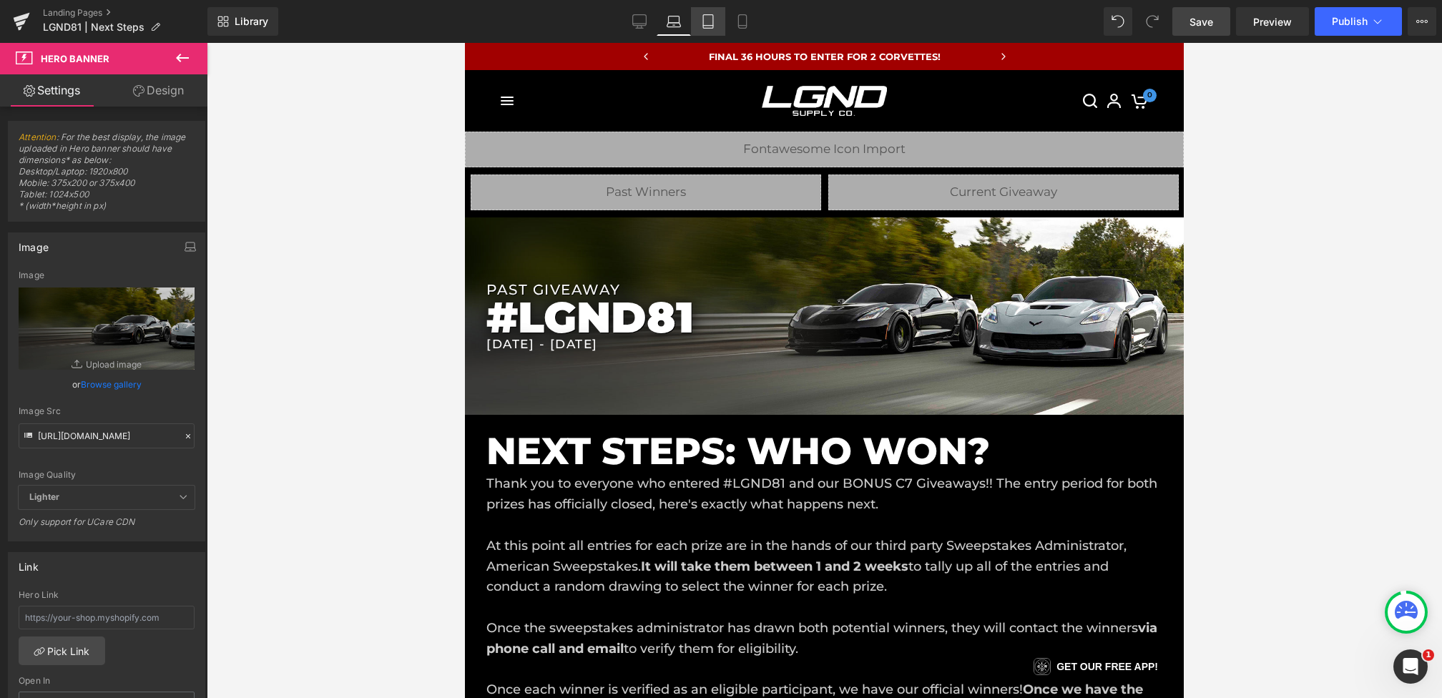
click at [698, 18] on link "Tablet" at bounding box center [708, 21] width 34 height 29
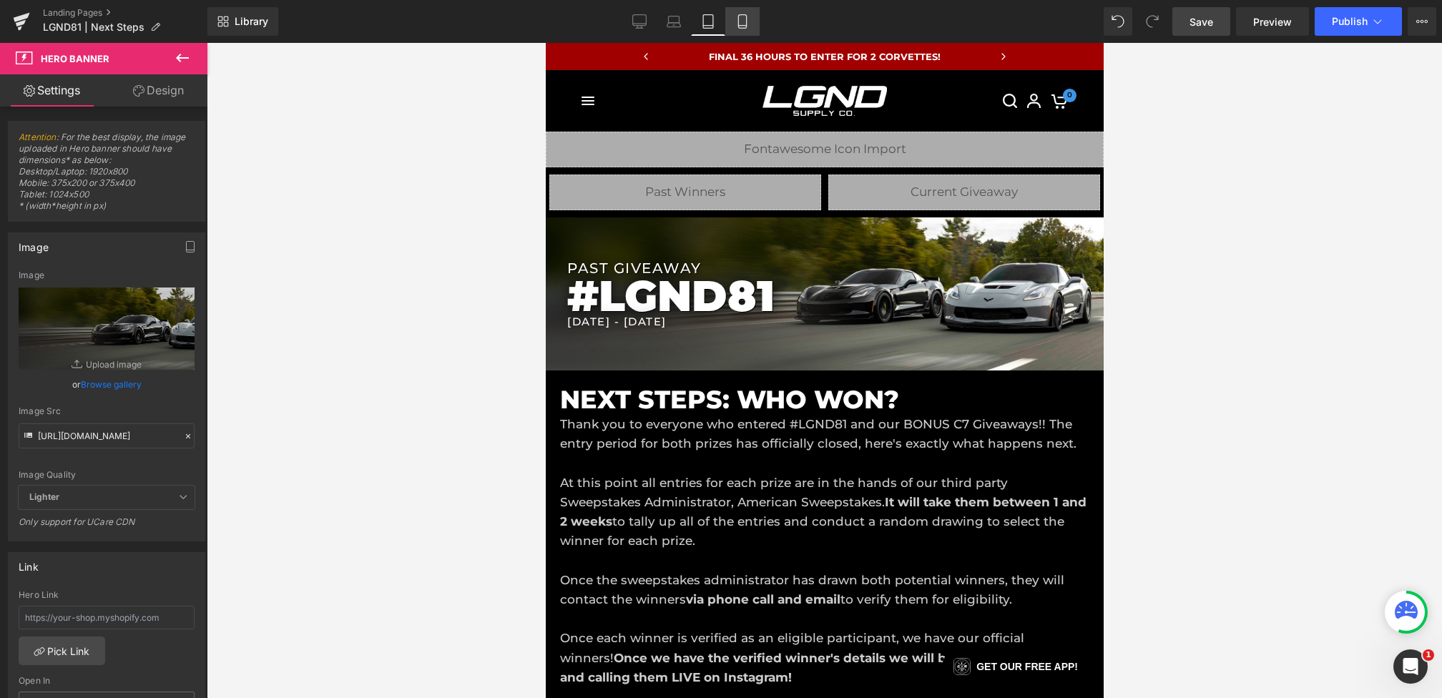
click at [735, 17] on icon at bounding box center [742, 21] width 14 height 14
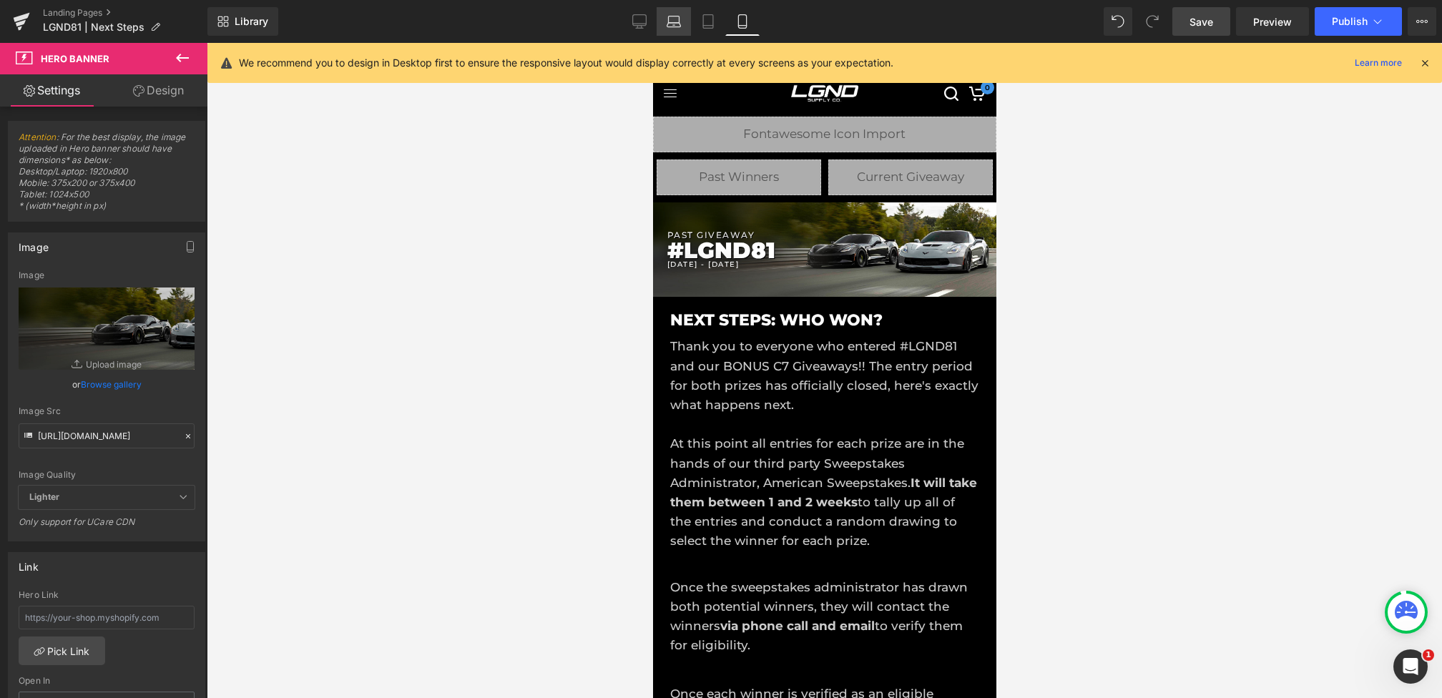
click at [638, 21] on icon at bounding box center [639, 21] width 14 height 14
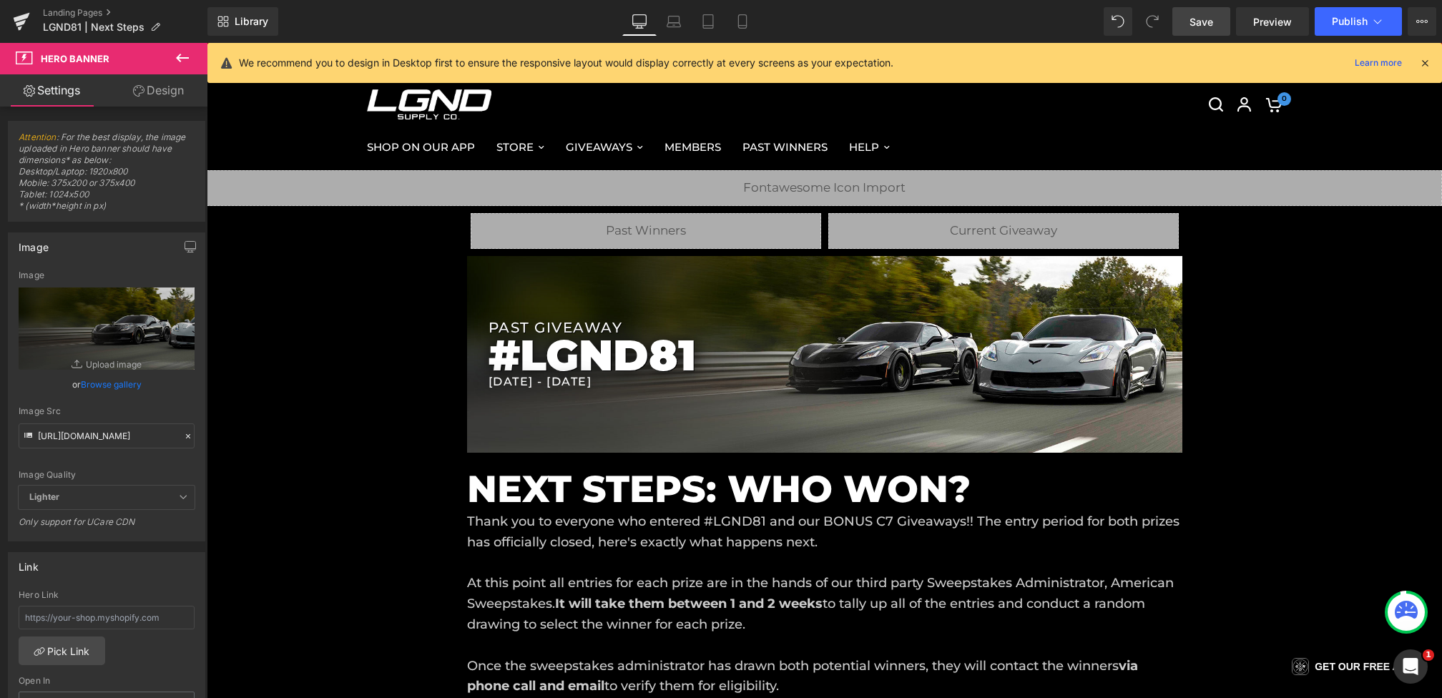
scroll to position [53, 0]
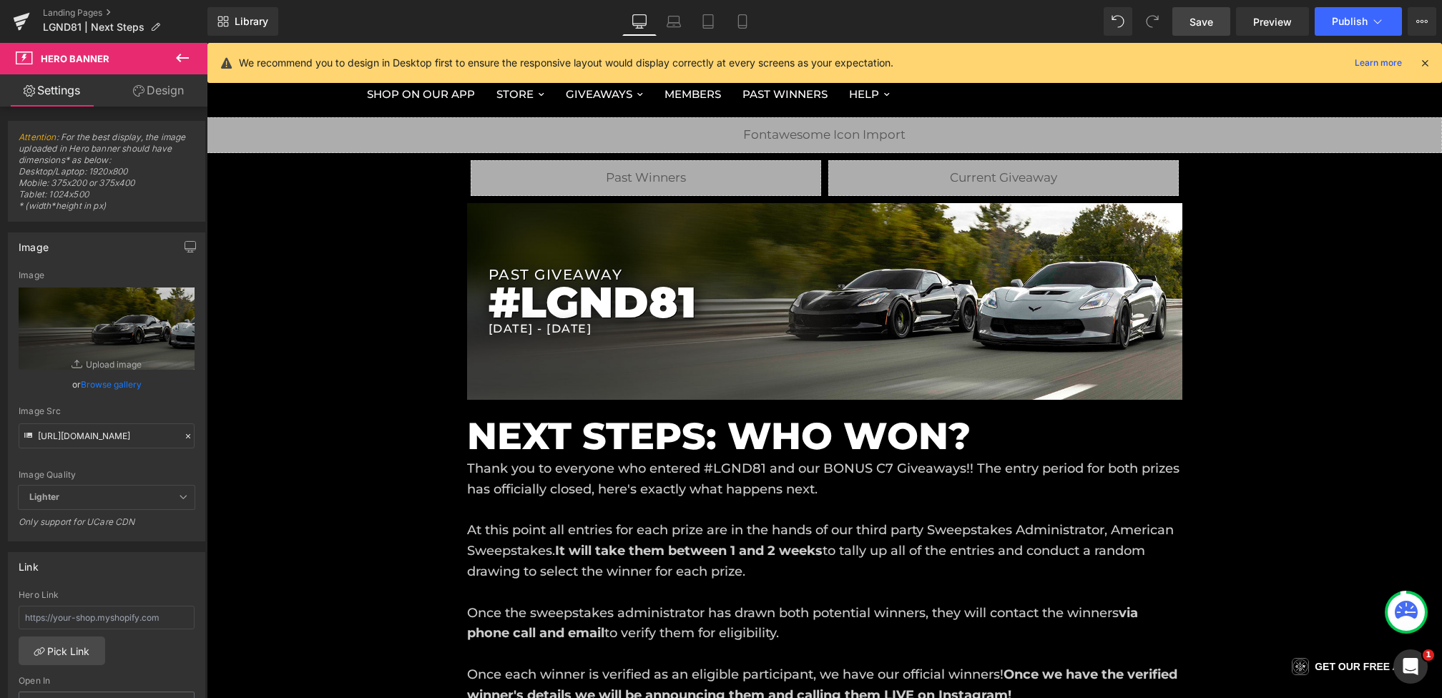
click at [1181, 9] on link "Save" at bounding box center [1201, 21] width 58 height 29
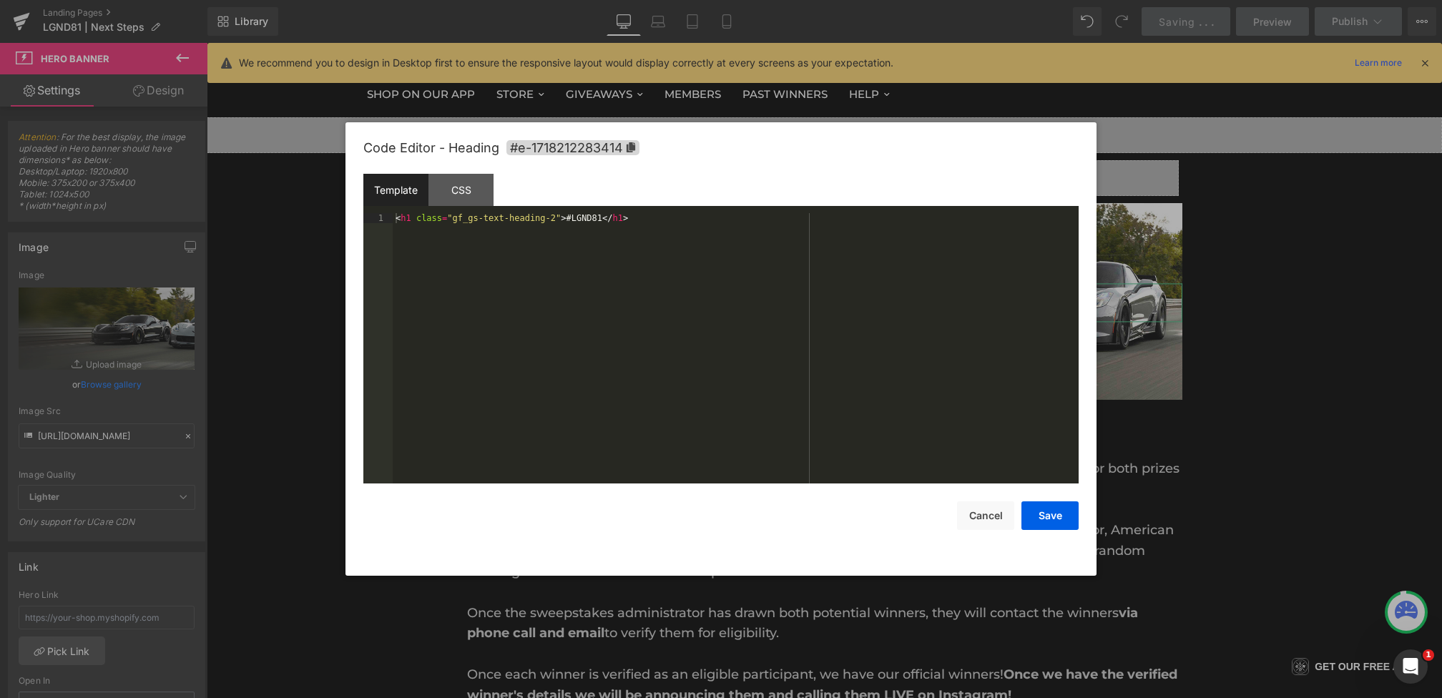
click at [681, 0] on div "Hero Banner You are previewing how the will restyle your page. You can not edit…" at bounding box center [721, 0] width 1442 height 0
click at [603, 220] on div "< h1 class = "gf_gs-text-heading-2" > #LGND81 </ h1 >" at bounding box center [736, 358] width 686 height 290
click at [612, 218] on div "< h1 class = "gf_gs-text-heading-2" > #LGND81 < < sup > 2 </ sup > </ h1 >" at bounding box center [736, 358] width 686 height 290
click at [1059, 523] on button "Save" at bounding box center [1049, 515] width 57 height 29
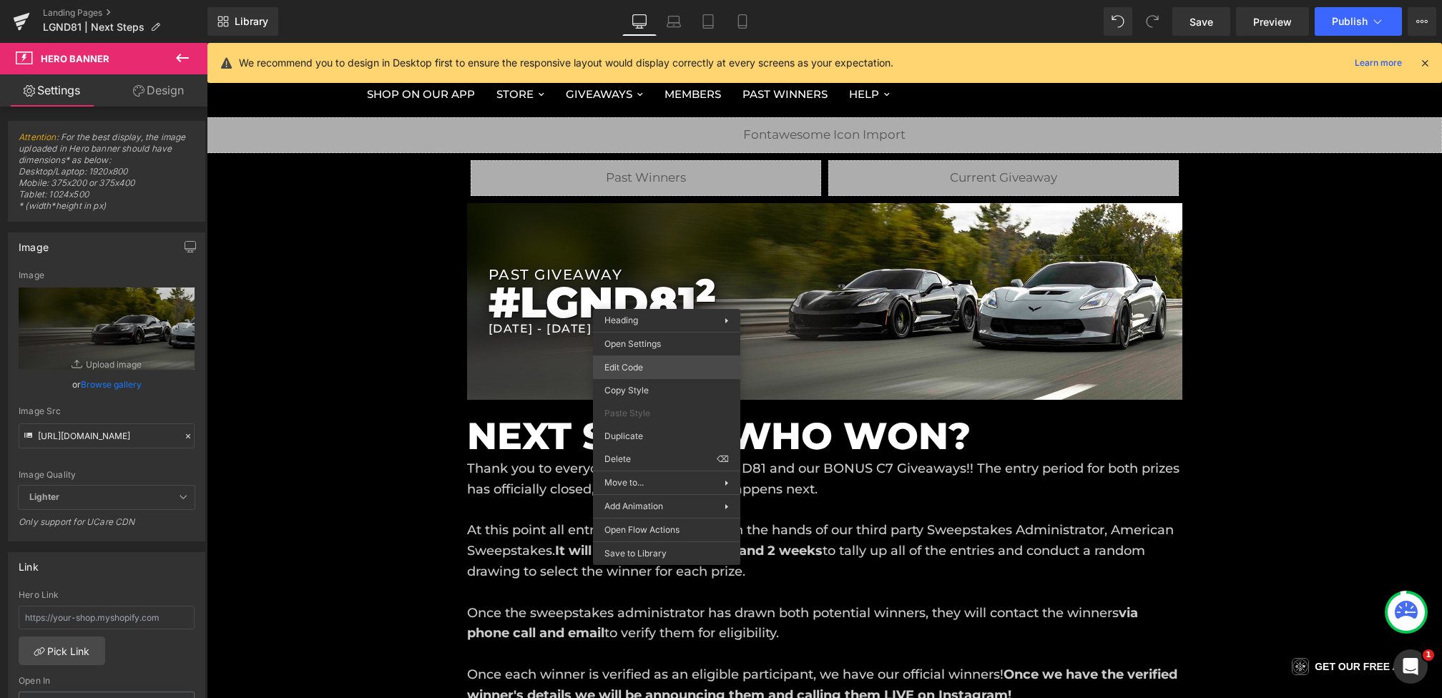
click at [647, 0] on div "Hero Banner You are previewing how the will restyle your page. You can not edit…" at bounding box center [721, 0] width 1442 height 0
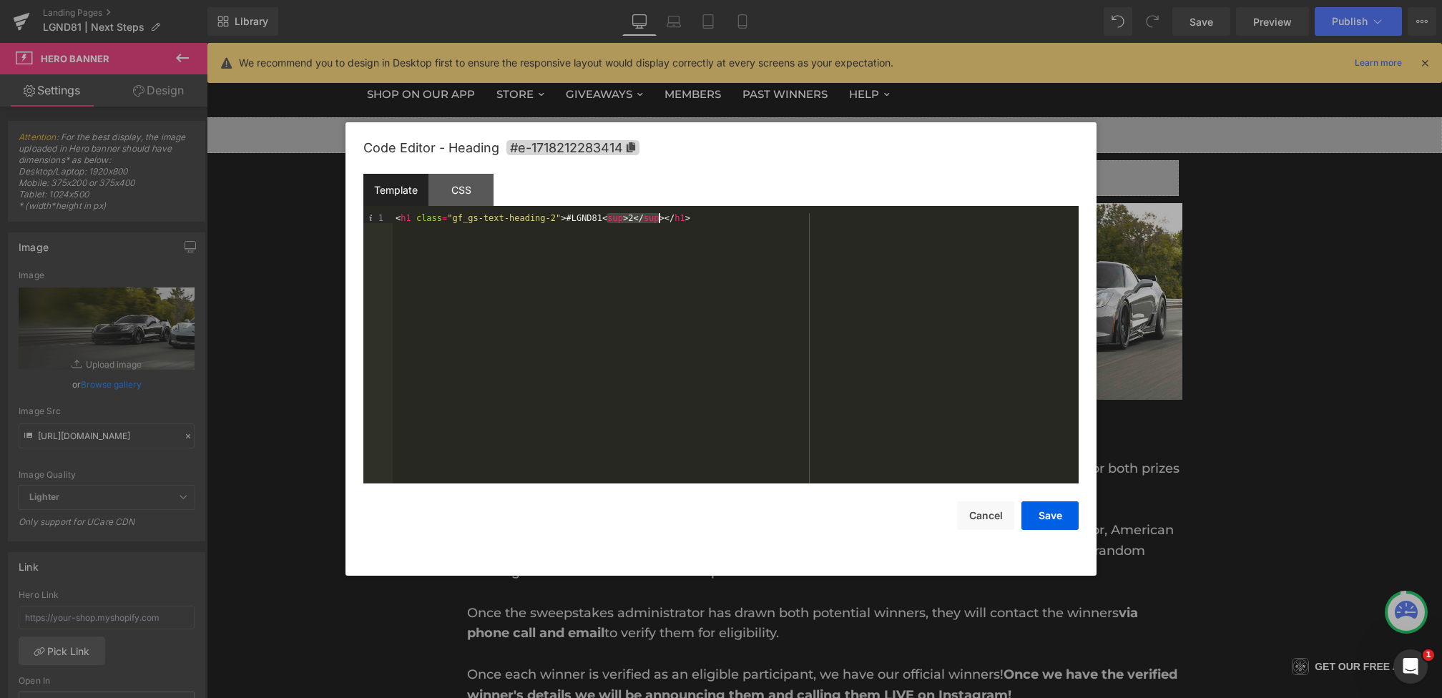
drag, startPoint x: 606, startPoint y: 218, endPoint x: 662, endPoint y: 222, distance: 56.7
click at [662, 222] on div "< h1 class = "gf_gs-text-heading-2" > #LGND81 < sup > 2 </ sup > </ h1 >" at bounding box center [736, 358] width 686 height 290
click at [1057, 514] on button "Save" at bounding box center [1049, 515] width 57 height 29
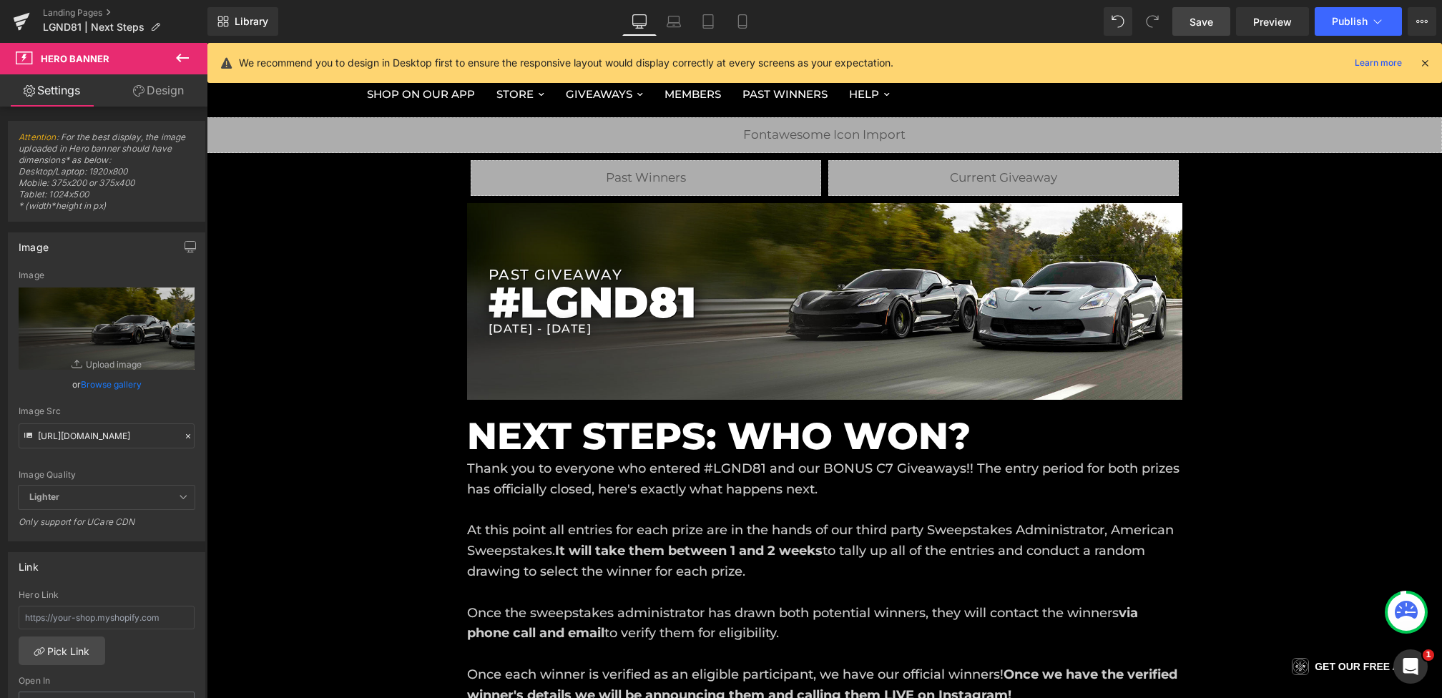
click at [1202, 25] on span "Save" at bounding box center [1201, 21] width 24 height 15
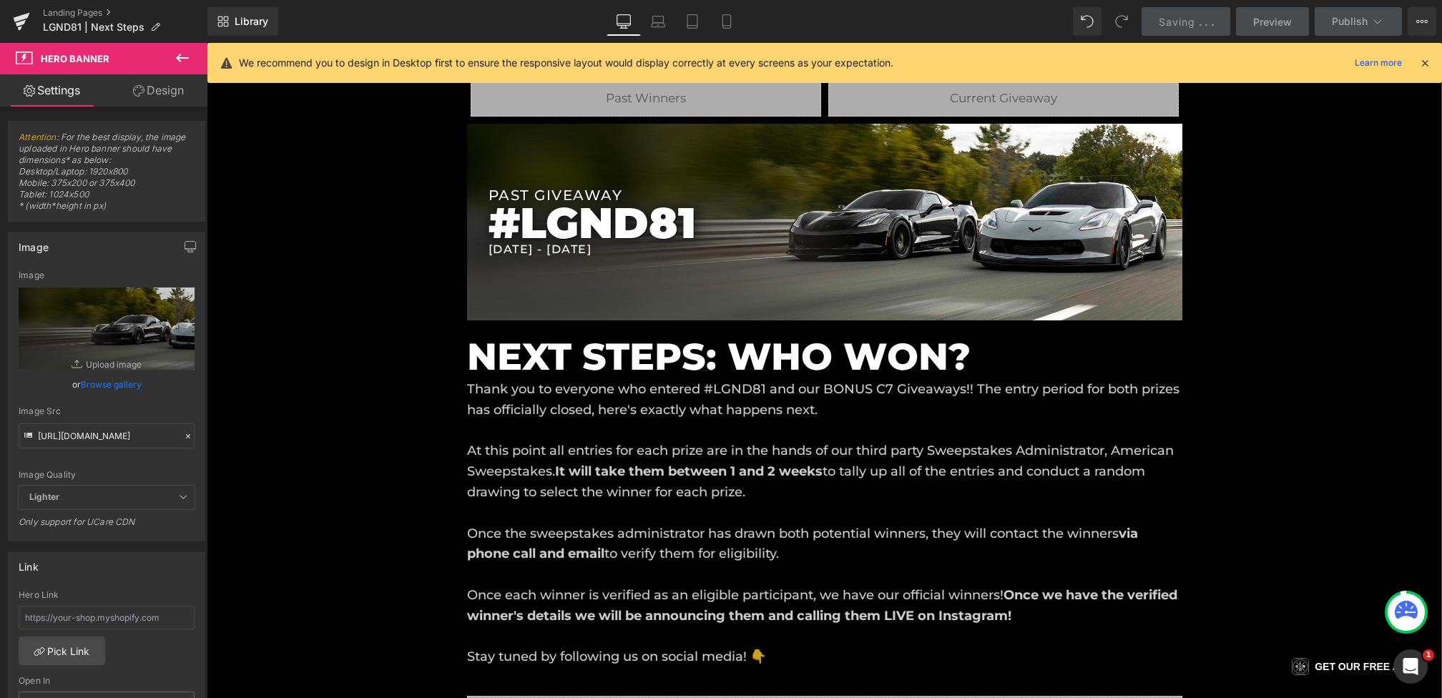
scroll to position [200, 0]
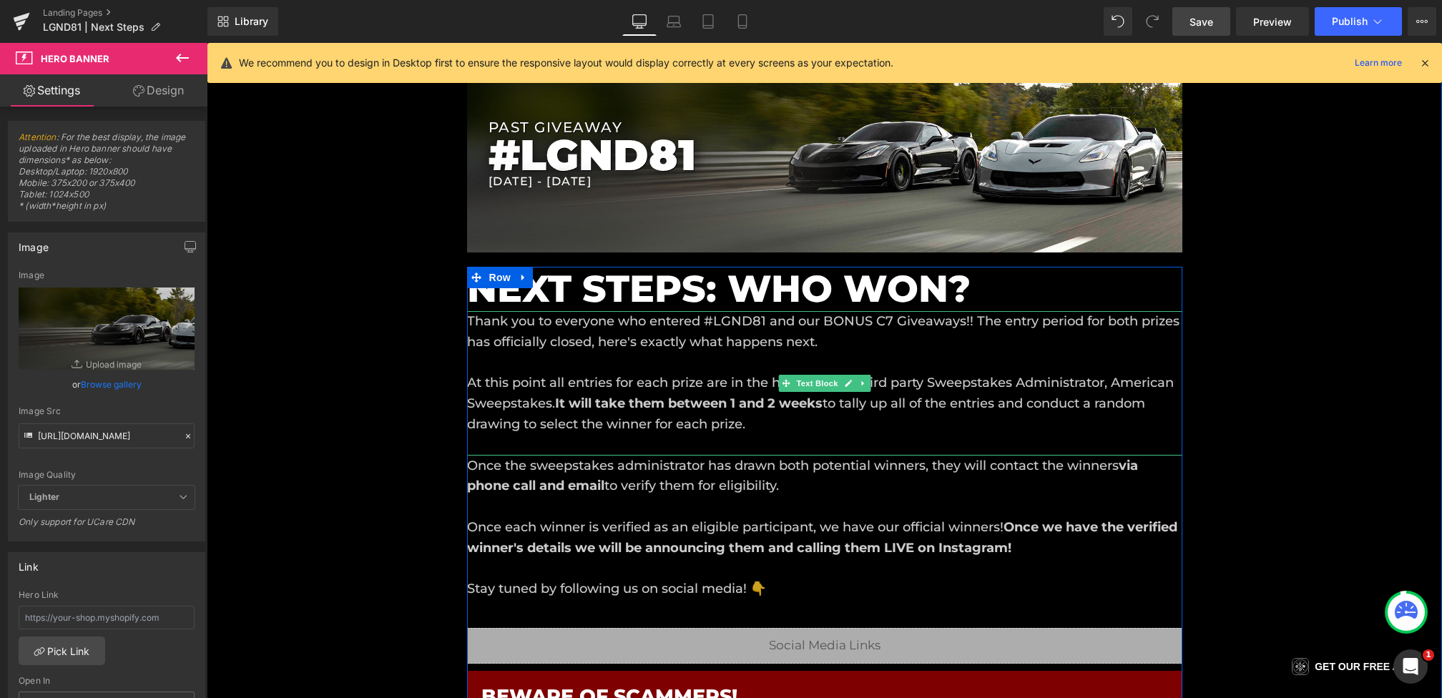
click at [549, 401] on p "At this point all entries for each prize are in the hands of our third party Sw…" at bounding box center [824, 404] width 715 height 62
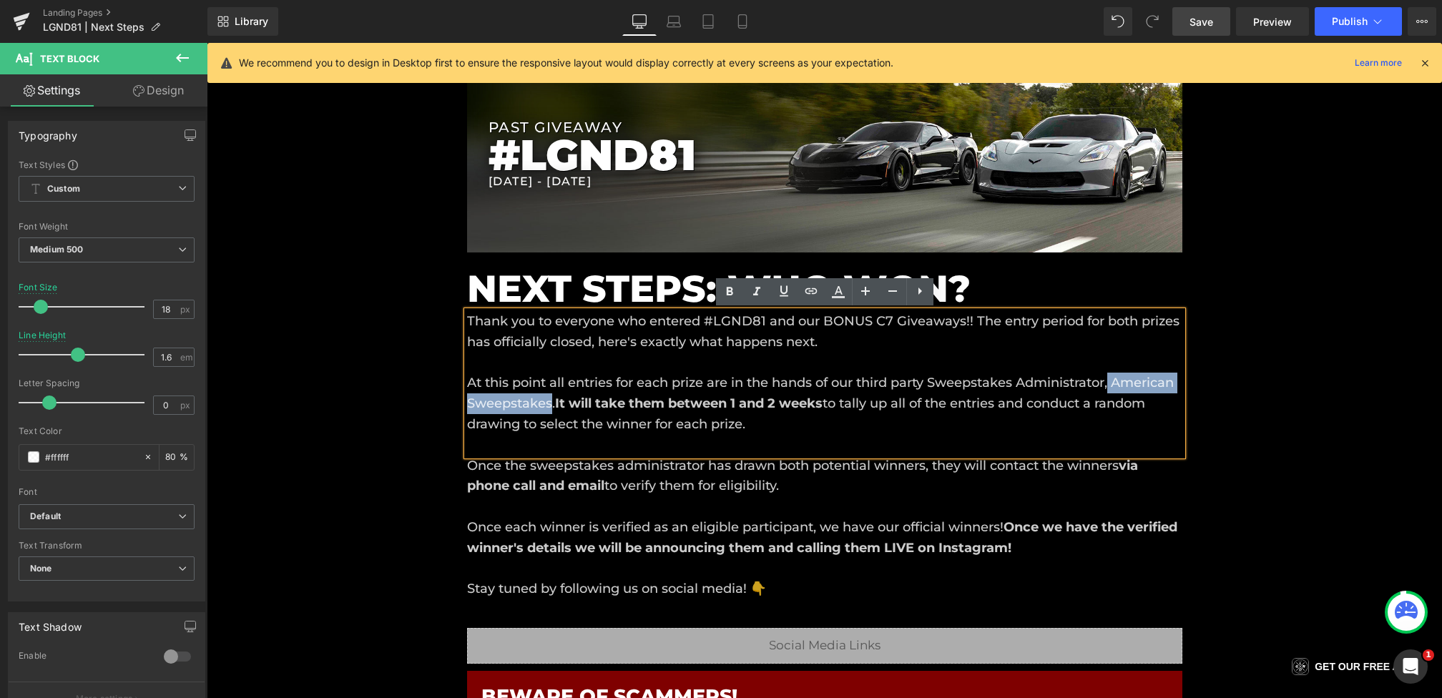
drag, startPoint x: 550, startPoint y: 404, endPoint x: 1116, endPoint y: 380, distance: 566.3
click at [1116, 380] on p "At this point all entries for each prize are in the hands of our third party Sw…" at bounding box center [824, 404] width 715 height 62
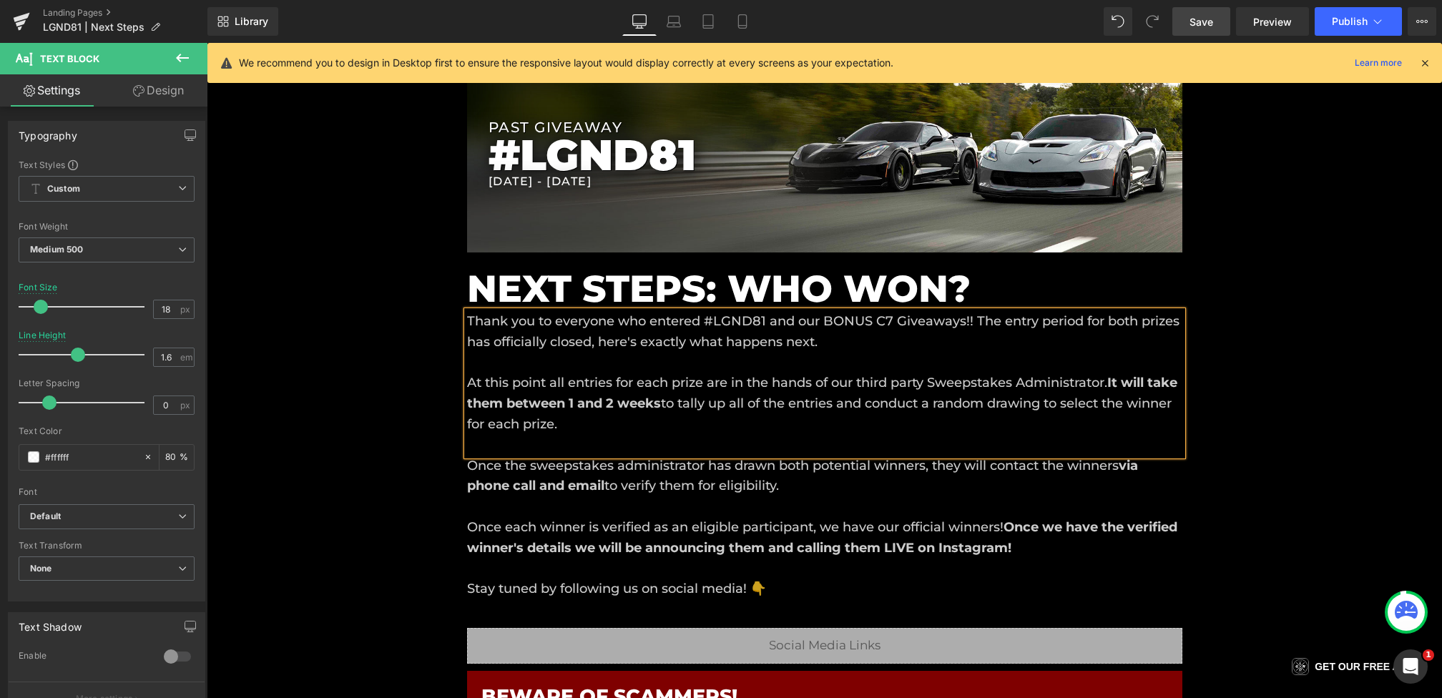
click at [338, 428] on div "Liquid Liquid Liquid Row Row PAST GIVEAWAY Heading #LGND81 Heading 9/7/2025 - 9…" at bounding box center [824, 639] width 1235 height 1339
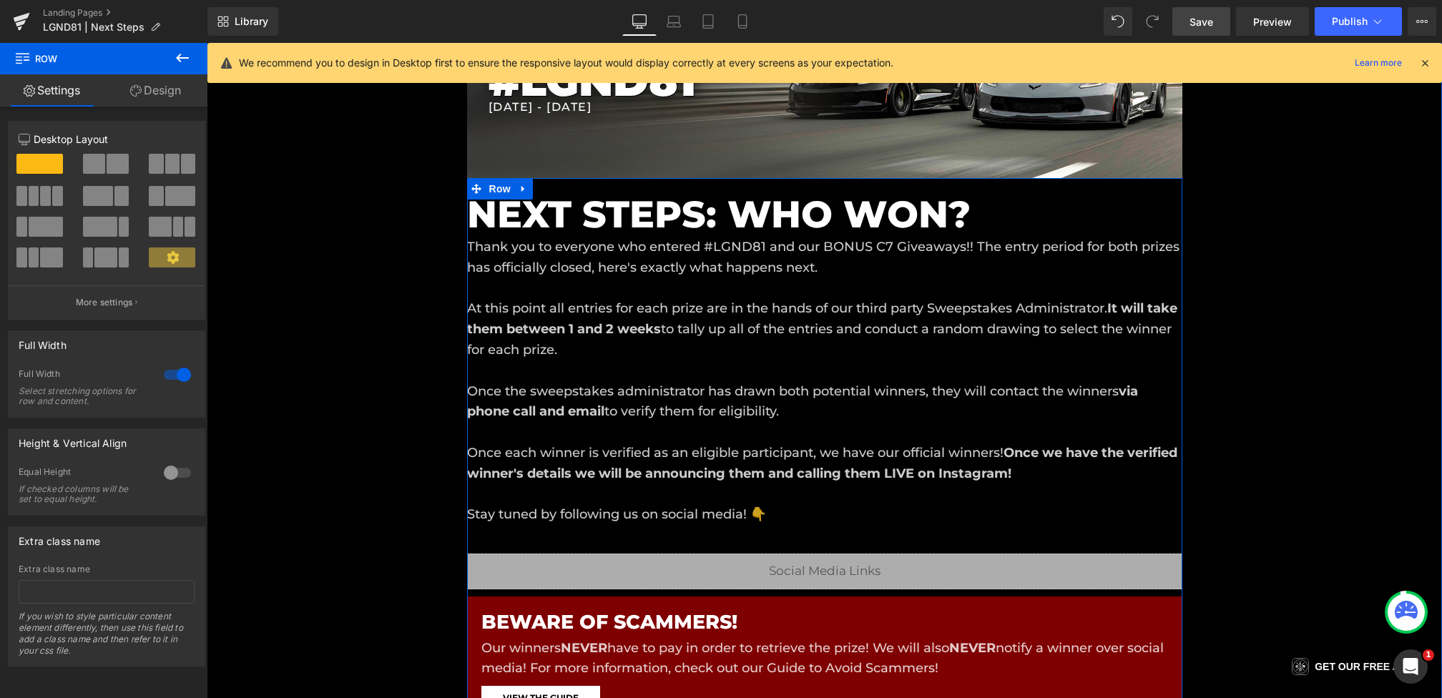
scroll to position [353, 0]
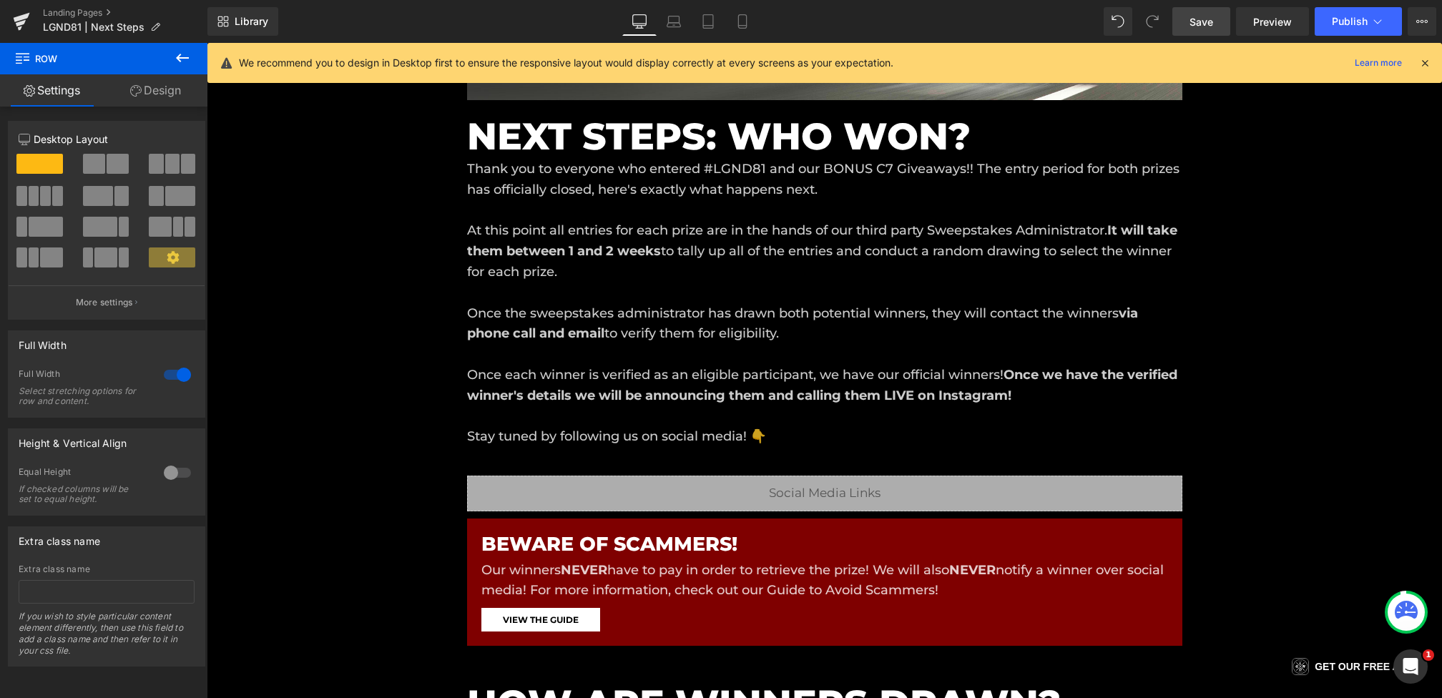
drag, startPoint x: 1212, startPoint y: 25, endPoint x: 866, endPoint y: 290, distance: 436.2
click at [1212, 25] on span "Save" at bounding box center [1201, 21] width 24 height 15
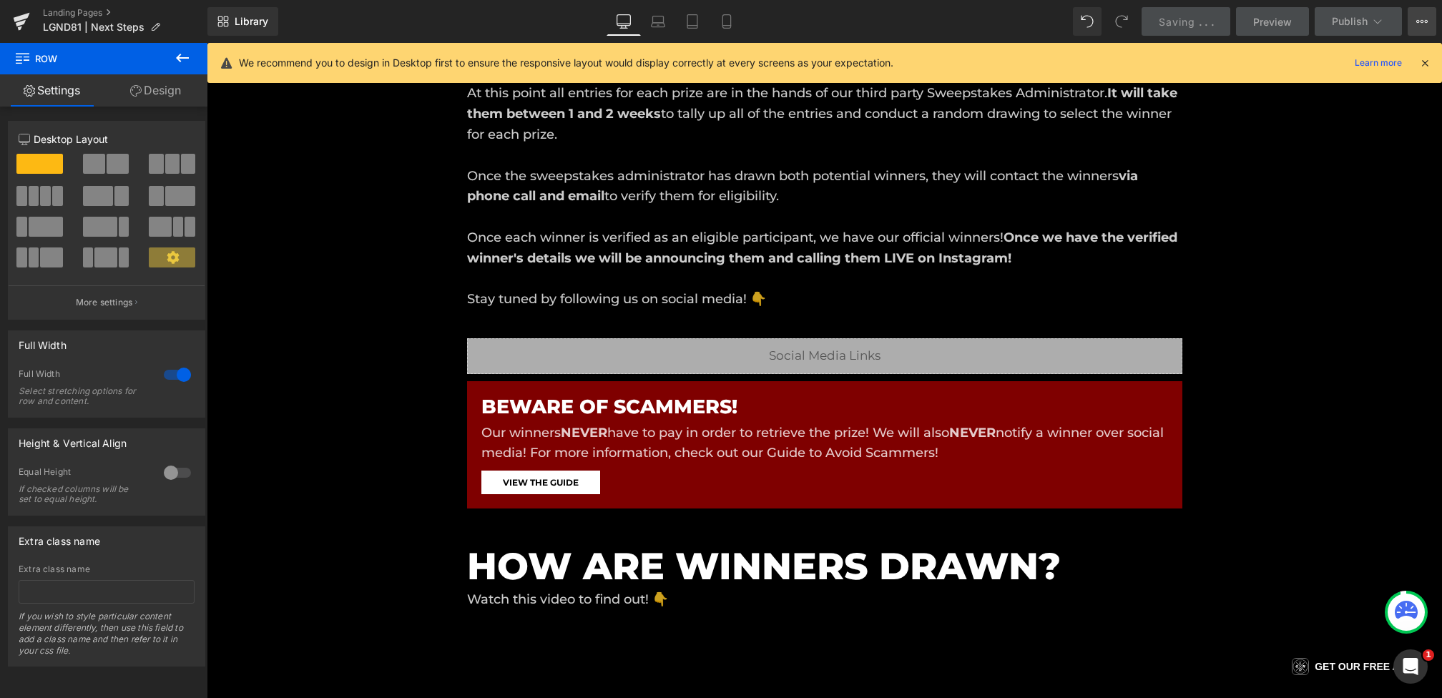
click at [1424, 24] on icon at bounding box center [1421, 21] width 11 height 11
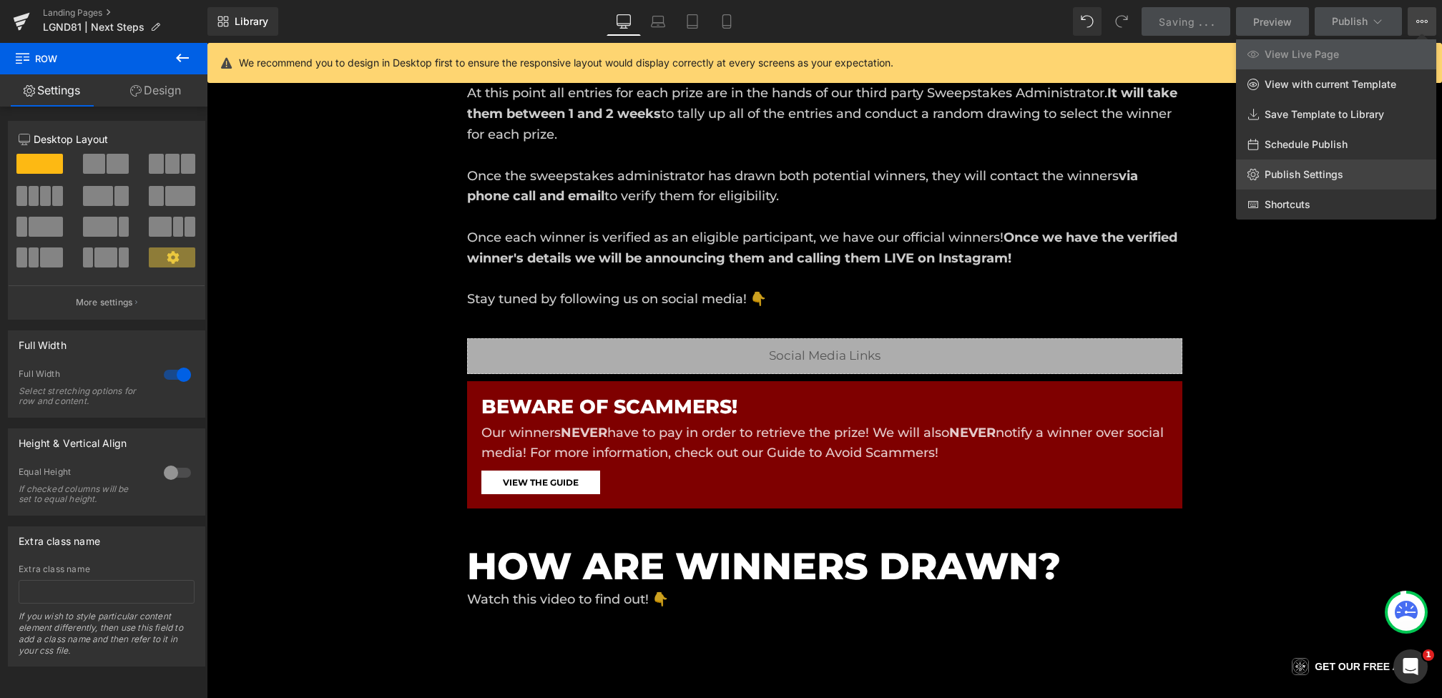
click at [1330, 170] on span "Publish Settings" at bounding box center [1304, 174] width 79 height 13
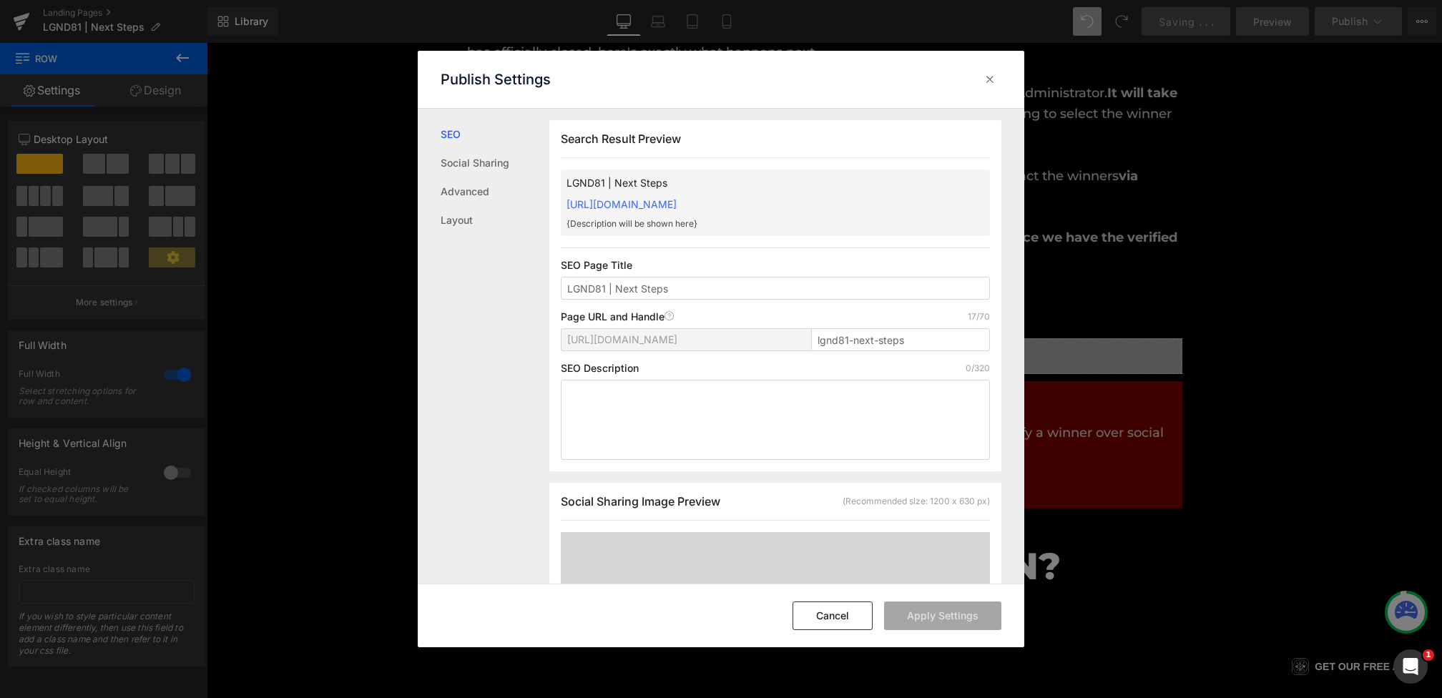
scroll to position [1, 0]
drag, startPoint x: 934, startPoint y: 334, endPoint x: 776, endPoint y: 336, distance: 158.1
click at [776, 336] on div "https://lgnd-supply-co.myshopify.com/pages/ lgnd81-next-steps" at bounding box center [775, 345] width 429 height 34
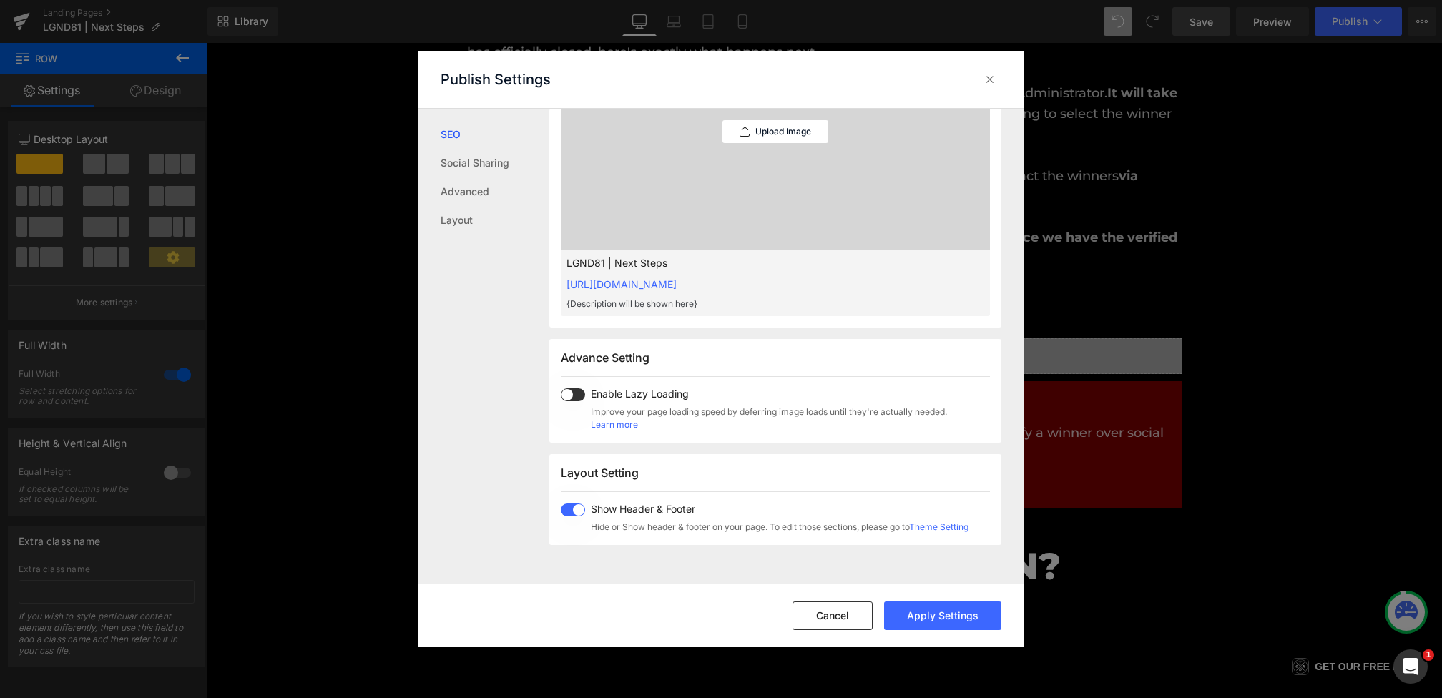
scroll to position [538, 0]
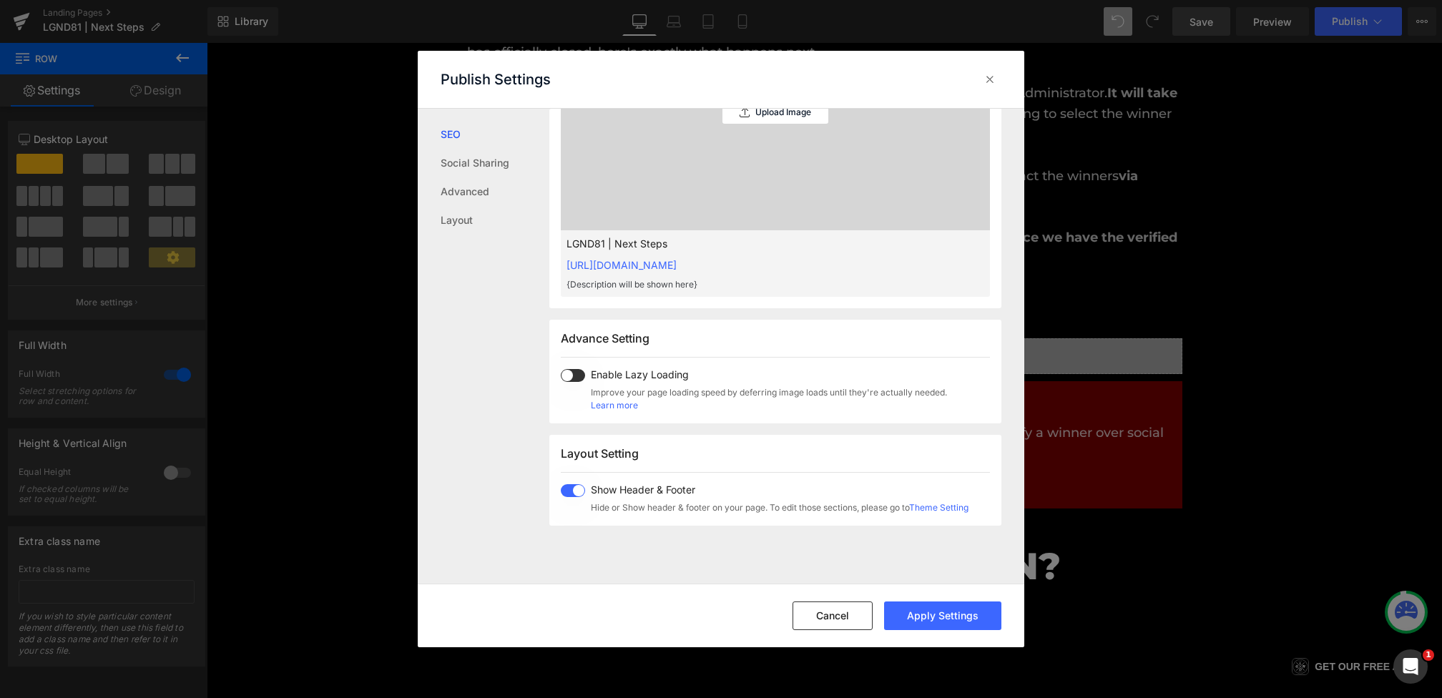
type input "lgnd81"
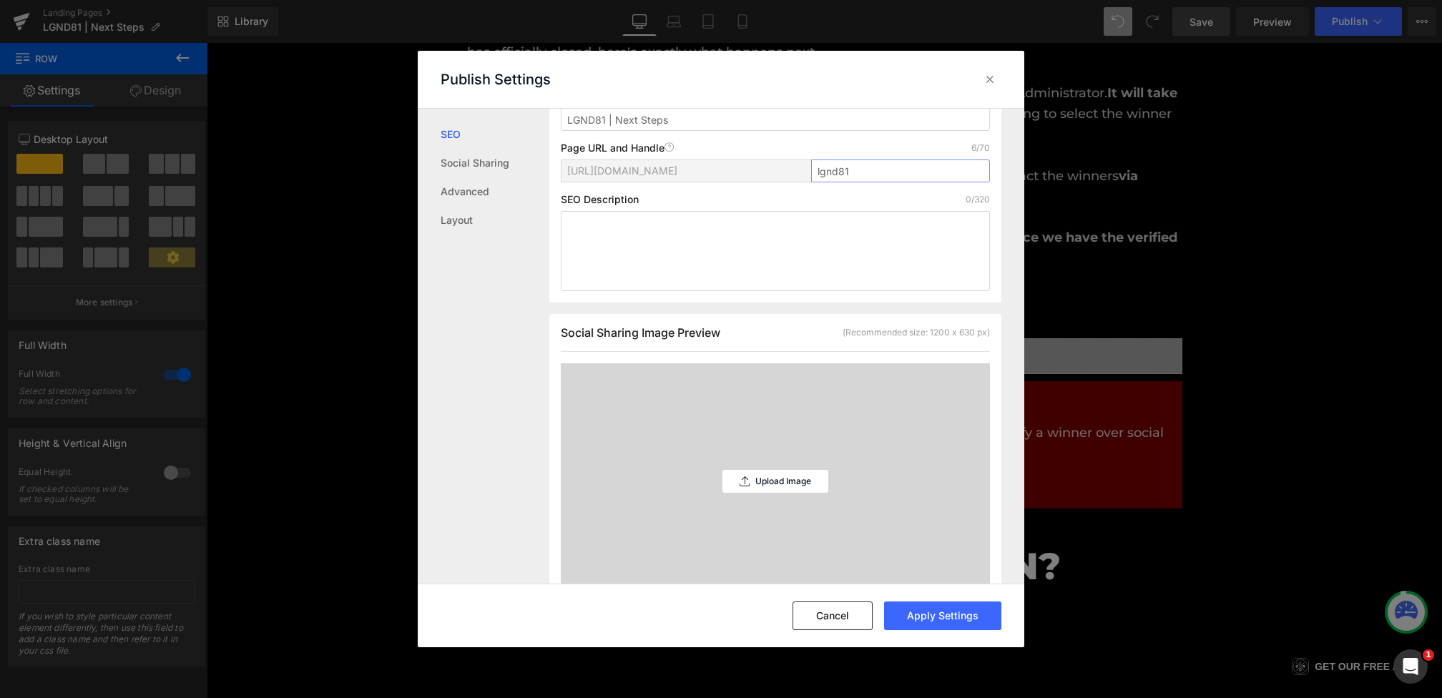
scroll to position [0, 0]
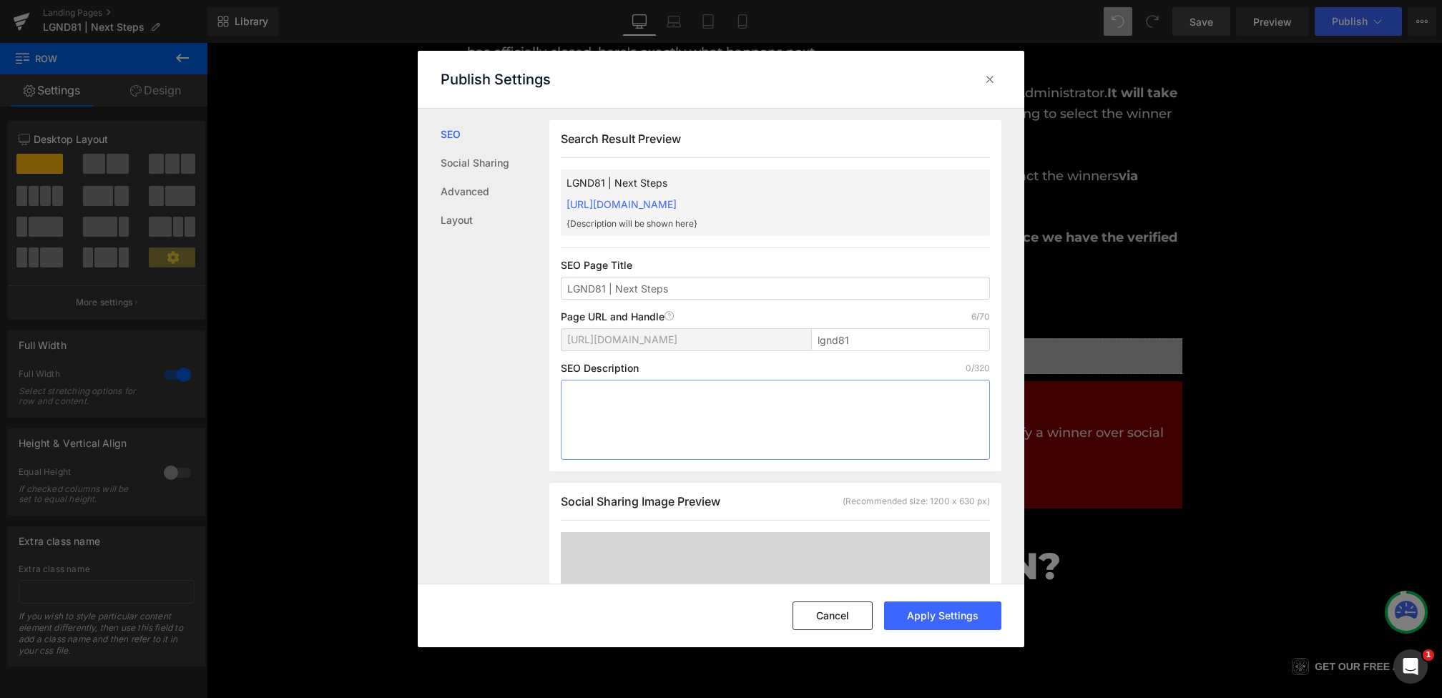
click at [634, 385] on textarea at bounding box center [775, 420] width 429 height 80
paste textarea "The entry period for #LGND67 is officially complete. Thank you to everyone who …"
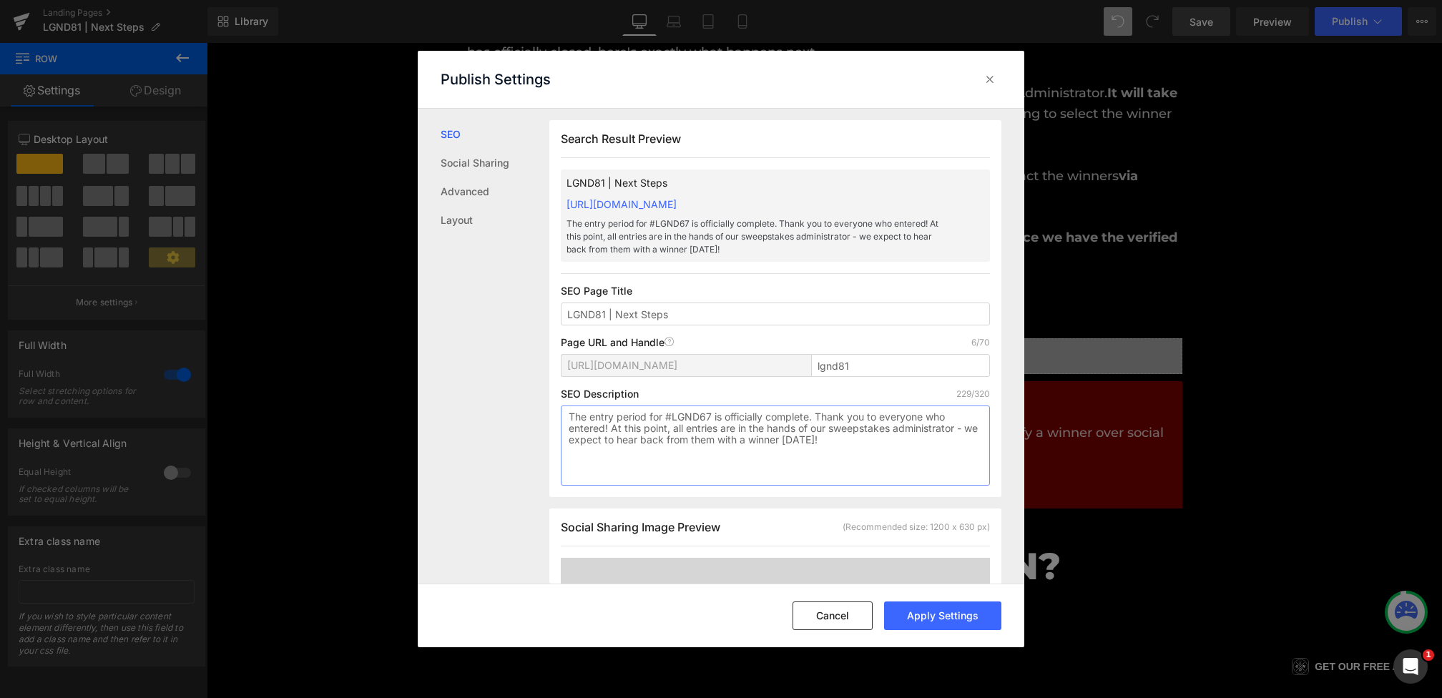
click at [712, 418] on textarea "The entry period for #LGND67 is officially complete. Thank you to everyone who …" at bounding box center [775, 446] width 429 height 80
click at [838, 442] on textarea "The entry period for #LGND81 and our BONUSC7 is officially complete. Thank you …" at bounding box center [775, 446] width 429 height 80
click at [886, 438] on textarea "The entry period for #LGND81 and our BONUSC7 is officially complete. Thank you …" at bounding box center [775, 446] width 429 height 80
type textarea "The entry period for #LGND81 and our BONUSC7 is officially complete. Thank you …"
click at [948, 617] on button "Apply Settings" at bounding box center [942, 616] width 117 height 29
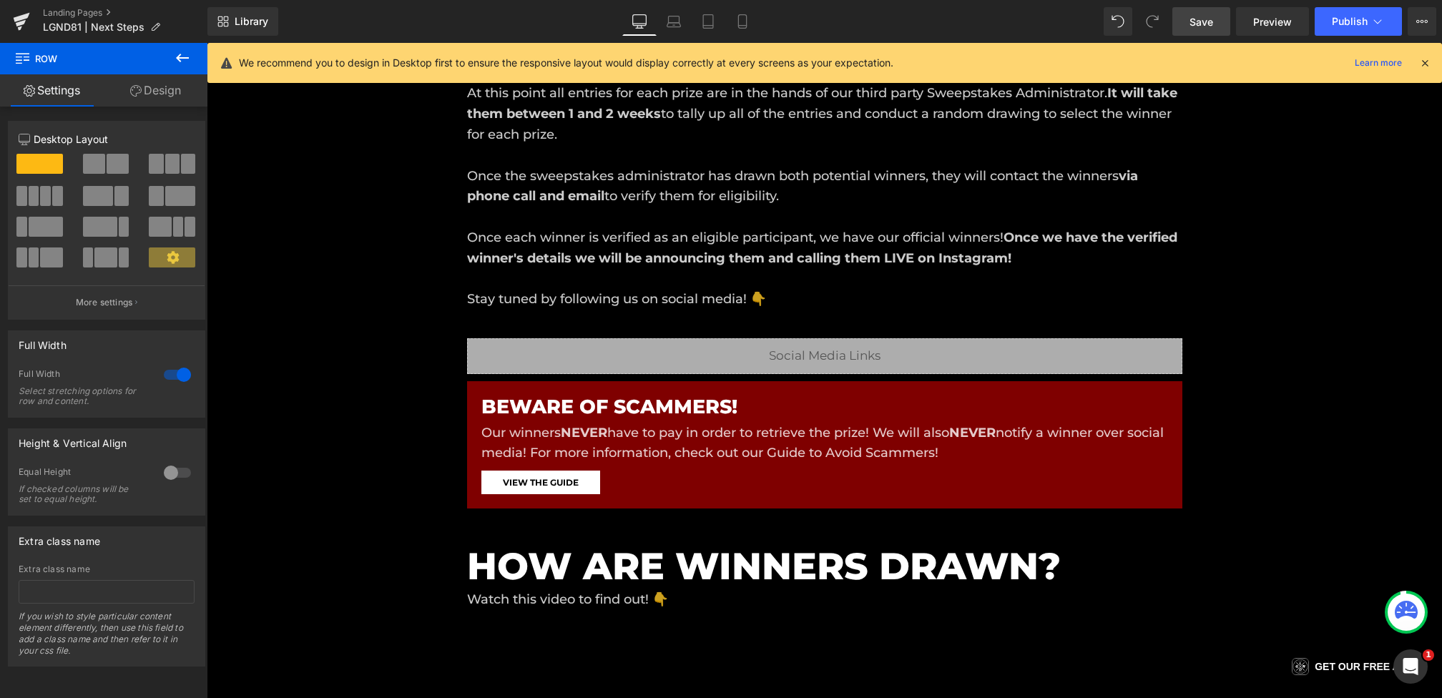
click at [1185, 29] on link "Save" at bounding box center [1201, 21] width 58 height 29
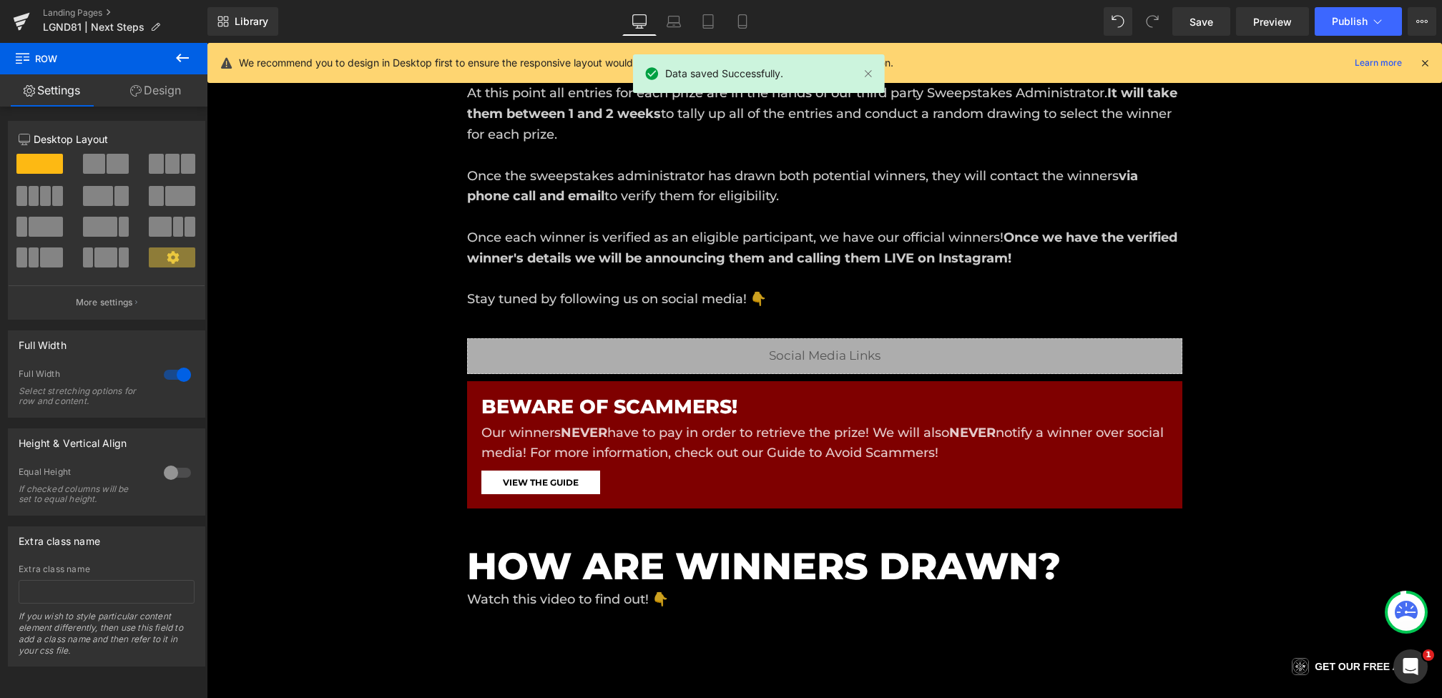
click at [1429, 63] on icon at bounding box center [1424, 63] width 13 height 13
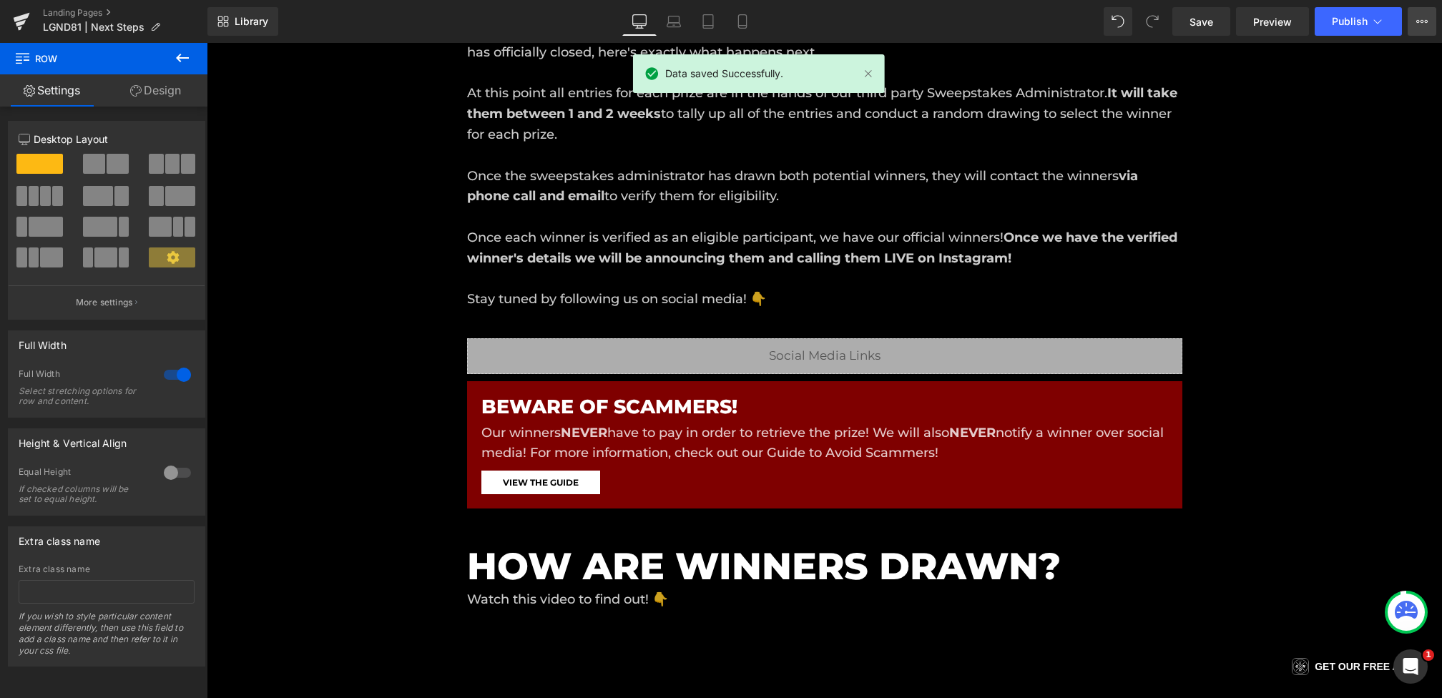
click at [1428, 24] on button "View Live Page View with current Template Save Template to Library Schedule Pub…" at bounding box center [1422, 21] width 29 height 29
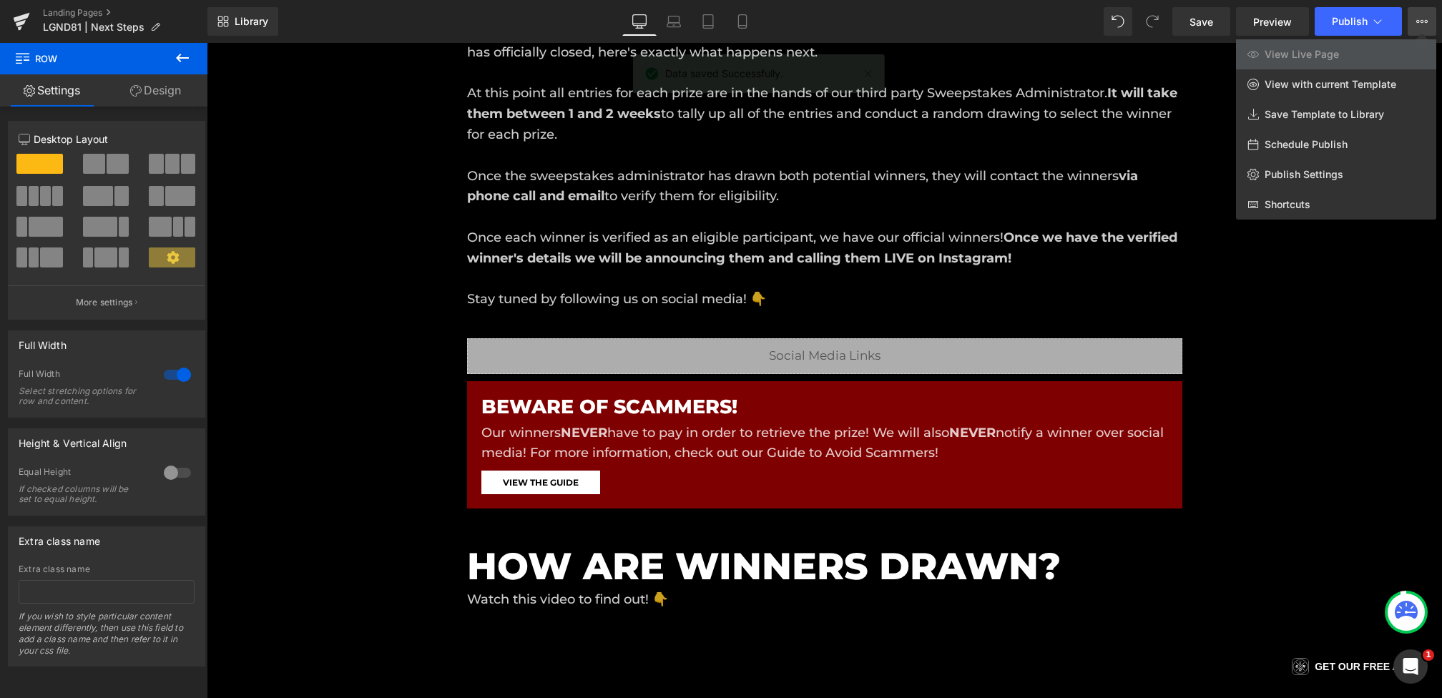
click at [1307, 143] on span "Schedule Publish" at bounding box center [1306, 144] width 83 height 13
select select
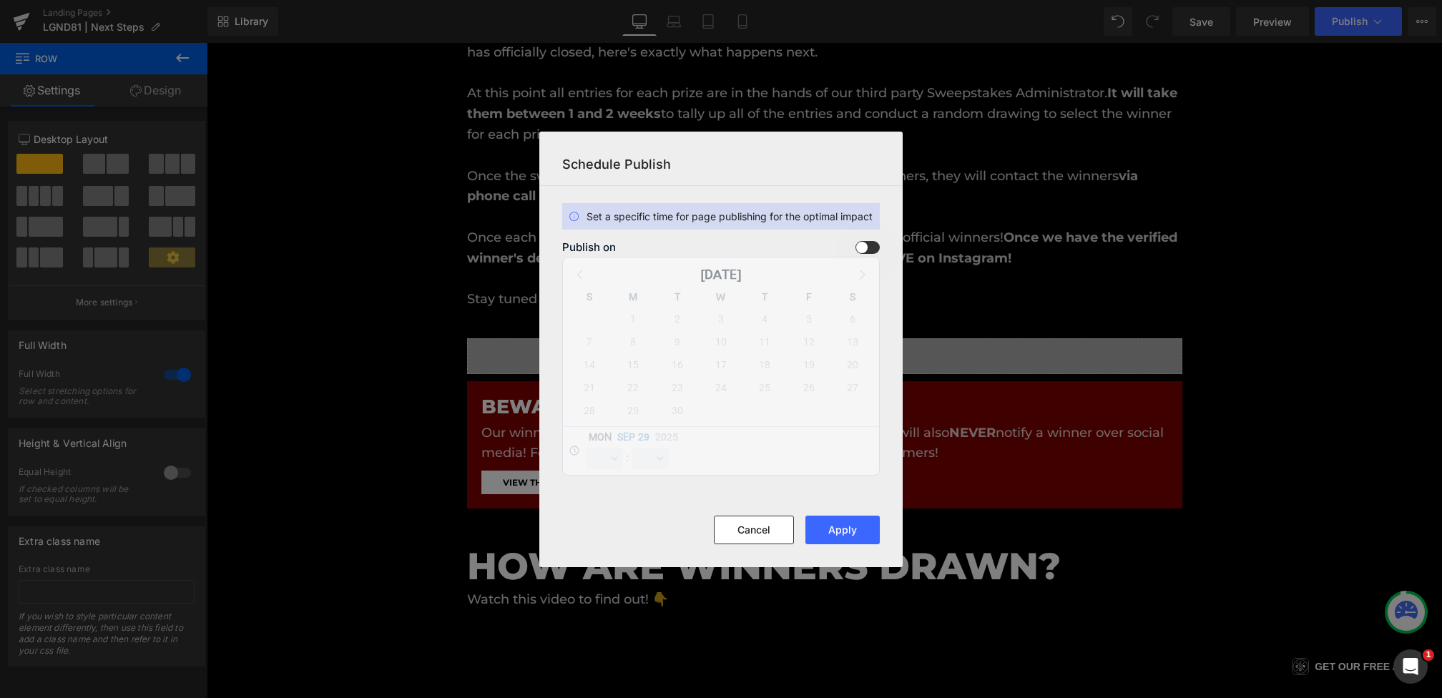
click at [888, 251] on div "Publish on September 2025 S M T W T F S 31 1 2 3 4 5 6 7 8 9 10 11 12 13 14 15 …" at bounding box center [721, 358] width 335 height 235
click at [868, 238] on section "Set a specific time for page publishing for the optimal impact Publish on Septe…" at bounding box center [720, 351] width 363 height 330
click at [868, 244] on span at bounding box center [867, 247] width 24 height 13
click at [0, 0] on input "checkbox" at bounding box center [0, 0] width 0 height 0
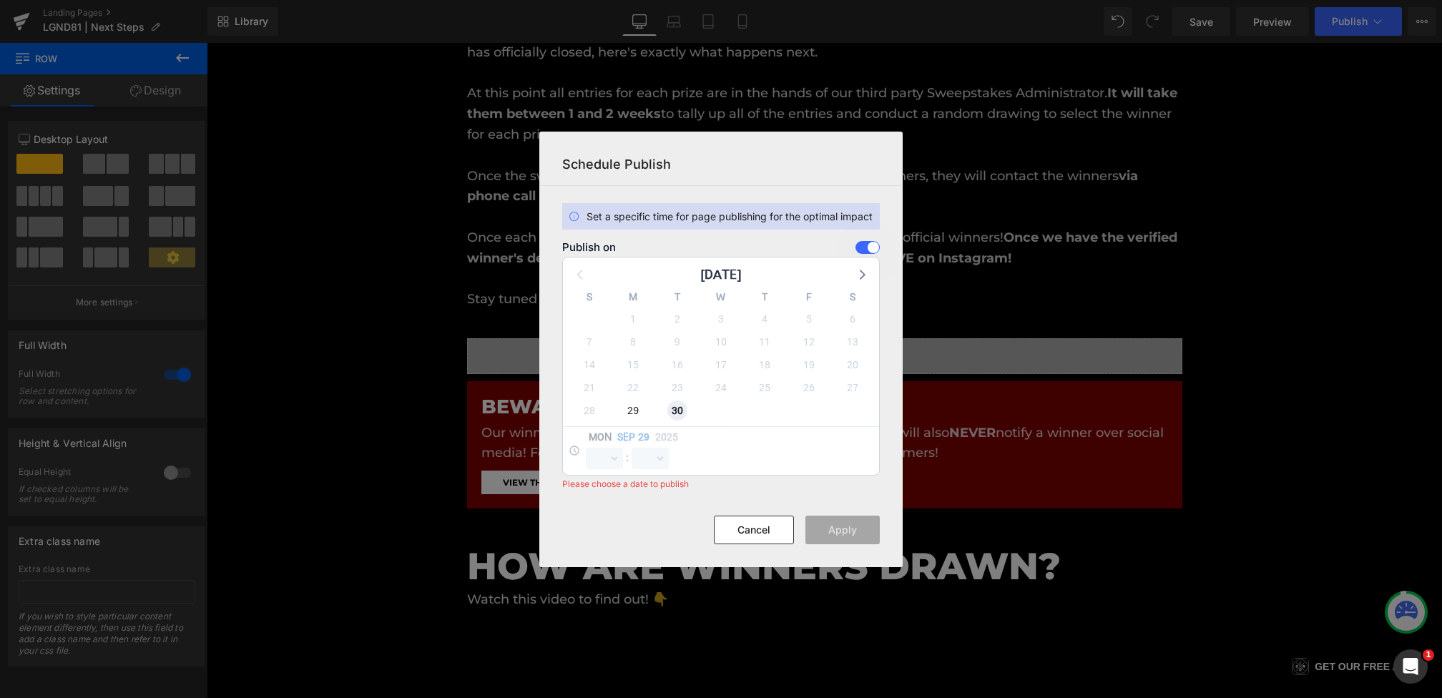
click at [680, 412] on span "30" at bounding box center [677, 411] width 20 height 20
click at [609, 456] on select "00 01 02 03 04 05 06 07 08 09 10 11 12 13 14 15 16 17 18 19 20 21 22 23" at bounding box center [604, 458] width 37 height 21
select select "23"
click at [586, 448] on select "00 01 02 03 04 05 06 07 08 09 10 11 12 13 14 15 16 17 18 19 20 21 22 23" at bounding box center [604, 458] width 37 height 21
click at [649, 458] on select "00 01 02 03 04 05 06 07 08 09 10 11 12 13 14 15 16 17 18 19 20 21 22 23 24 25 2…" at bounding box center [650, 458] width 37 height 21
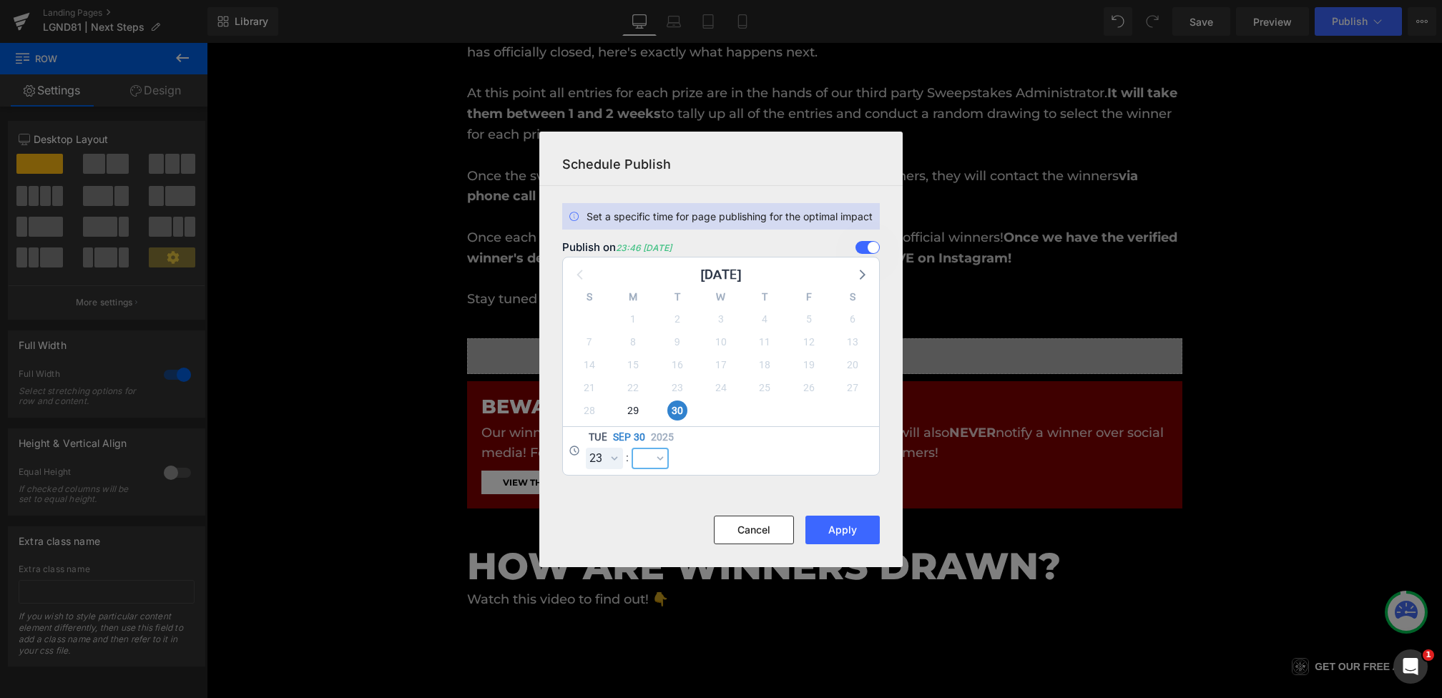
select select "45"
click at [632, 448] on select "00 01 02 03 04 05 06 07 08 09 10 11 12 13 14 15 16 17 18 19 20 21 22 23 24 25 2…" at bounding box center [650, 458] width 37 height 21
click at [842, 535] on button "Apply" at bounding box center [842, 530] width 74 height 29
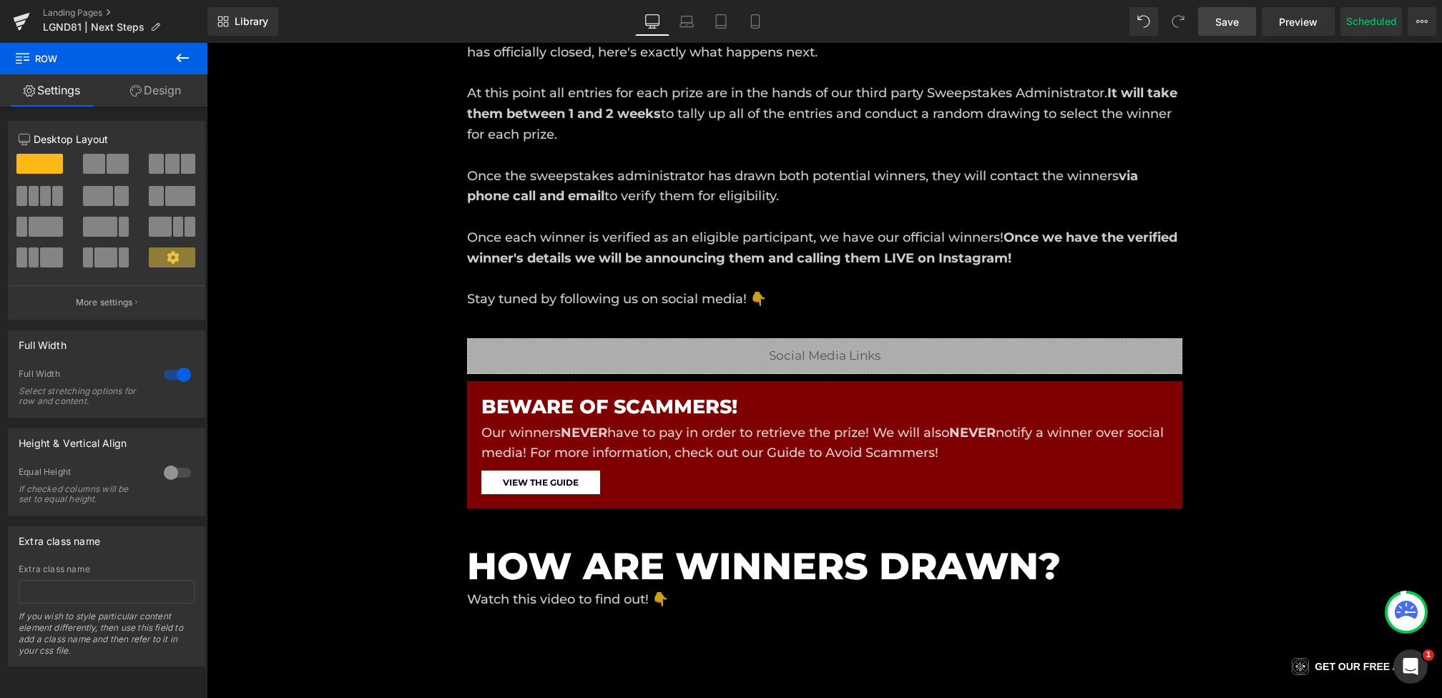
drag, startPoint x: 1224, startPoint y: 31, endPoint x: 979, endPoint y: 92, distance: 252.1
click at [1224, 31] on link "Save" at bounding box center [1227, 21] width 58 height 29
